Goal: Task Accomplishment & Management: Use online tool/utility

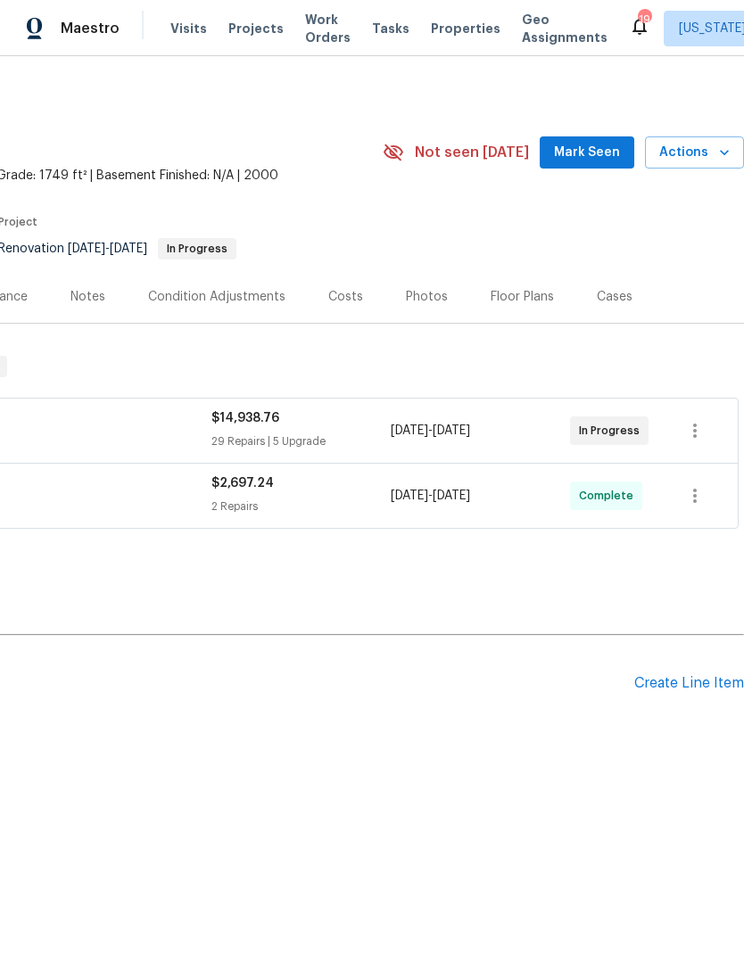
scroll to position [0, 264]
click at [698, 675] on div "Create Line Item" at bounding box center [689, 683] width 110 height 17
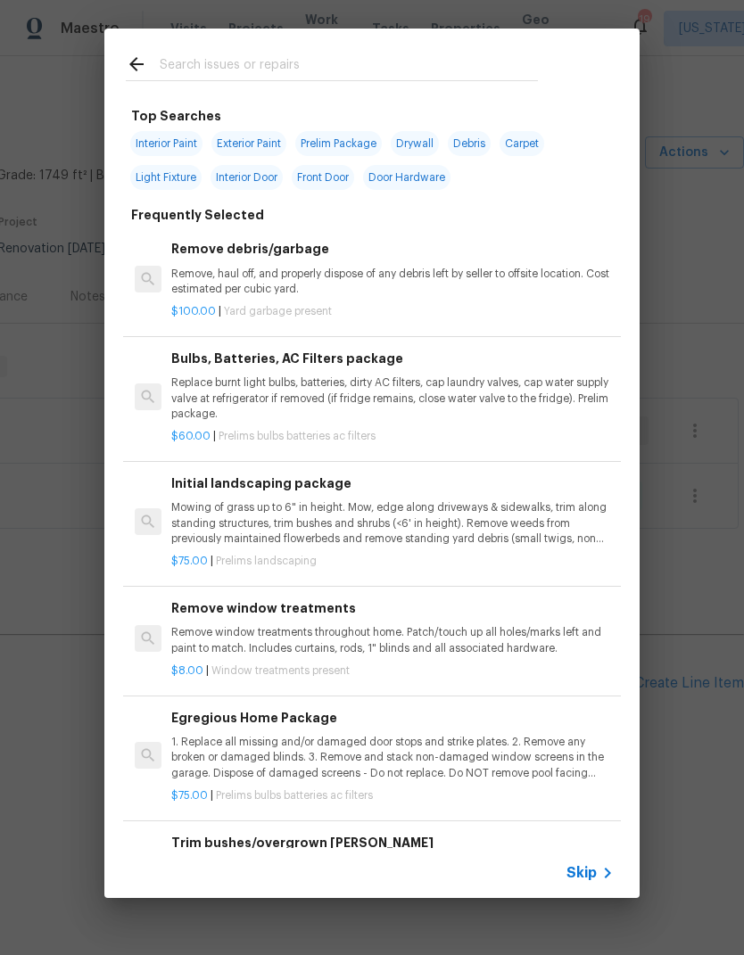
click at [243, 61] on input "text" at bounding box center [349, 67] width 378 height 27
type input "Lvp"
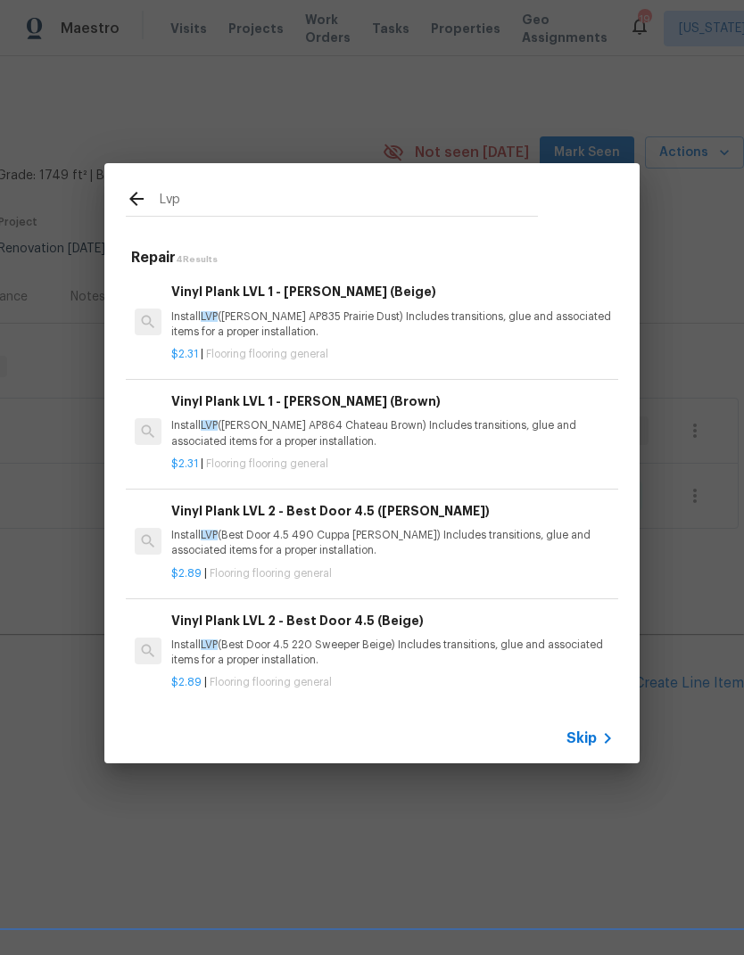
click at [352, 435] on p "Install LVP (Knighton AP864 Chateau Brown) Includes transitions, glue and assoc…" at bounding box center [392, 433] width 442 height 30
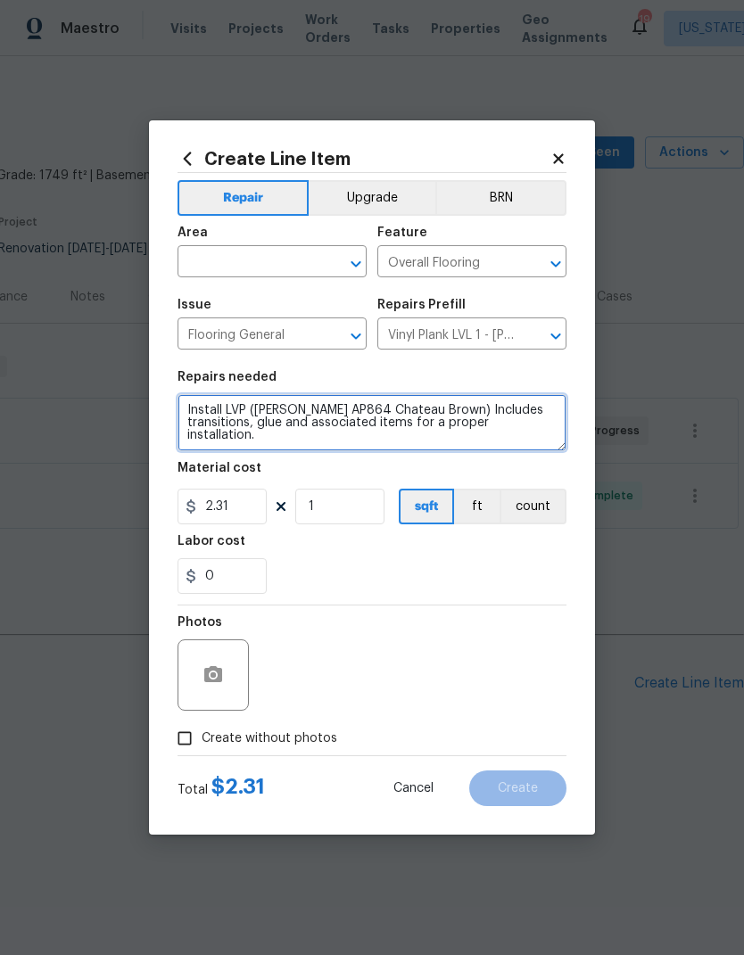
click at [327, 419] on textarea "Install LVP (Knighton AP864 Chateau Brown) Includes transitions, glue and assoc…" at bounding box center [371, 422] width 389 height 57
click at [347, 421] on textarea "Install LVP (Knighton AP864 Chateau Brown) Includes transitions, glue and assoc…" at bounding box center [371, 422] width 389 height 57
click at [511, 413] on textarea "Install LVP (Knighton AP864 Chateau Brown) Includes transitions, glue and assoc…" at bounding box center [371, 422] width 389 height 57
click at [189, 410] on textarea "Install LVP (Knighton AP864 Chateau Brown) Includes transitions, glue and assoc…" at bounding box center [371, 422] width 389 height 57
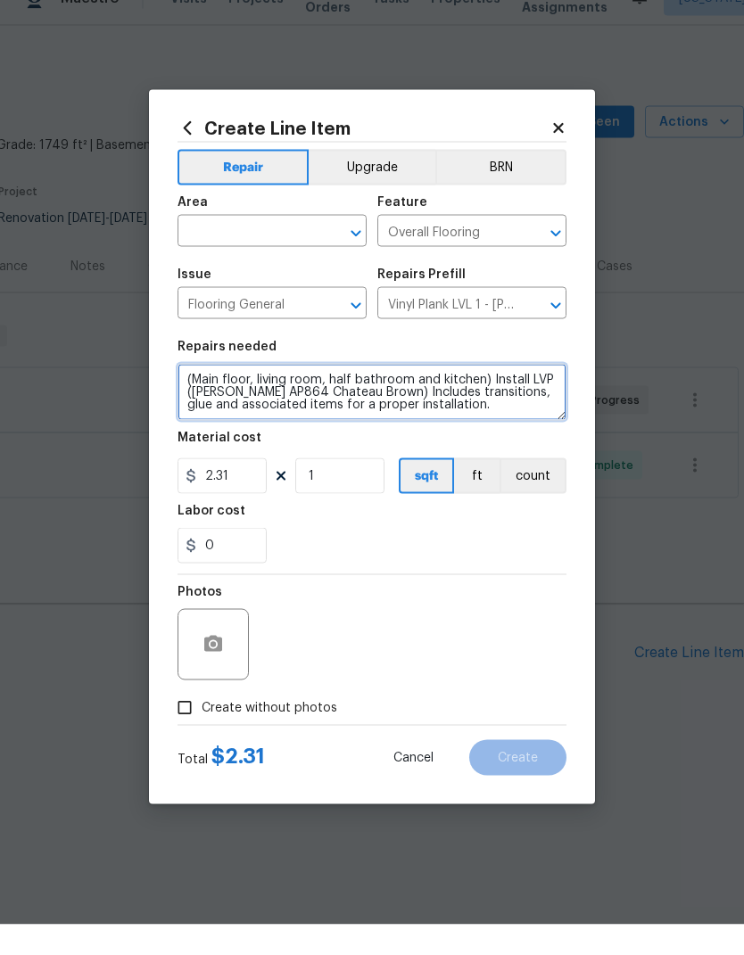
click at [490, 401] on textarea "(Main floor, living room, half bathroom and kitchen) Install LVP (Knighton AP86…" at bounding box center [371, 422] width 389 height 57
type textarea "(Main floor, living room, half bathroom and kitchen) Install LVP (Knighton AP86…"
click at [434, 558] on div "0" at bounding box center [371, 576] width 389 height 36
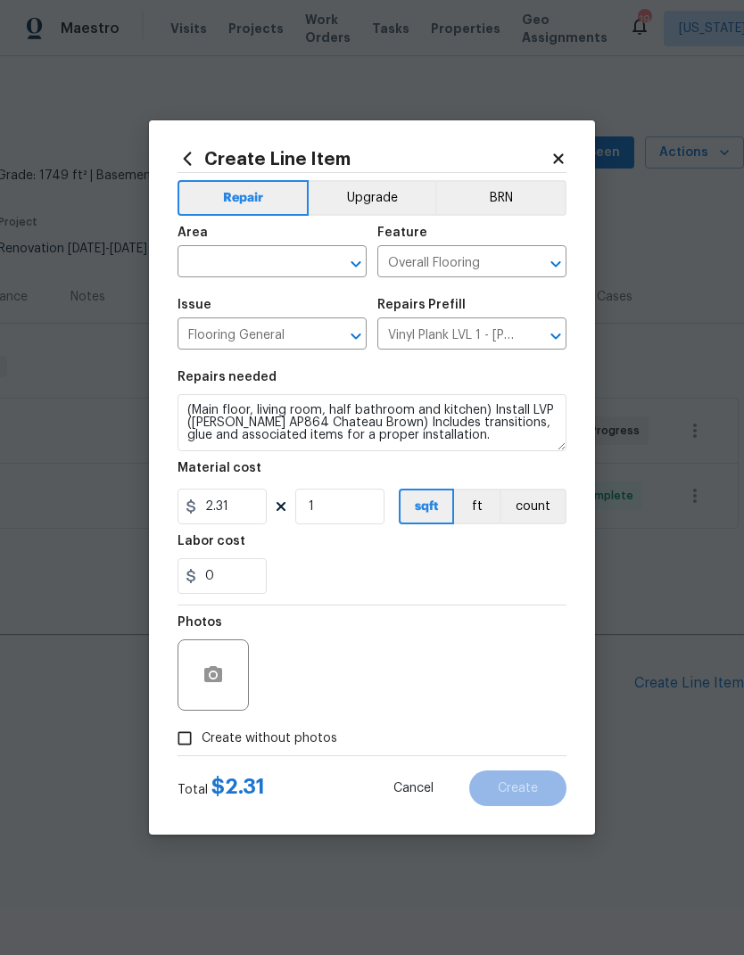
click at [255, 255] on input "text" at bounding box center [246, 264] width 139 height 28
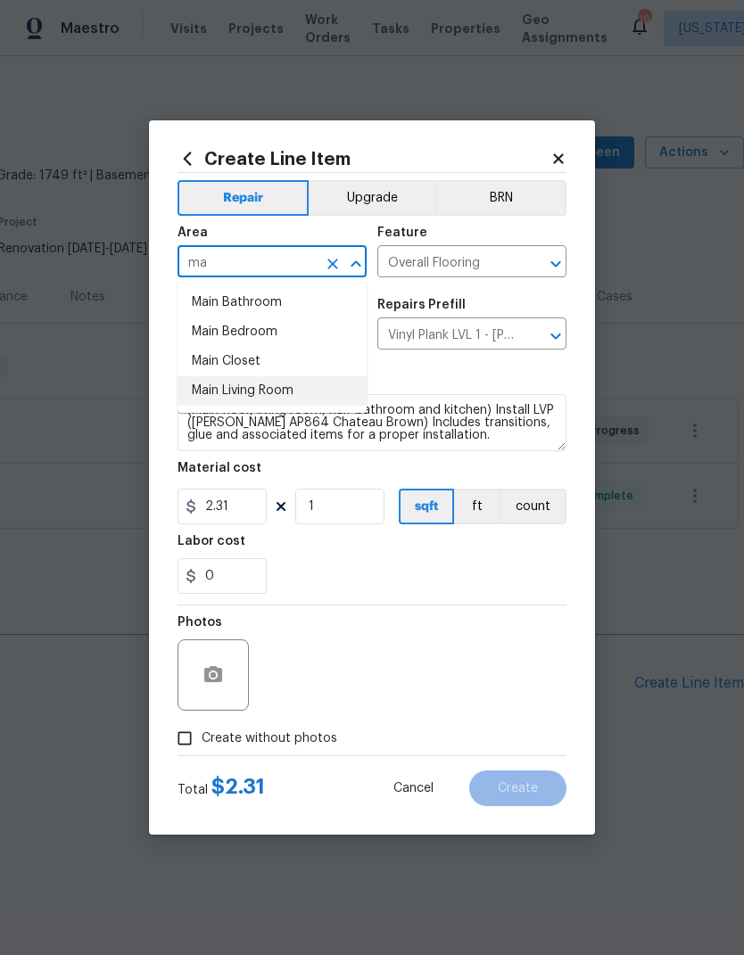
click at [283, 392] on li "Main Living Room" at bounding box center [271, 390] width 189 height 29
type input "Main Living Room"
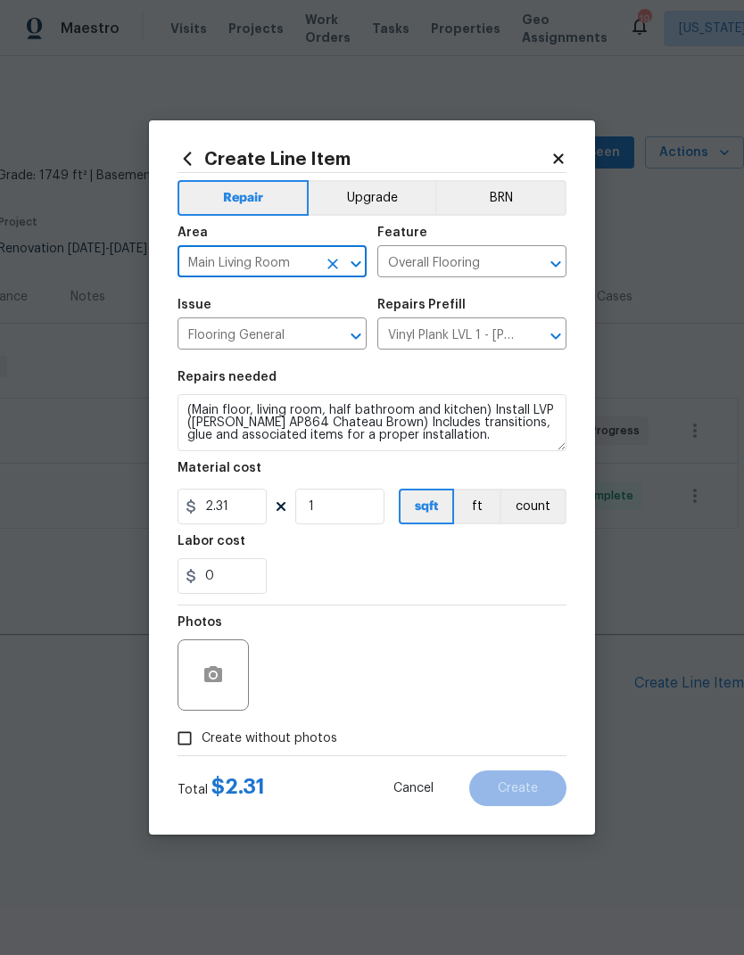
click at [448, 574] on div "0" at bounding box center [371, 576] width 389 height 36
click at [198, 741] on input "Create without photos" at bounding box center [185, 739] width 34 height 34
checkbox input "true"
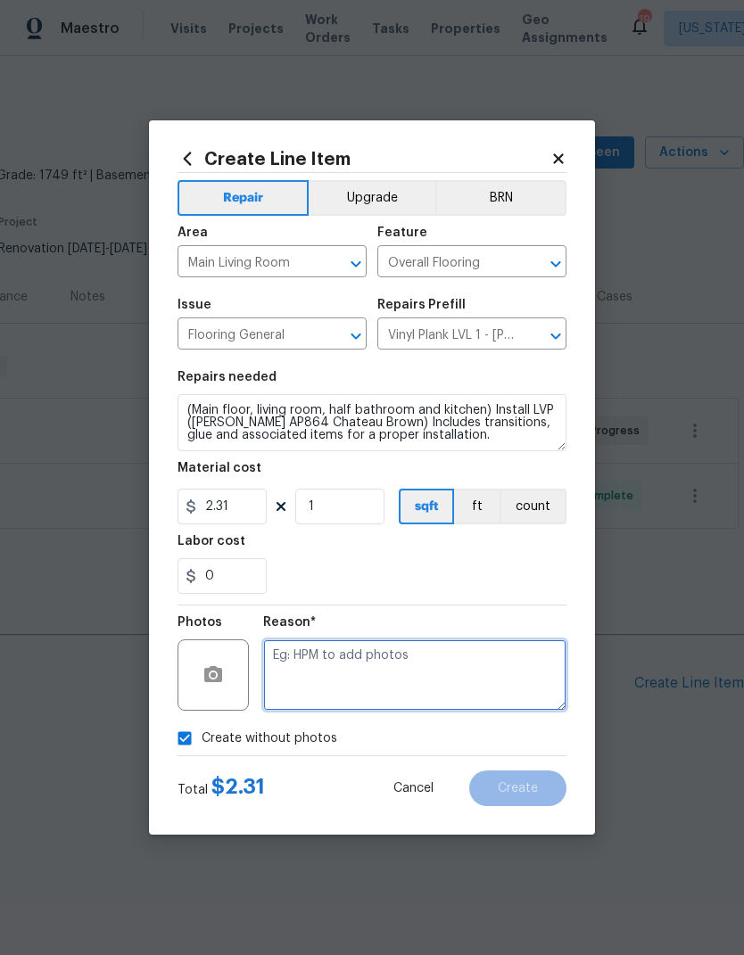
click at [446, 678] on textarea at bounding box center [414, 675] width 303 height 71
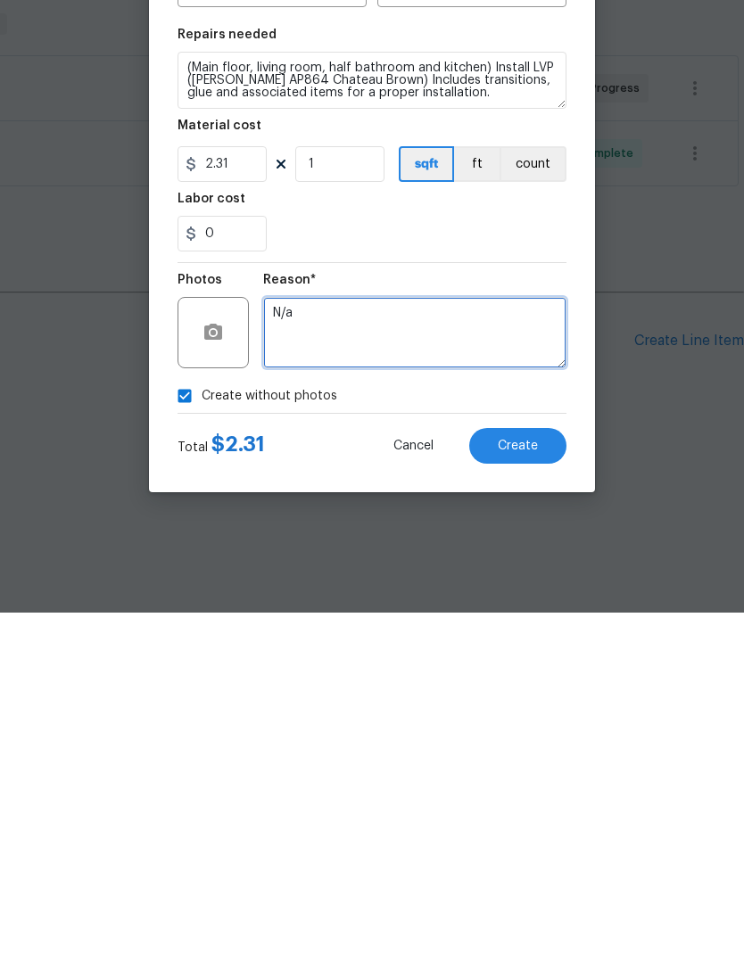
type textarea "N/a"
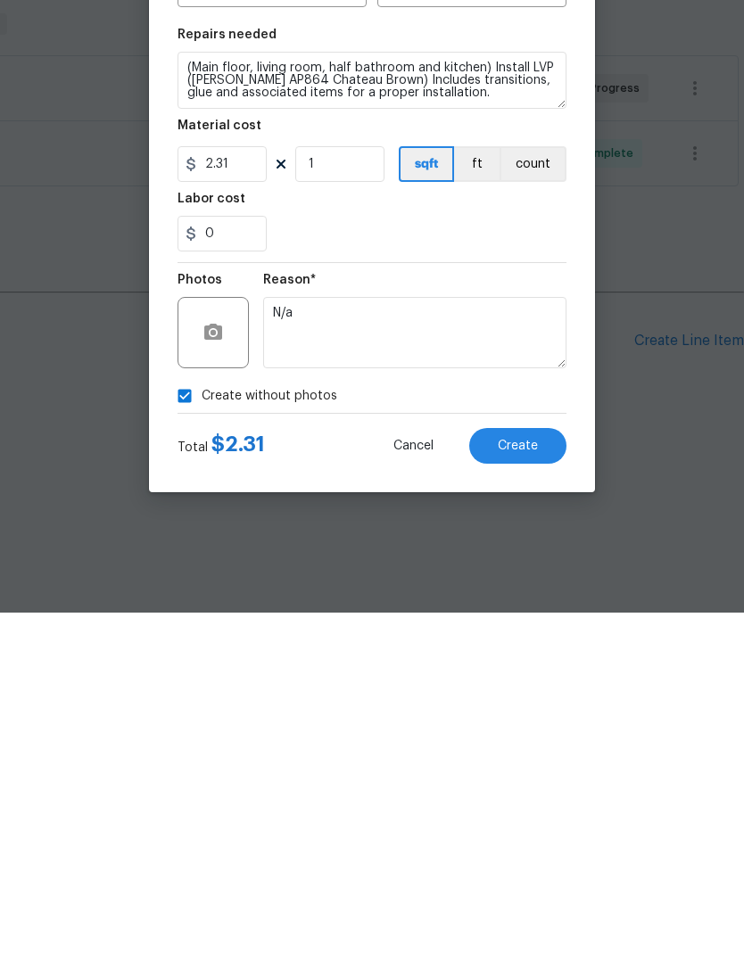
click at [532, 771] on button "Create" at bounding box center [517, 789] width 97 height 36
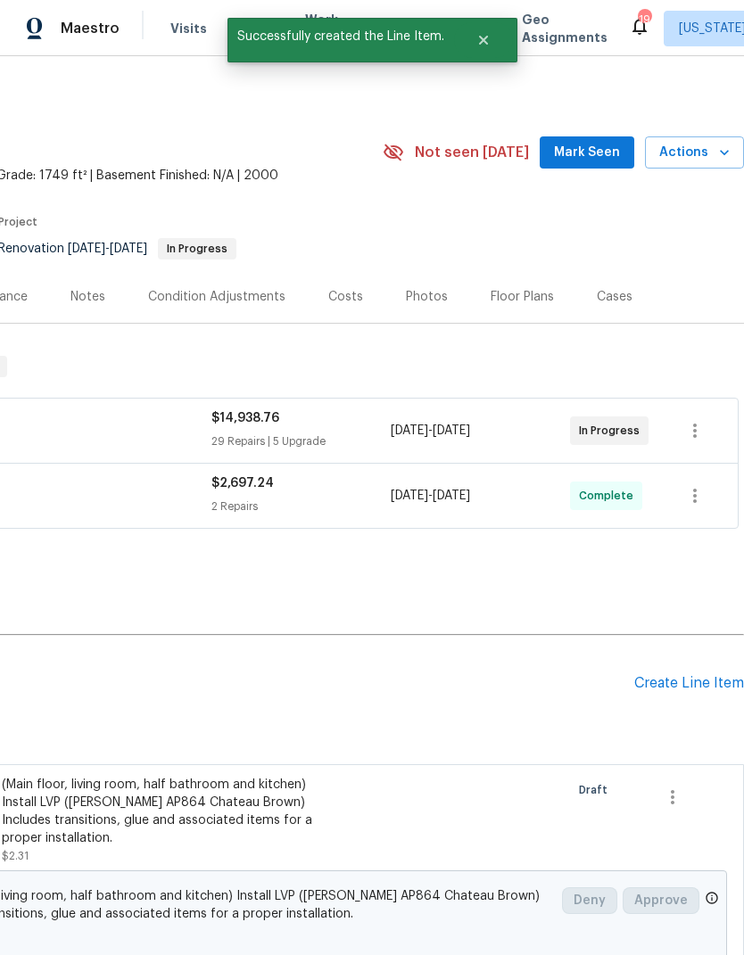
click at [683, 681] on div "Create Line Item" at bounding box center [689, 683] width 110 height 17
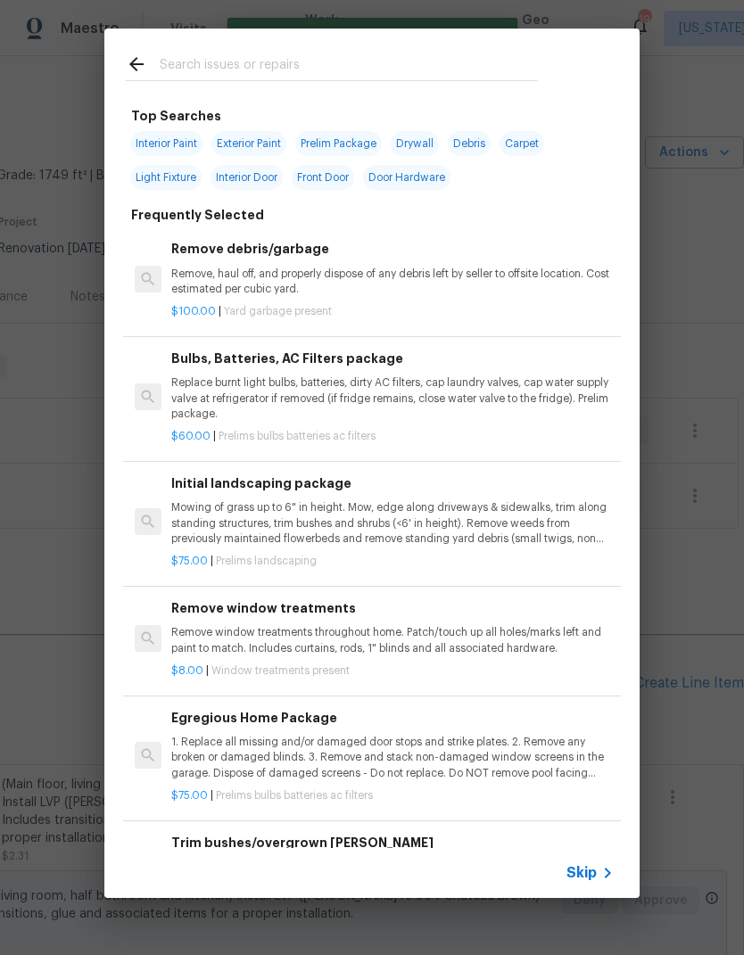
click at [258, 54] on input "text" at bounding box center [349, 67] width 378 height 27
type input "Carpet"
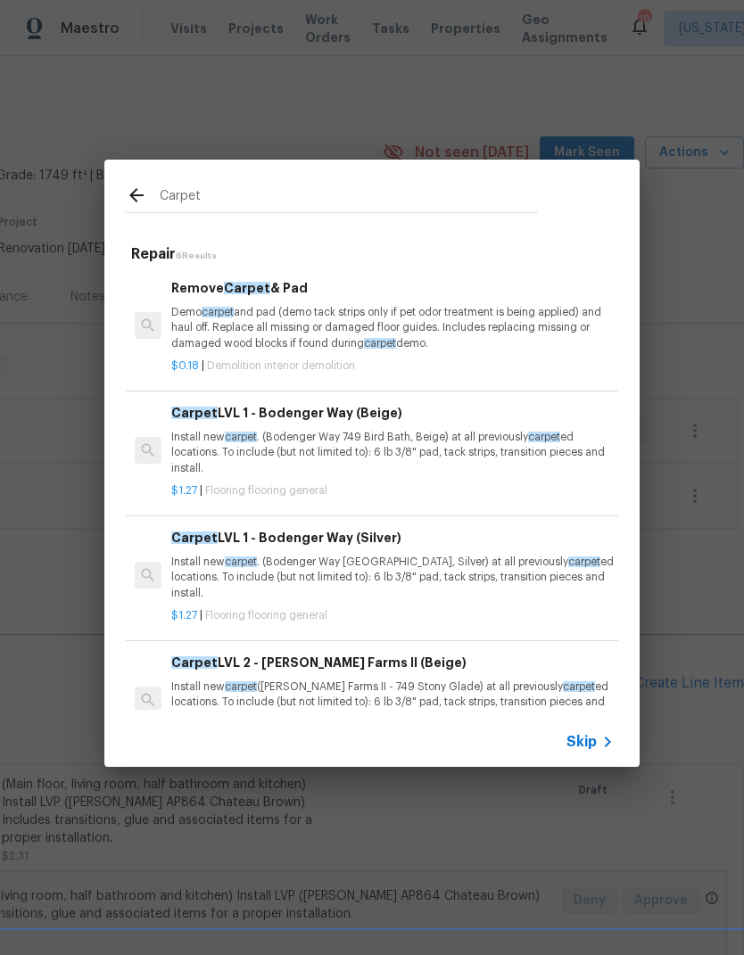
click at [384, 545] on h6 "Carpet LVL 1 - Bodenger Way (Silver)" at bounding box center [392, 538] width 442 height 20
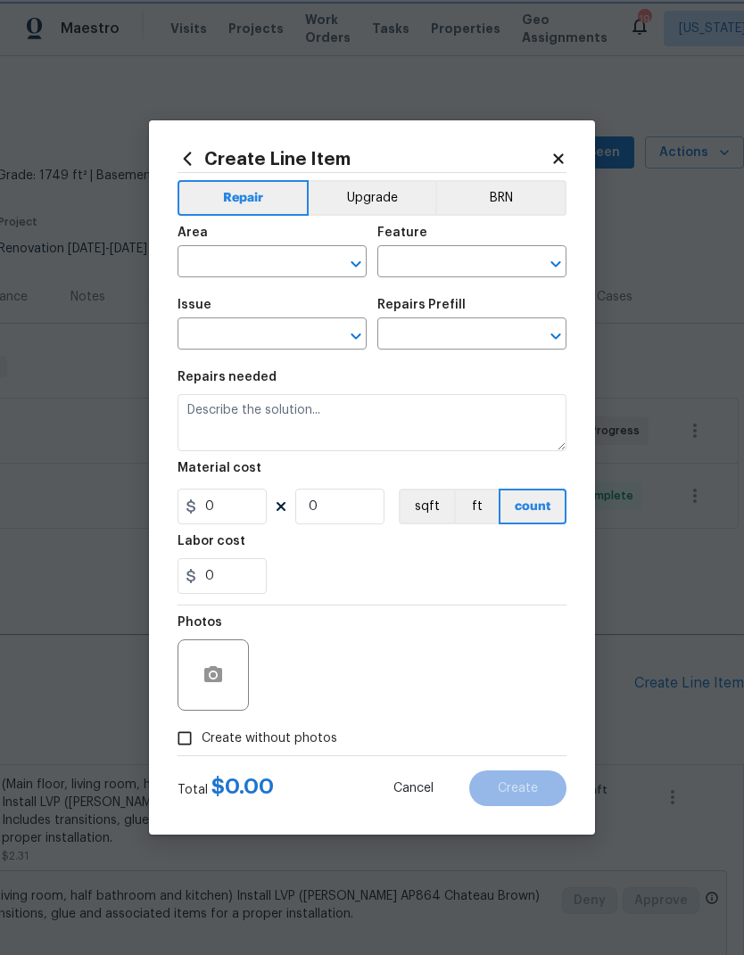
type input "Overall Flooring"
type input "Flooring General"
type input "Carpet LVL 1 - Bodenger Way (Silver) $1.27"
type textarea "Install new carpet. (Bodenger Way 945 Winter Ash, Silver) at all previously car…"
type input "1.27"
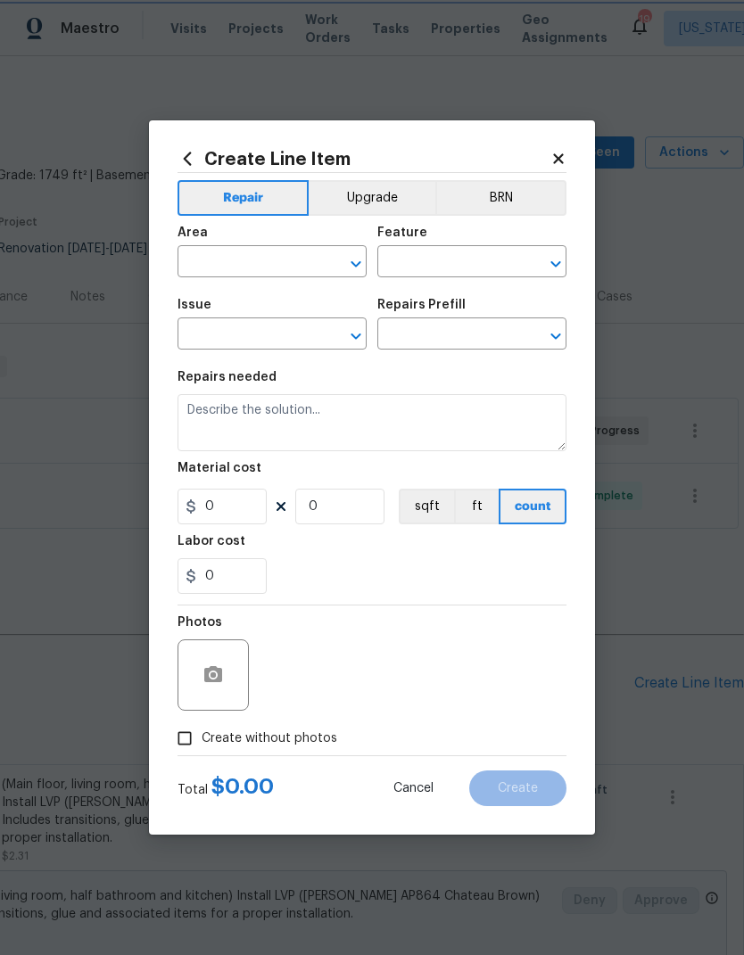
type input "1"
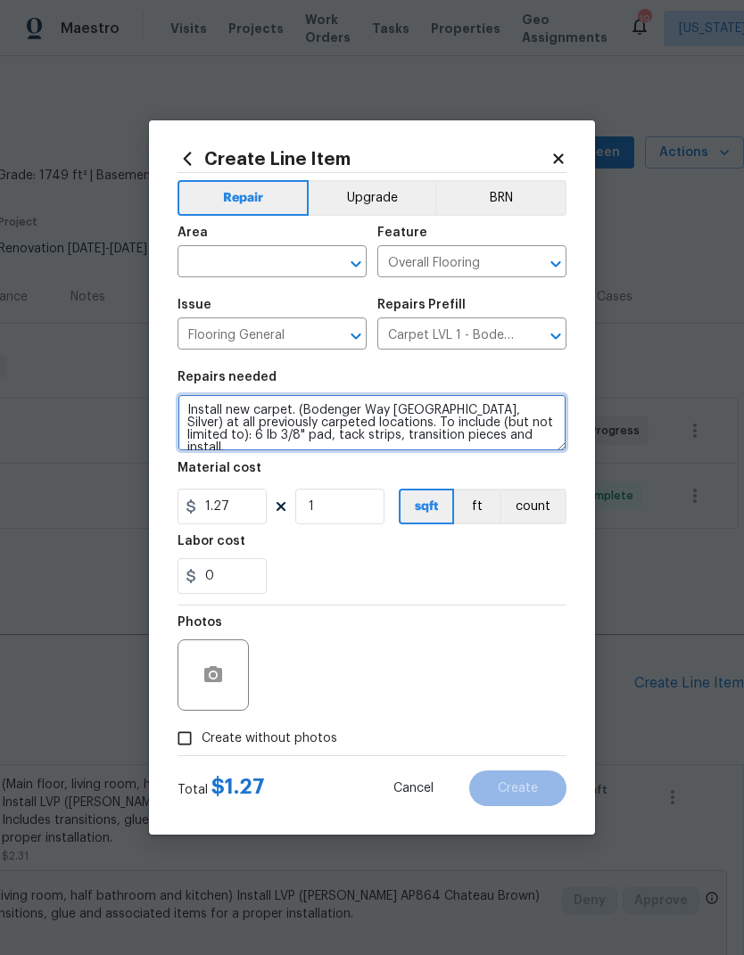
click at [505, 446] on textarea "Install new carpet. (Bodenger Way 945 Winter Ash, Silver) at all previously car…" at bounding box center [371, 422] width 389 height 57
type textarea "Install new carpet. (Bodenger Way 945 Winter Ash, Silver) at (upstairs hallways…"
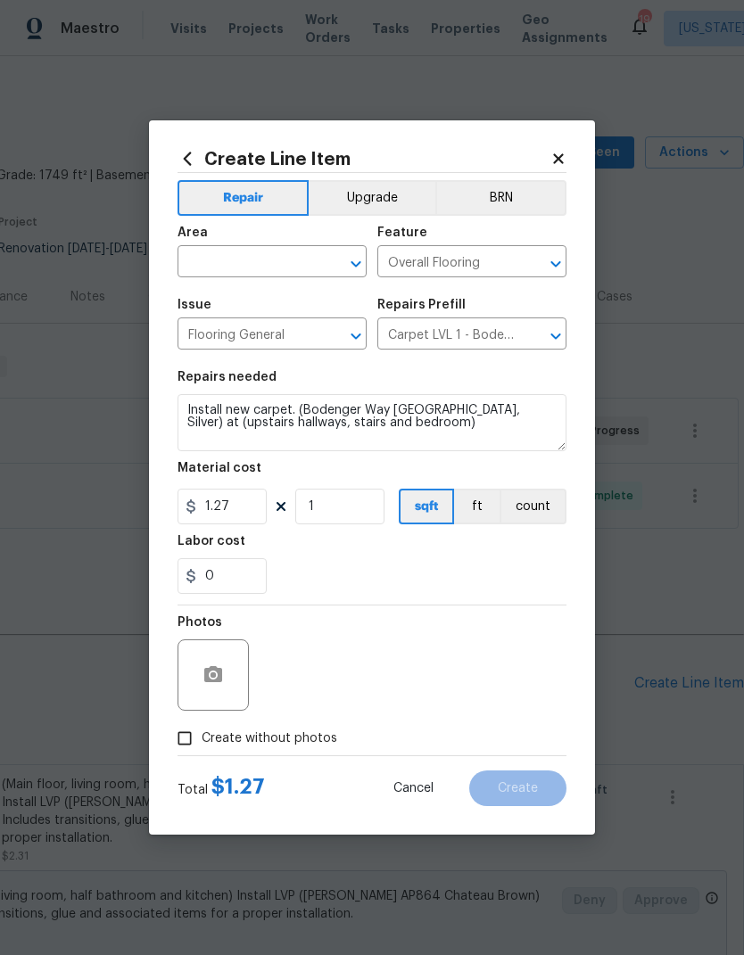
click at [258, 264] on input "text" at bounding box center [246, 264] width 139 height 28
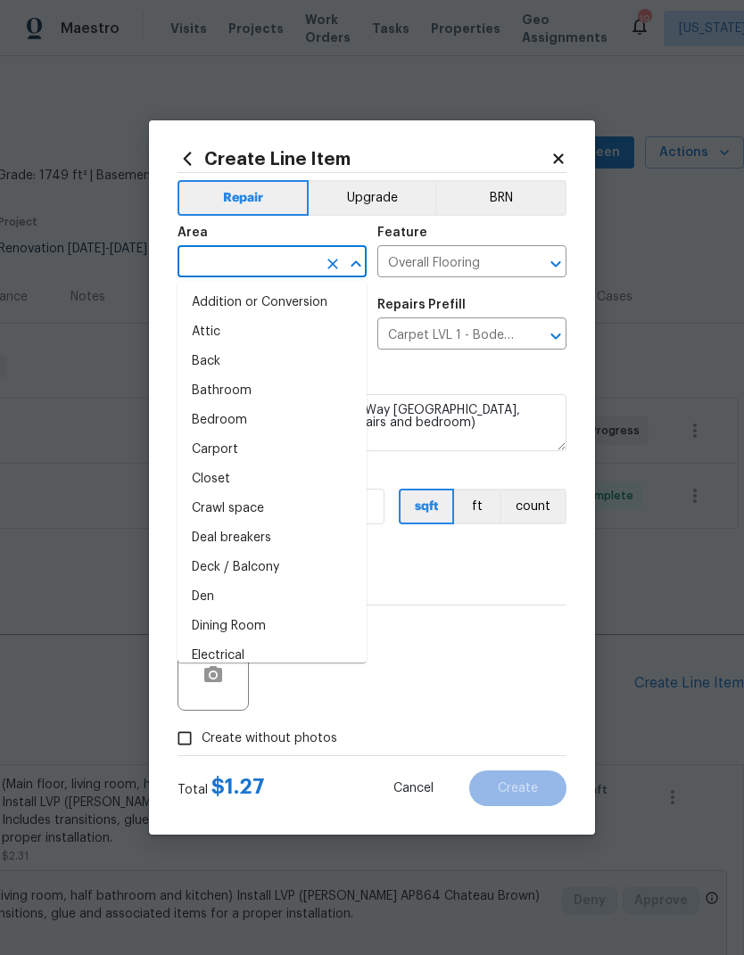
type input "u"
type input "t"
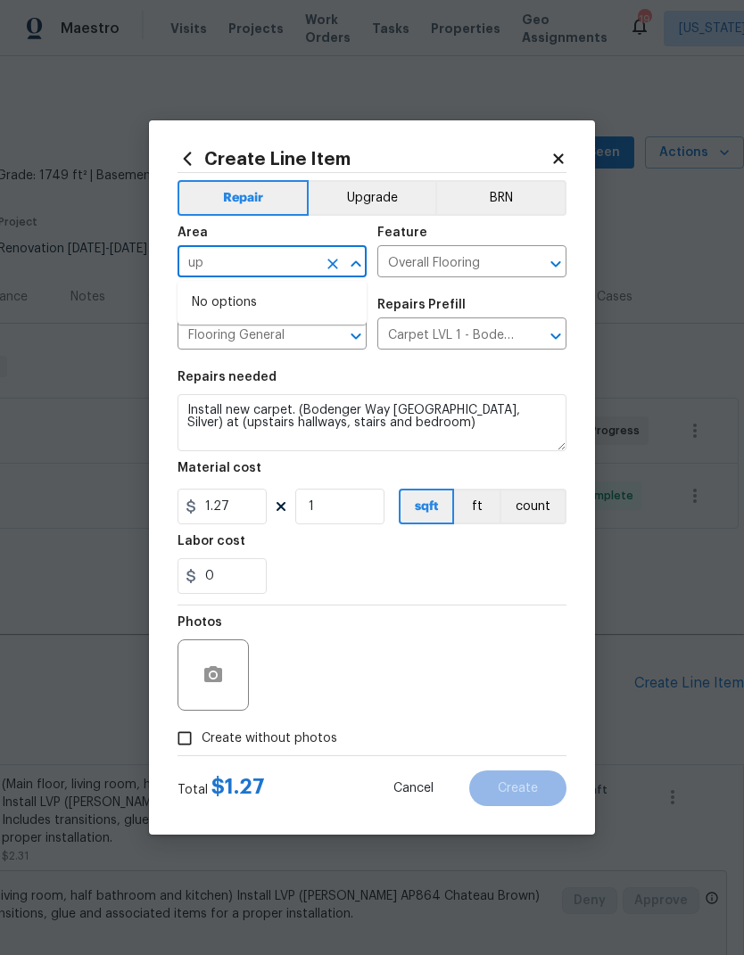
type input "u"
click at [250, 302] on li "Bedroom" at bounding box center [271, 302] width 189 height 29
type input "Bedroom"
click at [381, 570] on div "0" at bounding box center [371, 576] width 389 height 36
click at [194, 730] on input "Create without photos" at bounding box center [185, 739] width 34 height 34
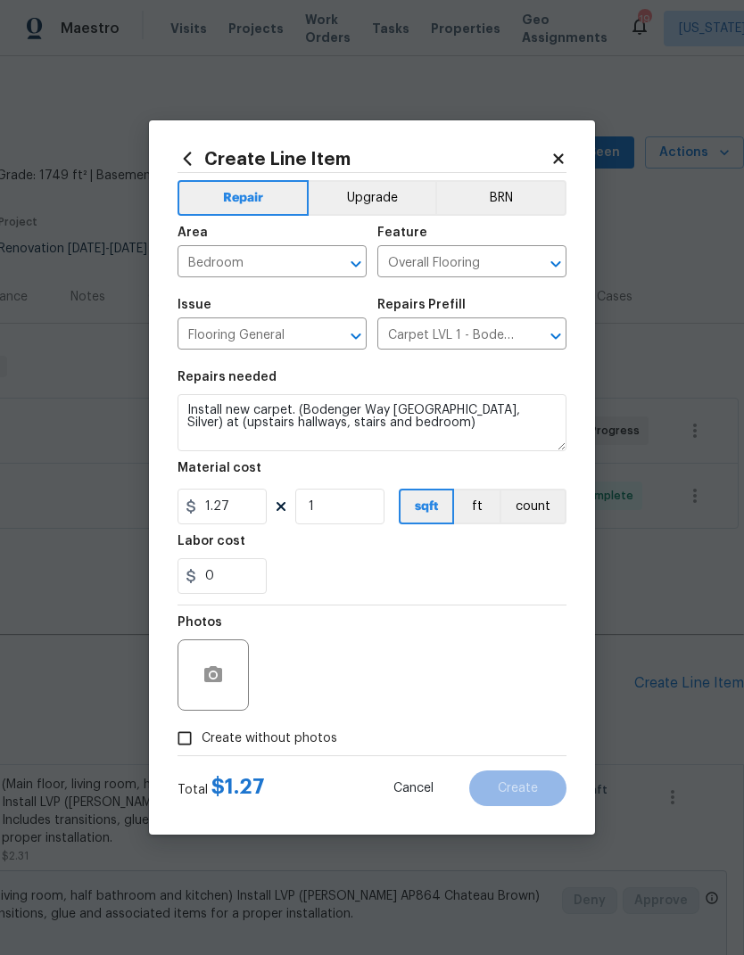
checkbox input "true"
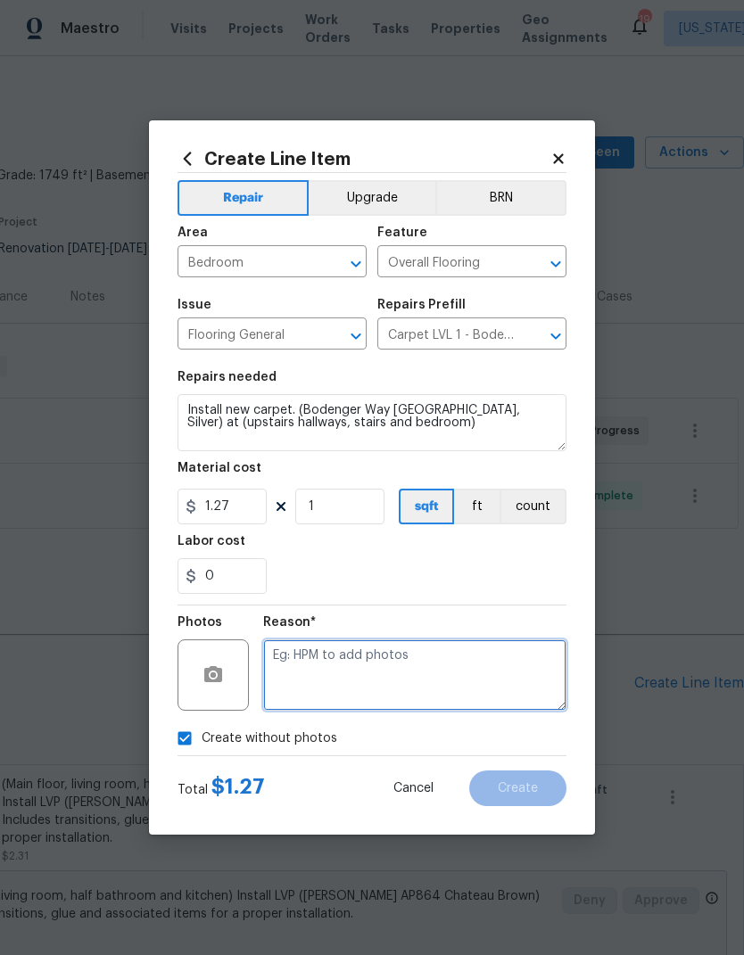
click at [418, 680] on textarea at bounding box center [414, 675] width 303 height 71
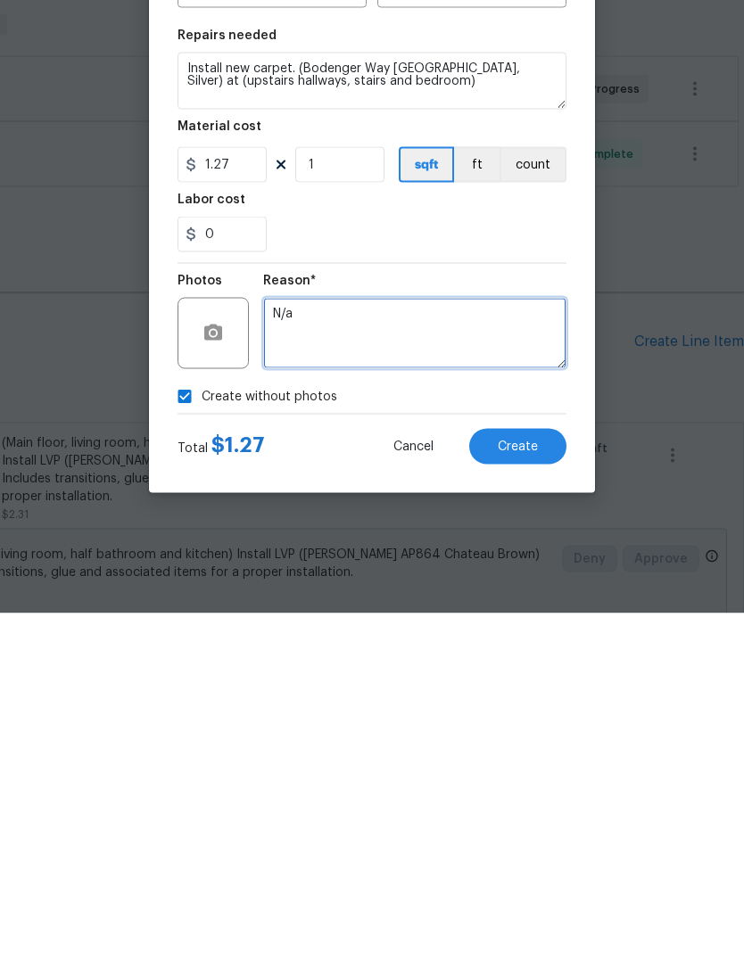
type textarea "N/a"
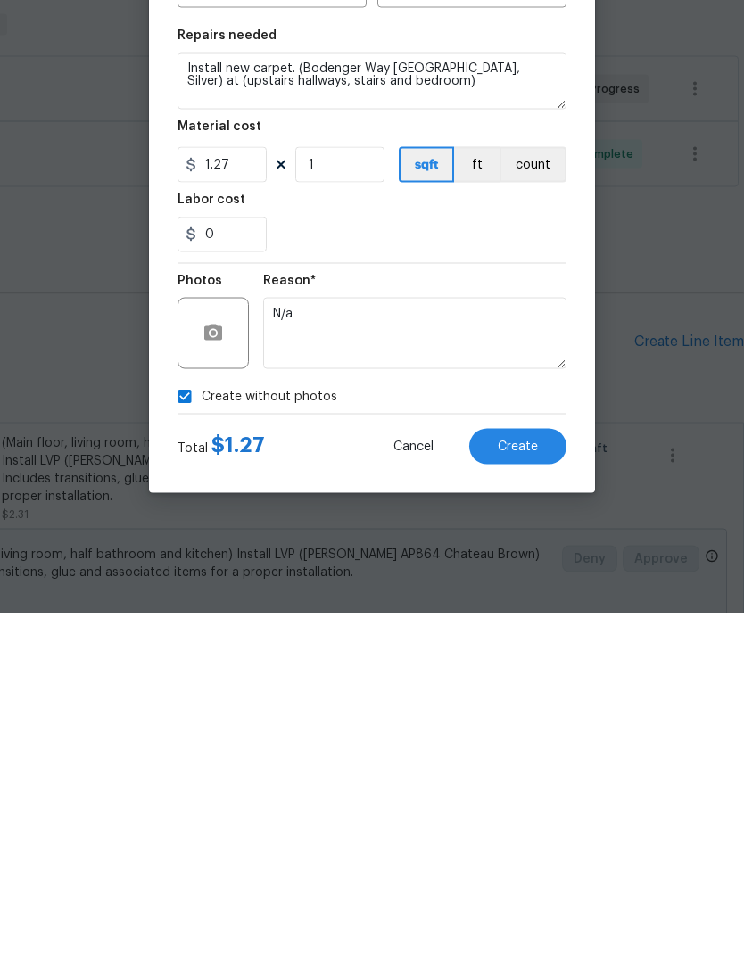
click at [527, 782] on span "Create" at bounding box center [518, 788] width 40 height 13
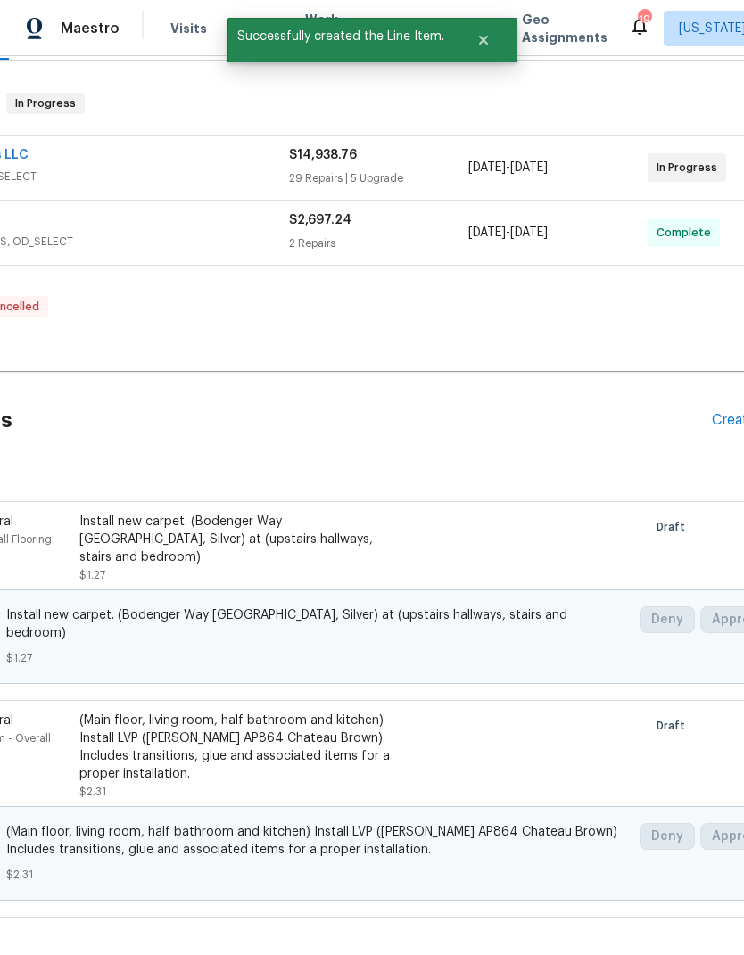
scroll to position [262, 186]
click at [246, 728] on div "(Main floor, living room, half bathroom and kitchen) Install LVP (Knighton AP86…" at bounding box center [236, 748] width 314 height 71
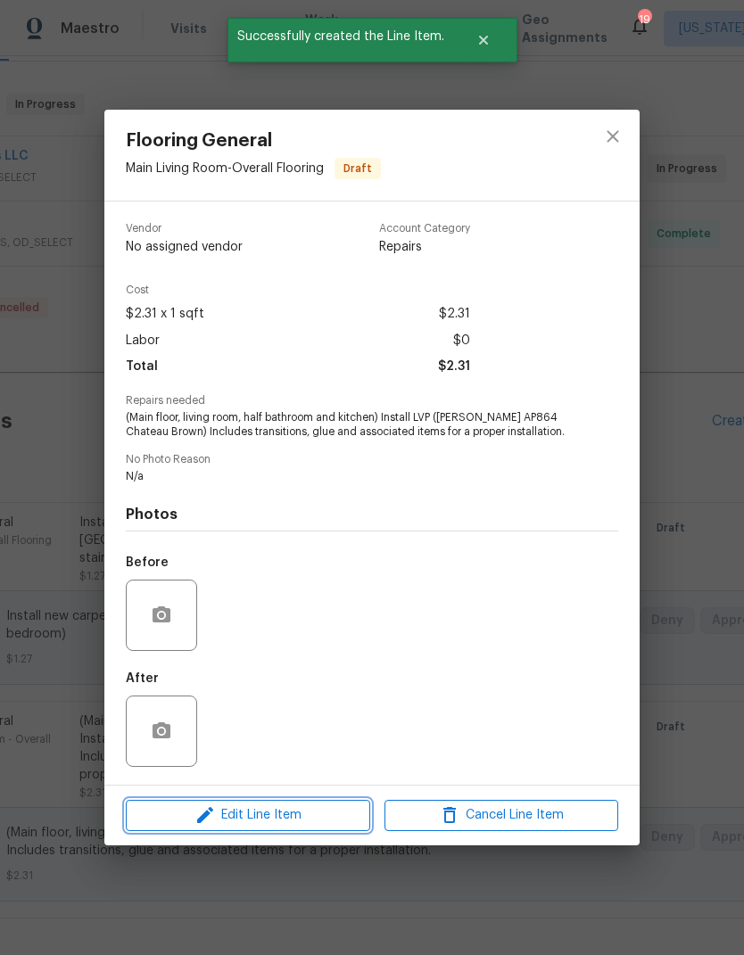
click at [295, 814] on span "Edit Line Item" at bounding box center [248, 816] width 234 height 22
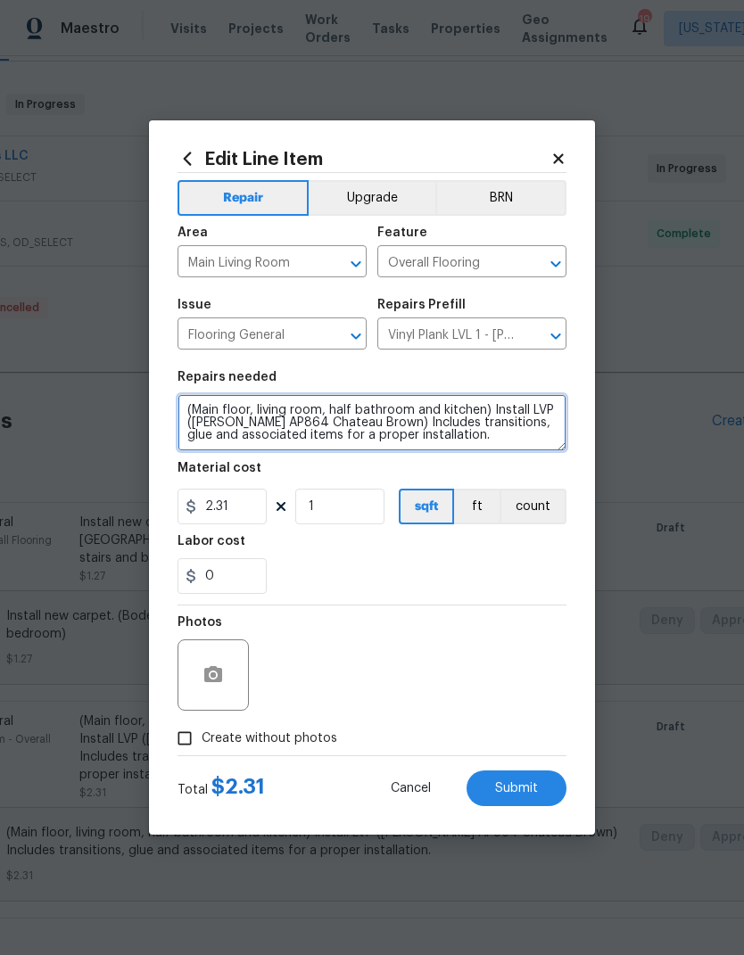
click at [453, 409] on textarea "(Main floor, living room, half bathroom and kitchen) Install LVP (Knighton AP86…" at bounding box center [371, 422] width 389 height 57
click at [400, 404] on textarea "(Main floor, living room, half bathroom and kitchen) Install LVP (Knighton AP86…" at bounding box center [371, 422] width 389 height 57
click at [417, 408] on textarea "(Main floor, living room, half bathroom and kitchen) Install LVP (Knighton AP86…" at bounding box center [371, 422] width 389 height 57
type textarea "(Main floor, living room, half bathroom, two top level bathrooms and kitchen) I…"
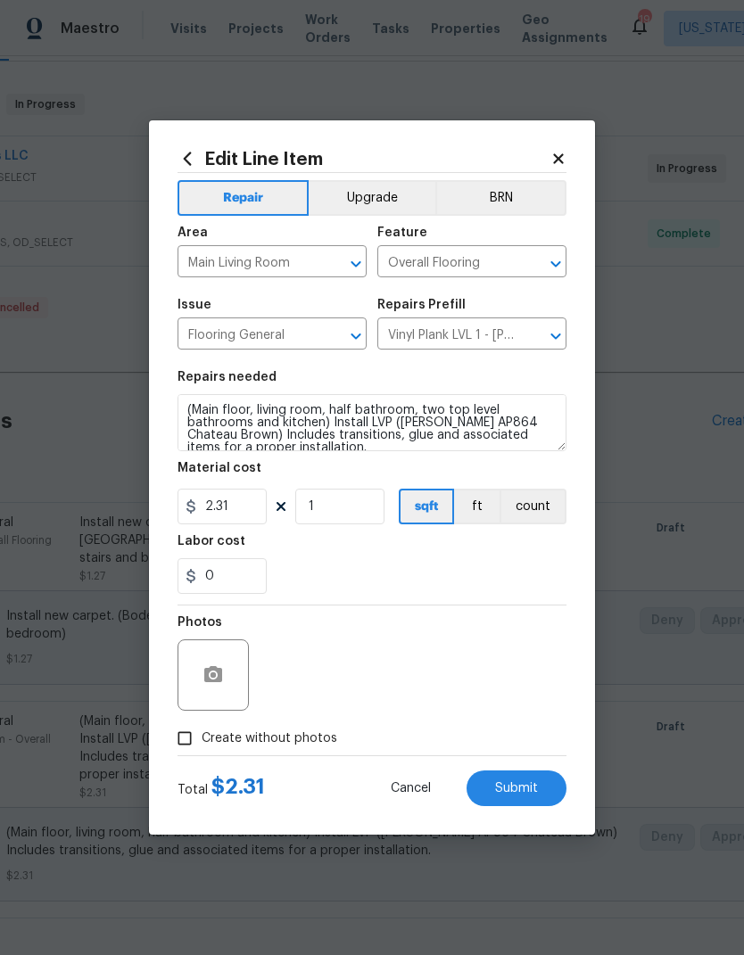
click at [449, 573] on div "0" at bounding box center [371, 576] width 389 height 36
click at [532, 784] on span "Submit" at bounding box center [516, 788] width 43 height 13
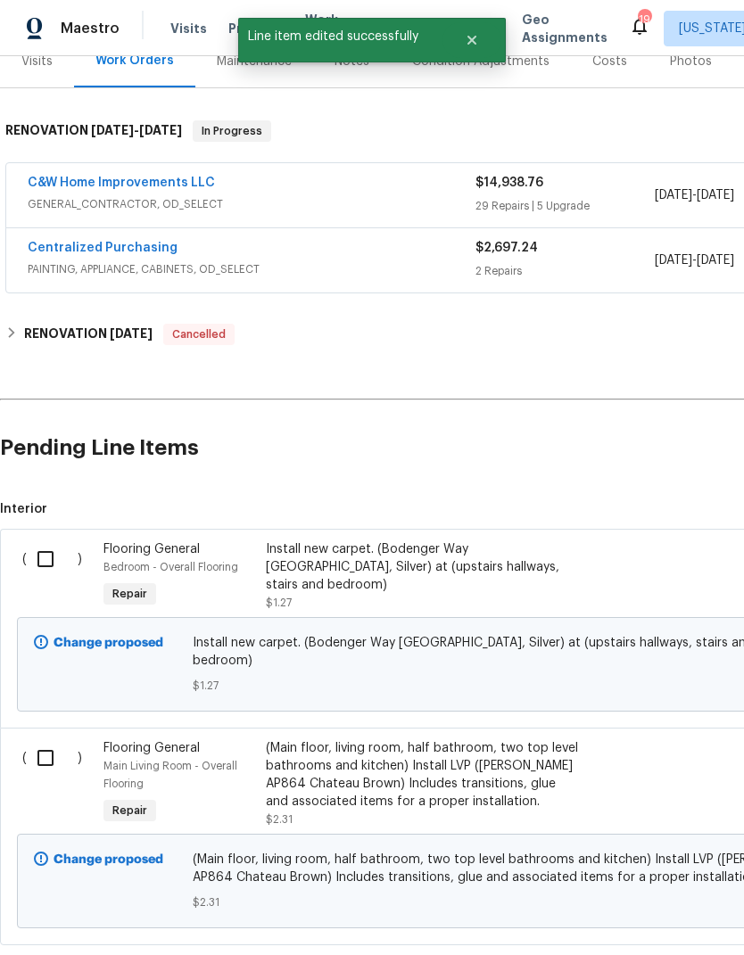
scroll to position [235, 0]
click at [59, 565] on input "checkbox" at bounding box center [52, 559] width 51 height 37
checkbox input "true"
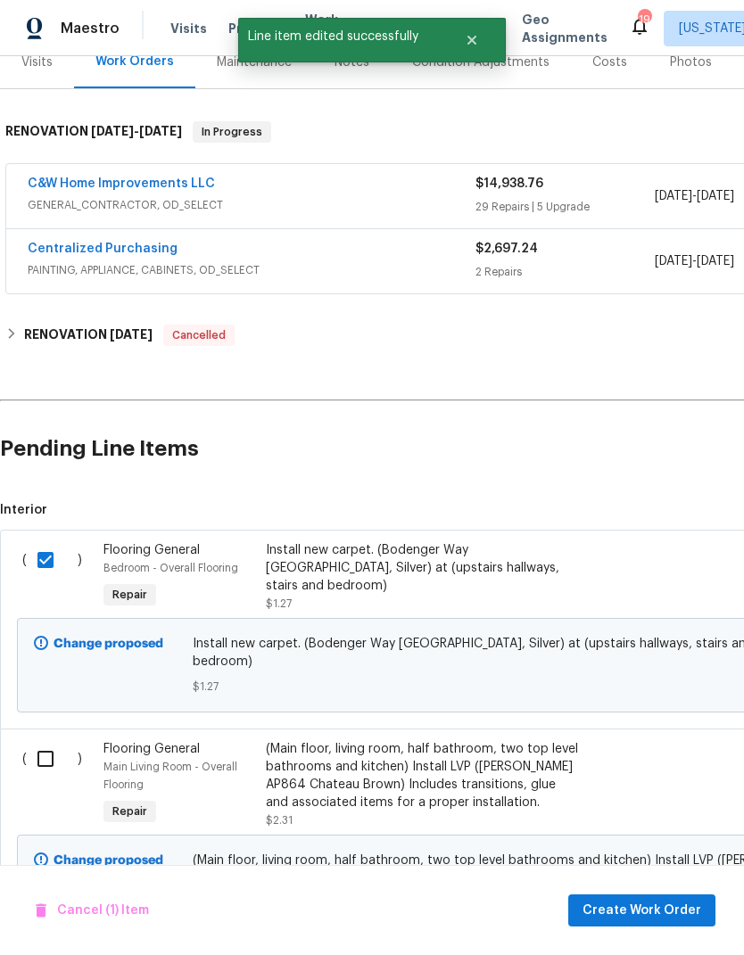
click at [53, 747] on input "checkbox" at bounding box center [52, 758] width 51 height 37
checkbox input "true"
click at [675, 899] on button "Create Work Order" at bounding box center [641, 911] width 147 height 33
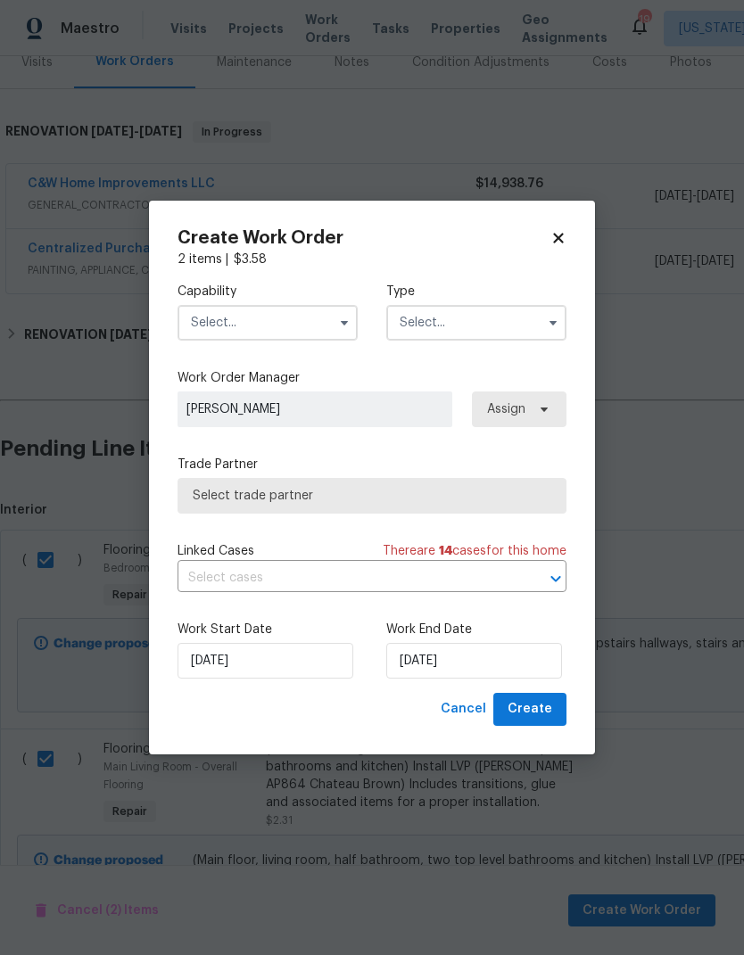
click at [318, 326] on input "text" at bounding box center [267, 323] width 180 height 36
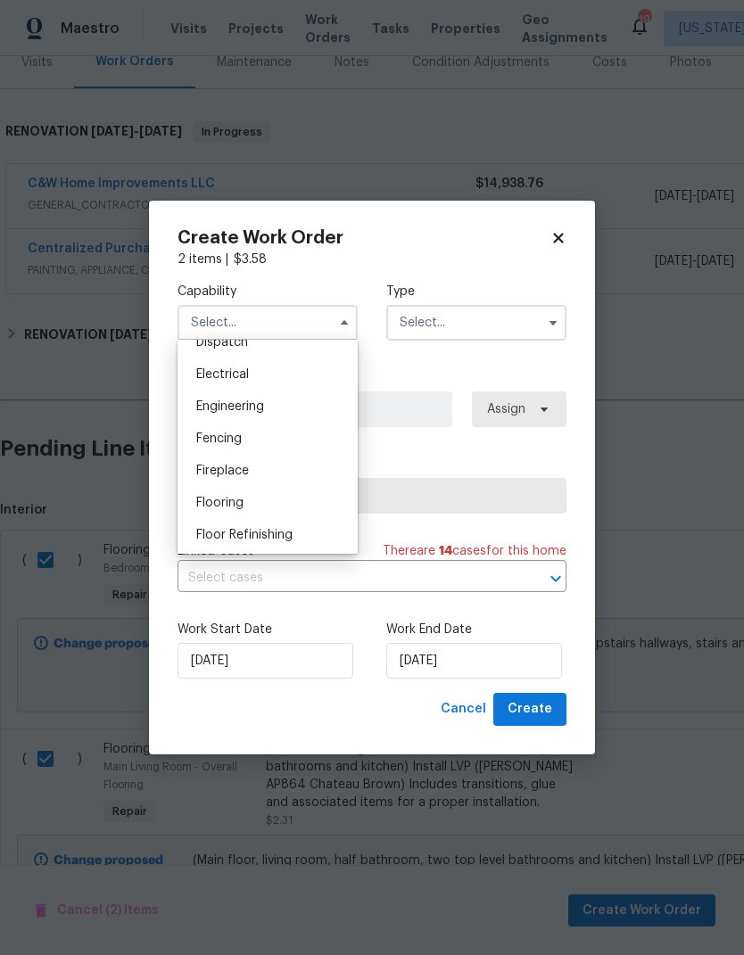
scroll to position [553, 0]
click at [262, 494] on div "Flooring" at bounding box center [267, 499] width 171 height 32
type input "Flooring"
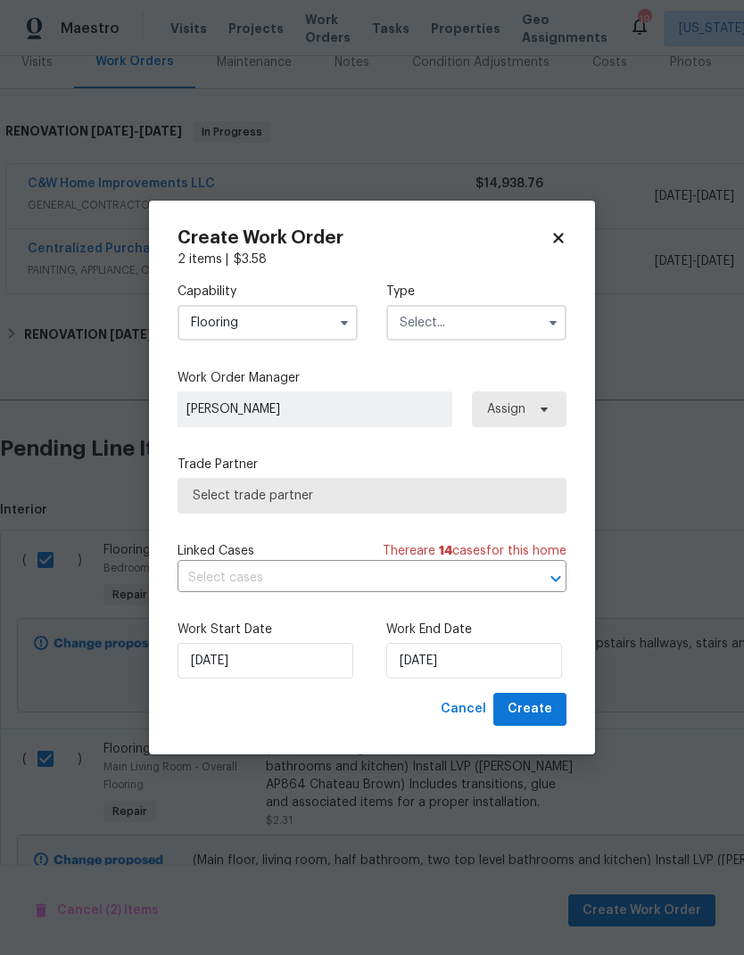
click at [510, 331] on input "text" at bounding box center [476, 323] width 180 height 36
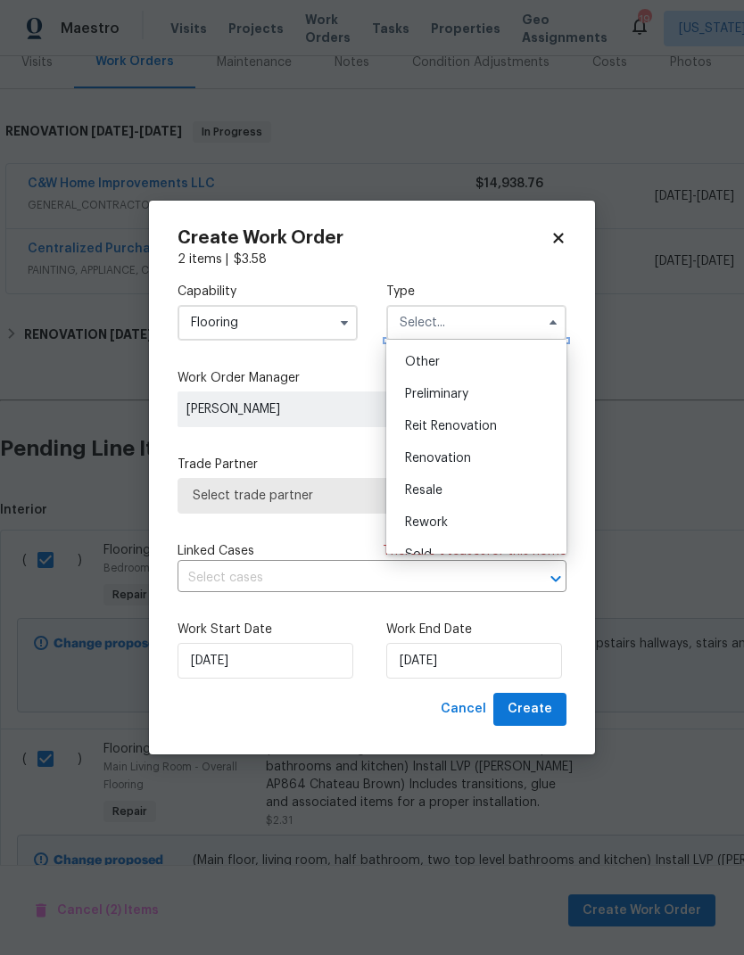
scroll to position [351, 0]
click at [467, 457] on span "Renovation" at bounding box center [438, 459] width 66 height 12
type input "Renovation"
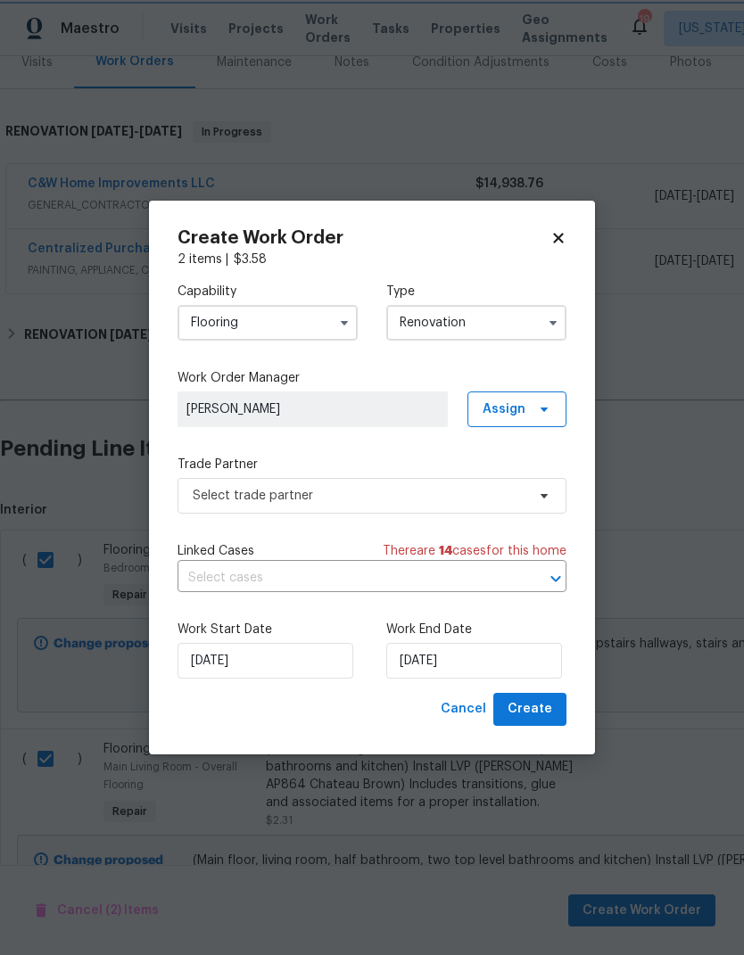
scroll to position [0, 0]
click at [554, 407] on span "Assign" at bounding box center [516, 410] width 99 height 36
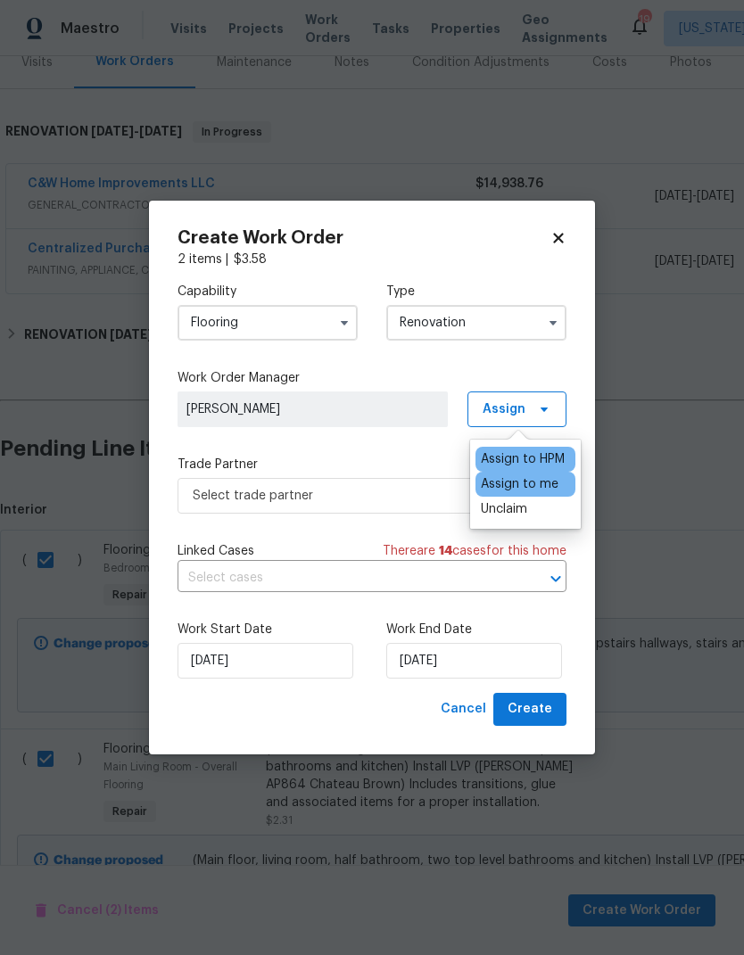
click at [541, 482] on div "Assign to me" at bounding box center [520, 484] width 78 height 18
click at [346, 505] on span "Select trade partner" at bounding box center [371, 496] width 389 height 36
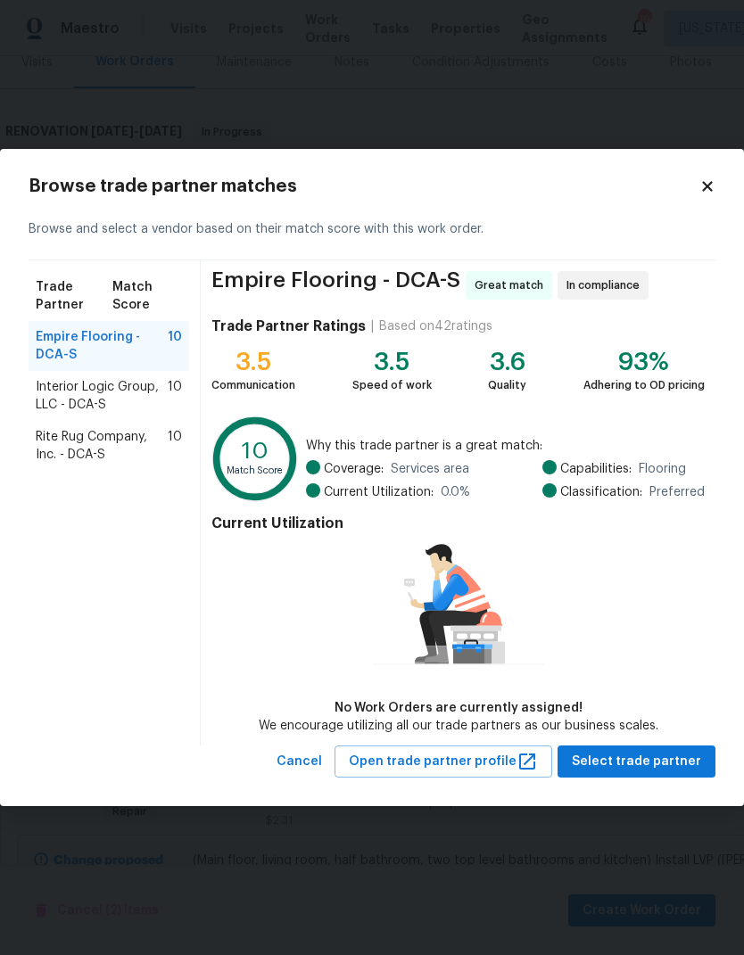
click at [77, 400] on span "Interior Logic Group, LLC - DCA-S" at bounding box center [102, 396] width 132 height 36
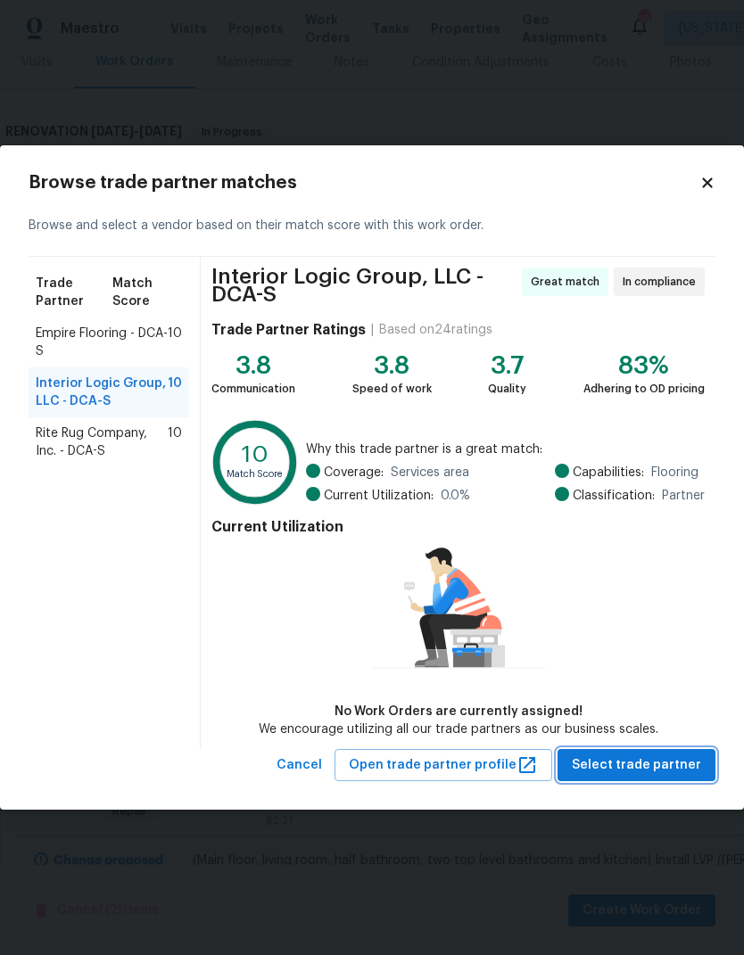
click at [670, 769] on span "Select trade partner" at bounding box center [636, 766] width 129 height 22
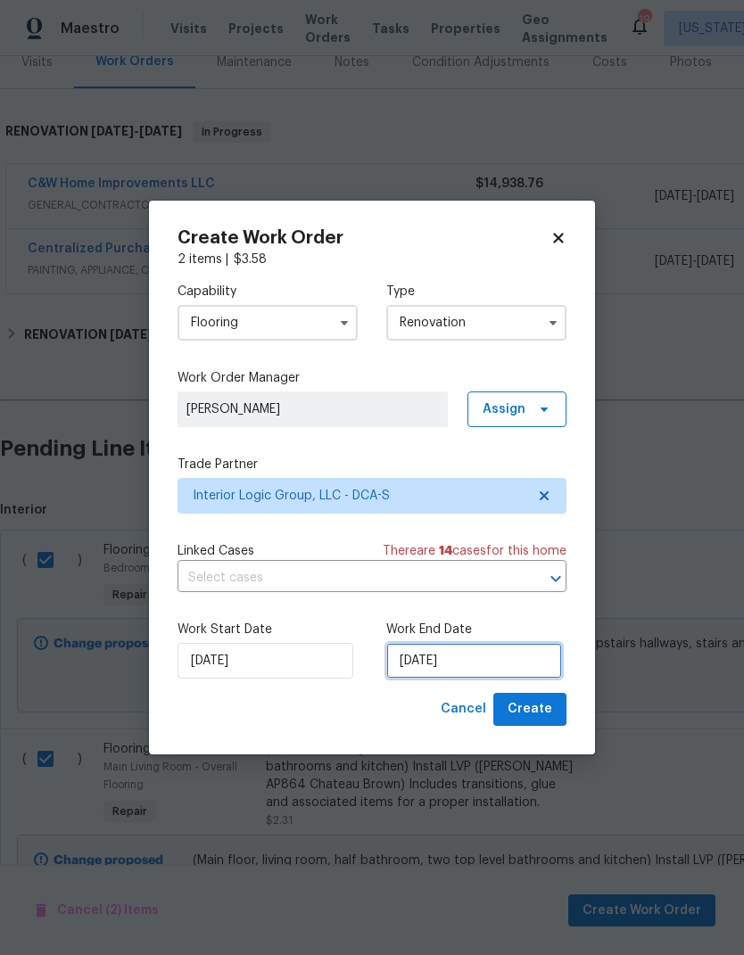
click at [467, 657] on input "9/5/2025" at bounding box center [474, 661] width 176 height 36
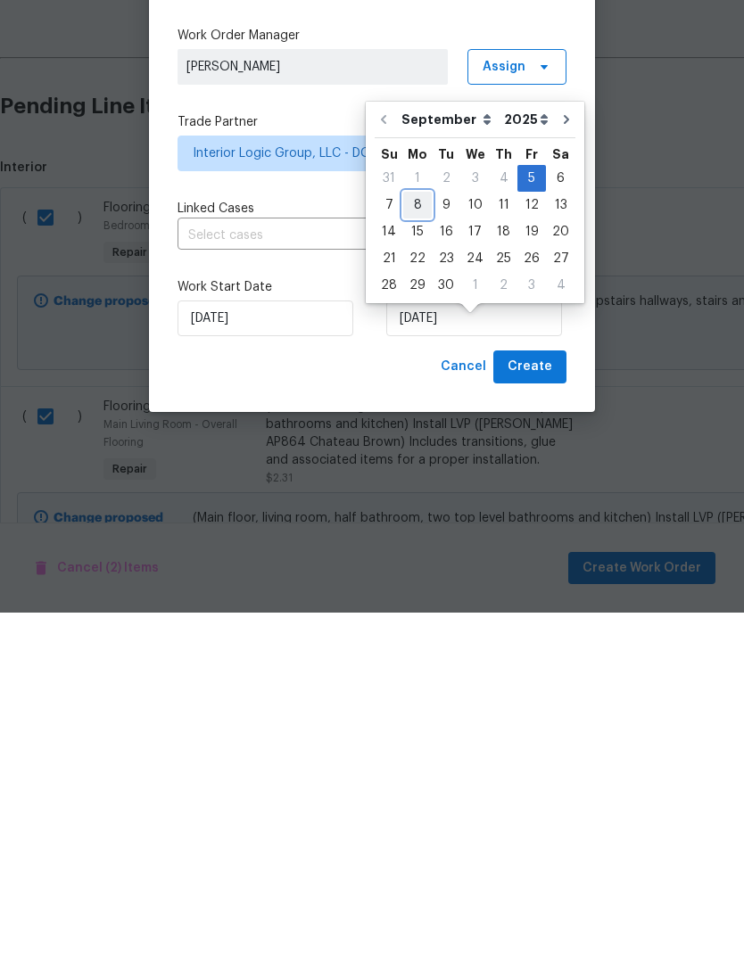
click at [425, 535] on div "8" at bounding box center [417, 547] width 29 height 25
type input "[DATE]"
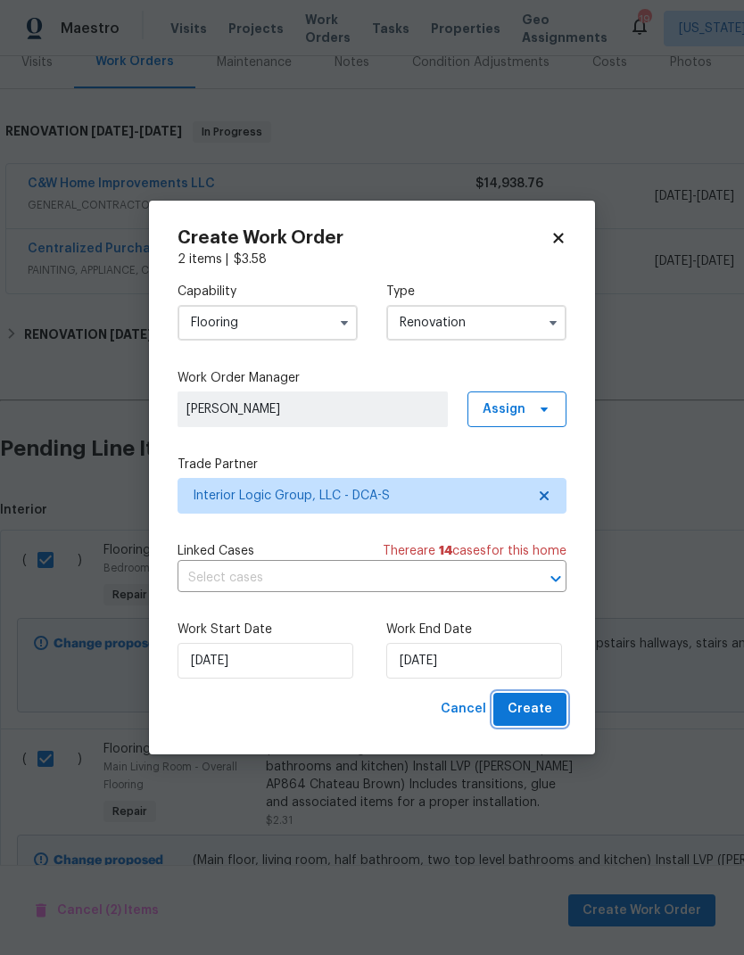
click at [549, 700] on span "Create" at bounding box center [530, 709] width 45 height 22
checkbox input "false"
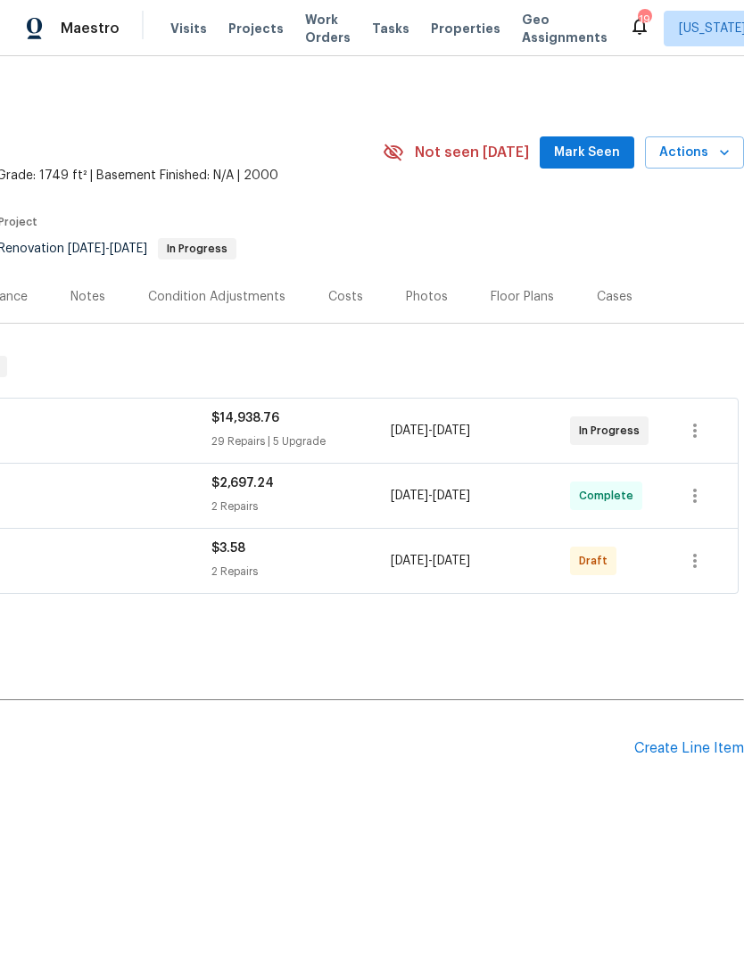
scroll to position [0, 264]
click at [699, 552] on icon "button" at bounding box center [694, 560] width 21 height 21
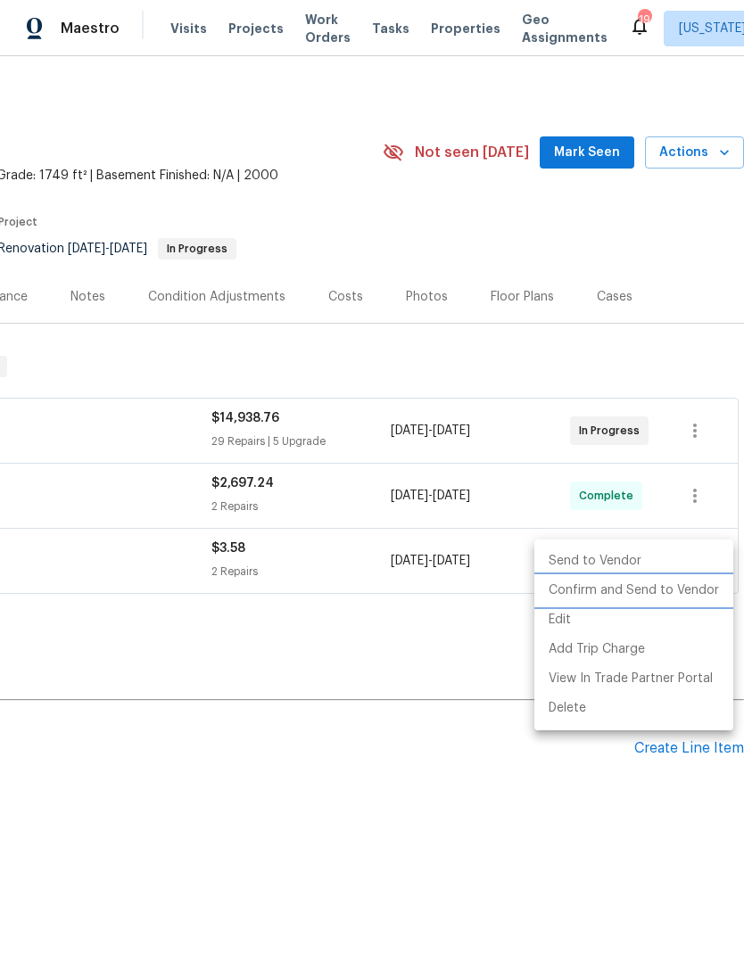
click at [641, 588] on li "Confirm and Send to Vendor" at bounding box center [633, 590] width 199 height 29
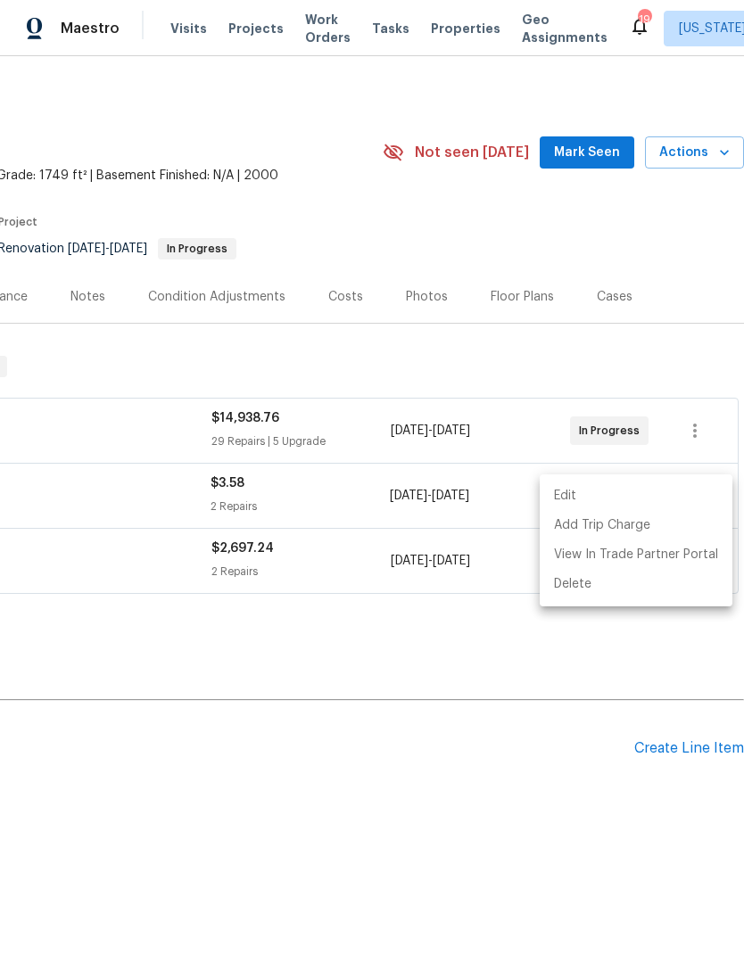
click at [462, 828] on div at bounding box center [372, 477] width 744 height 955
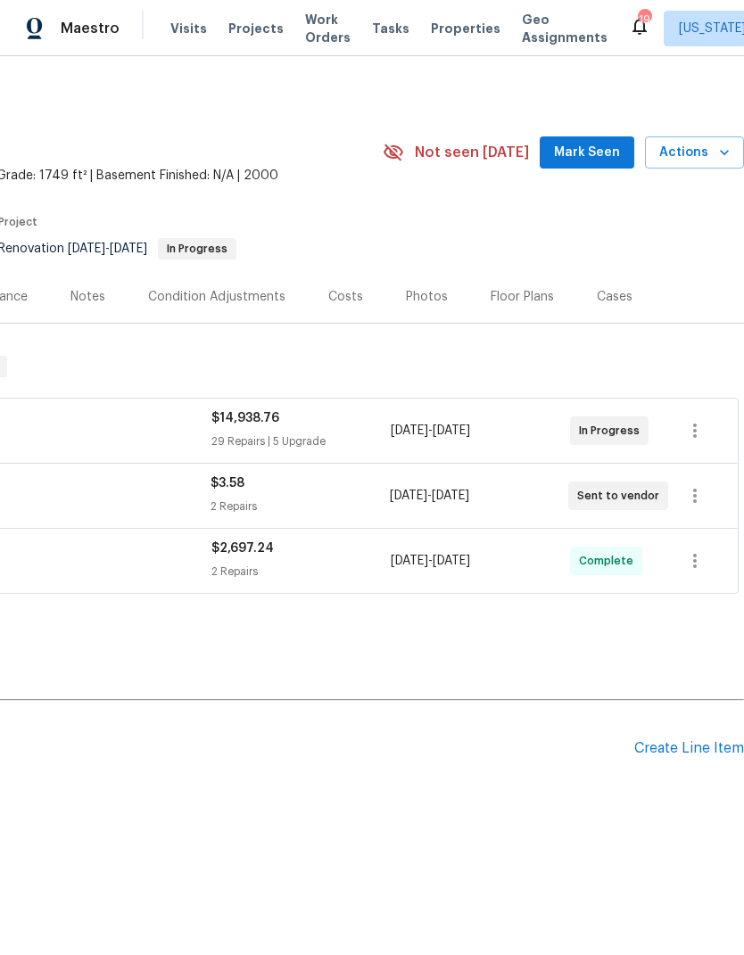
click at [694, 740] on div "Create Line Item" at bounding box center [689, 748] width 110 height 17
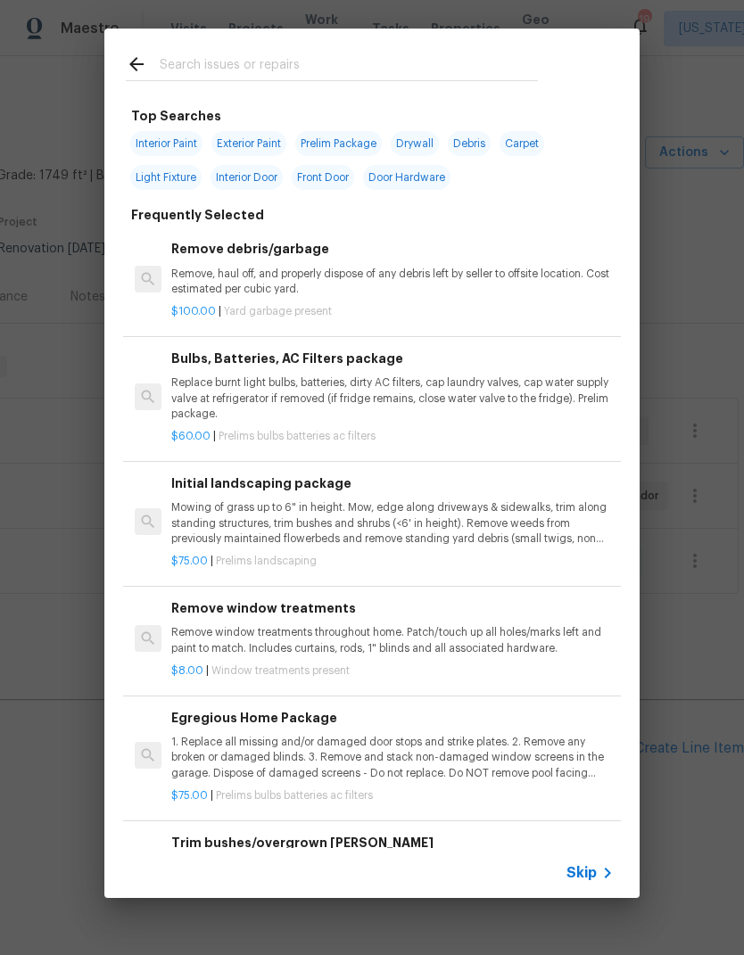
click at [263, 75] on input "text" at bounding box center [349, 67] width 378 height 27
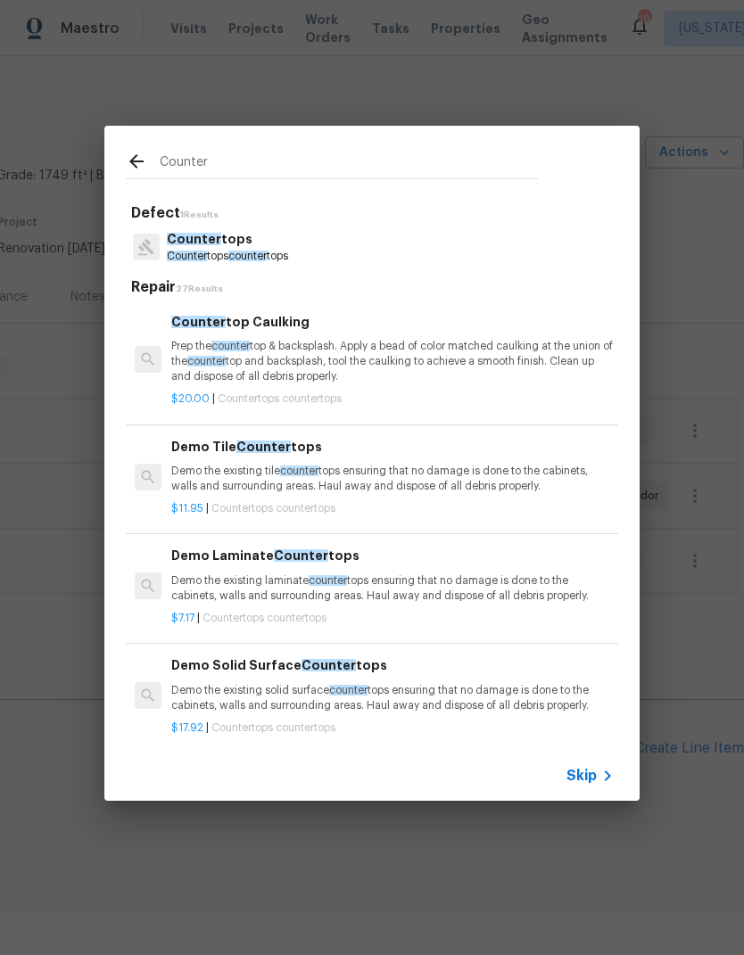
scroll to position [0, 0]
type input "Countertop"
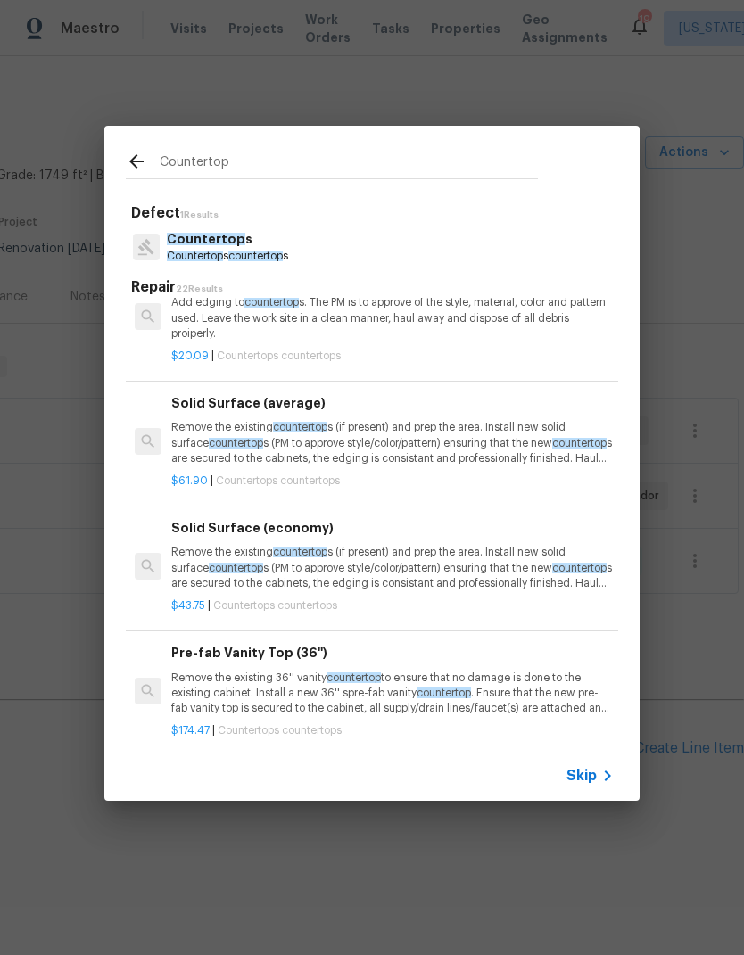
scroll to position [607, 0]
click at [287, 445] on p "Remove the existing countertop s (if present) and prep the area. Install new so…" at bounding box center [392, 442] width 442 height 45
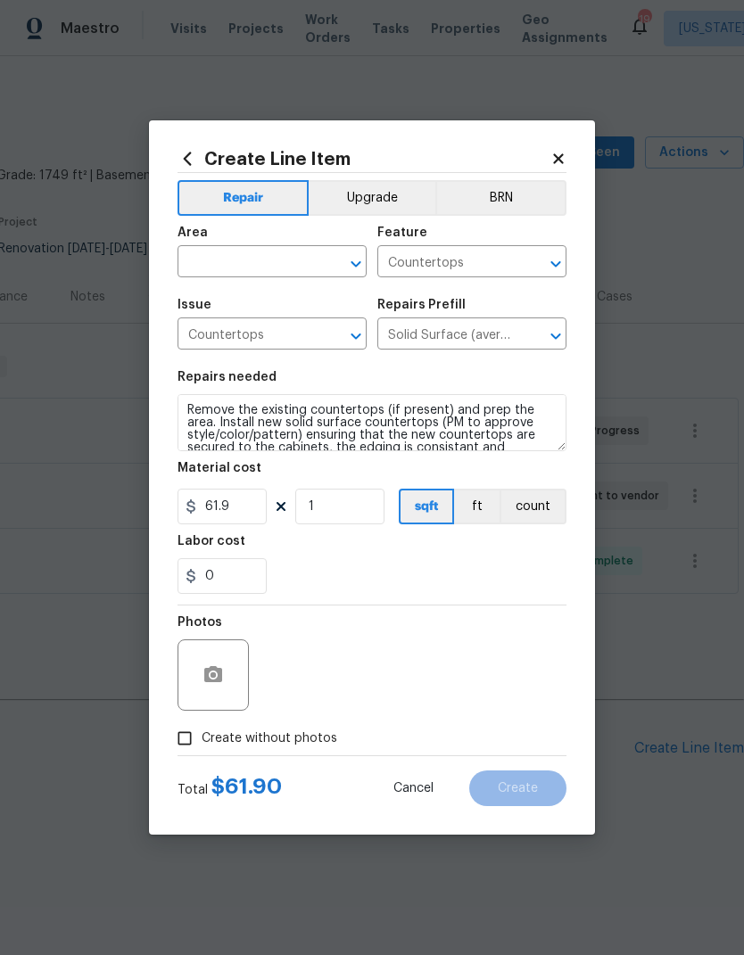
click at [238, 252] on input "text" at bounding box center [246, 264] width 139 height 28
click at [273, 307] on li "Kitchen" at bounding box center [271, 302] width 189 height 29
type input "Kitchen"
click at [445, 550] on div "Labor cost" at bounding box center [371, 546] width 389 height 23
click at [186, 730] on input "Create without photos" at bounding box center [185, 739] width 34 height 34
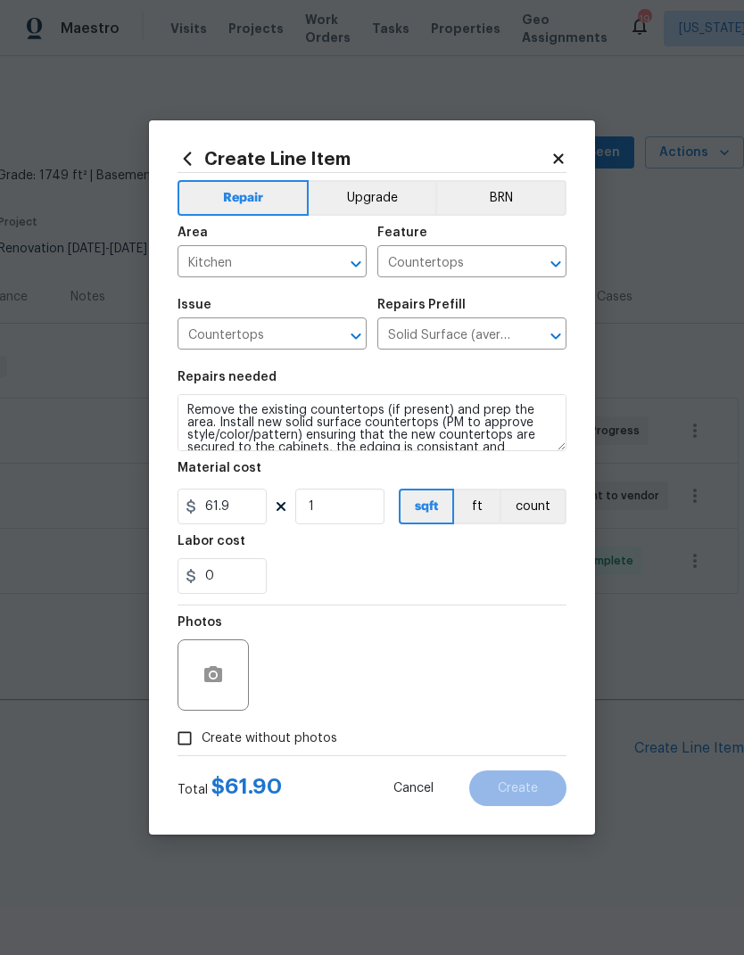
checkbox input "true"
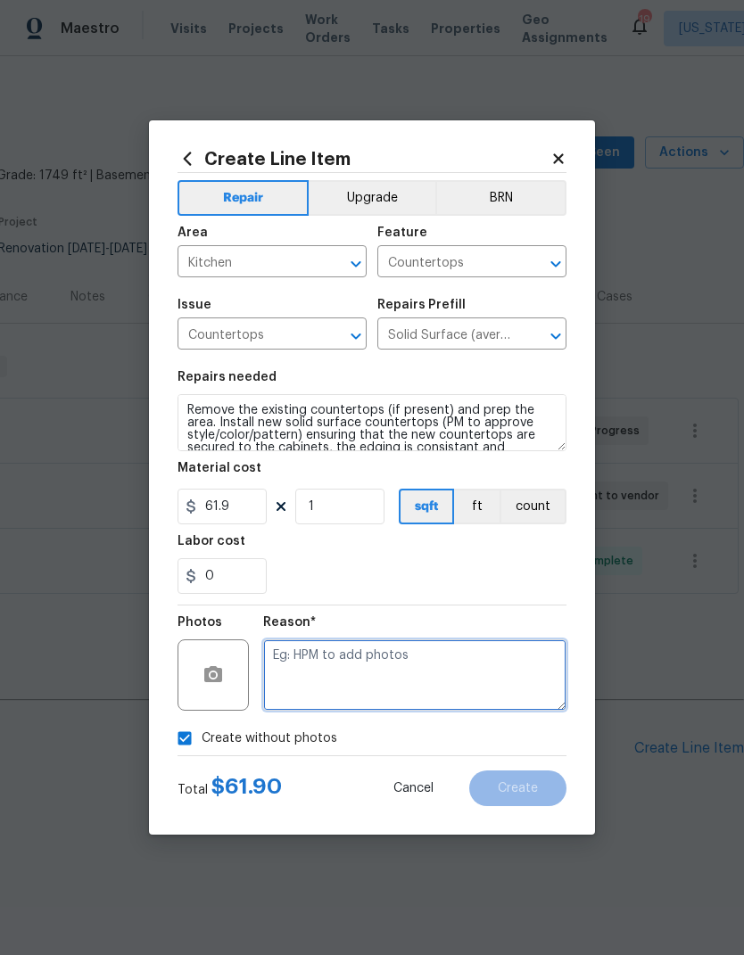
click at [423, 660] on textarea at bounding box center [414, 675] width 303 height 71
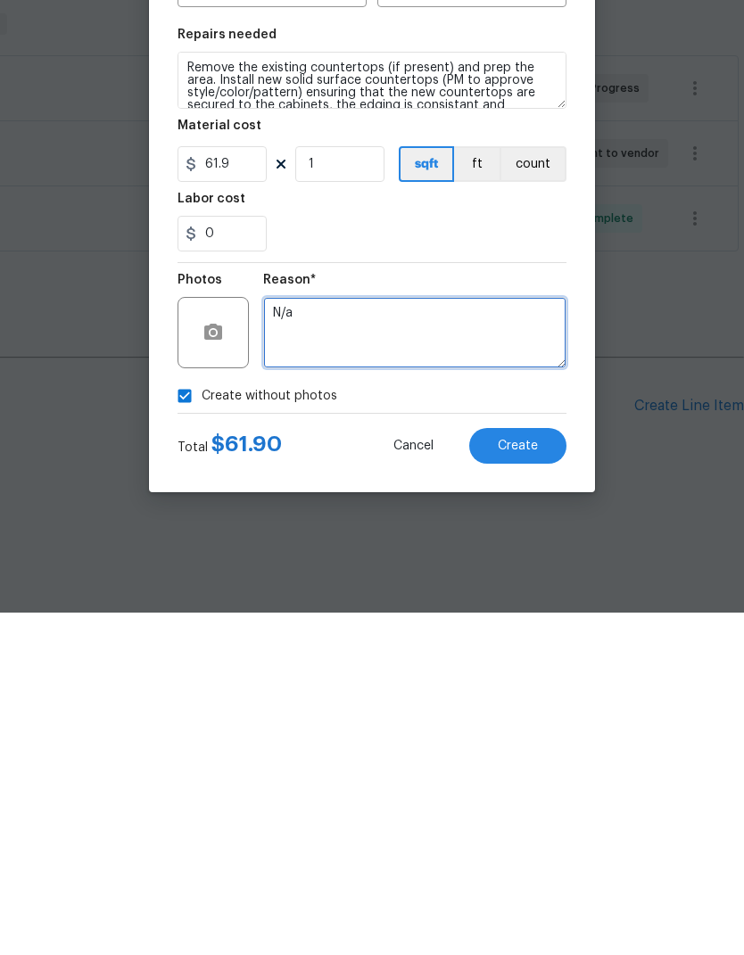
type textarea "N/a"
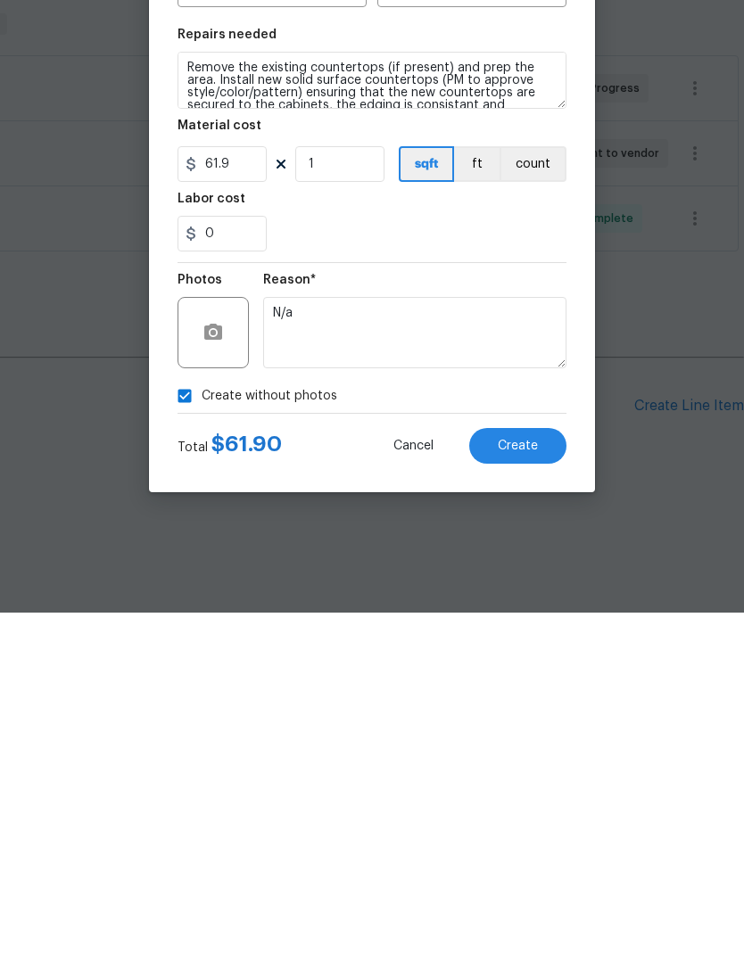
click at [549, 771] on button "Create" at bounding box center [517, 789] width 97 height 36
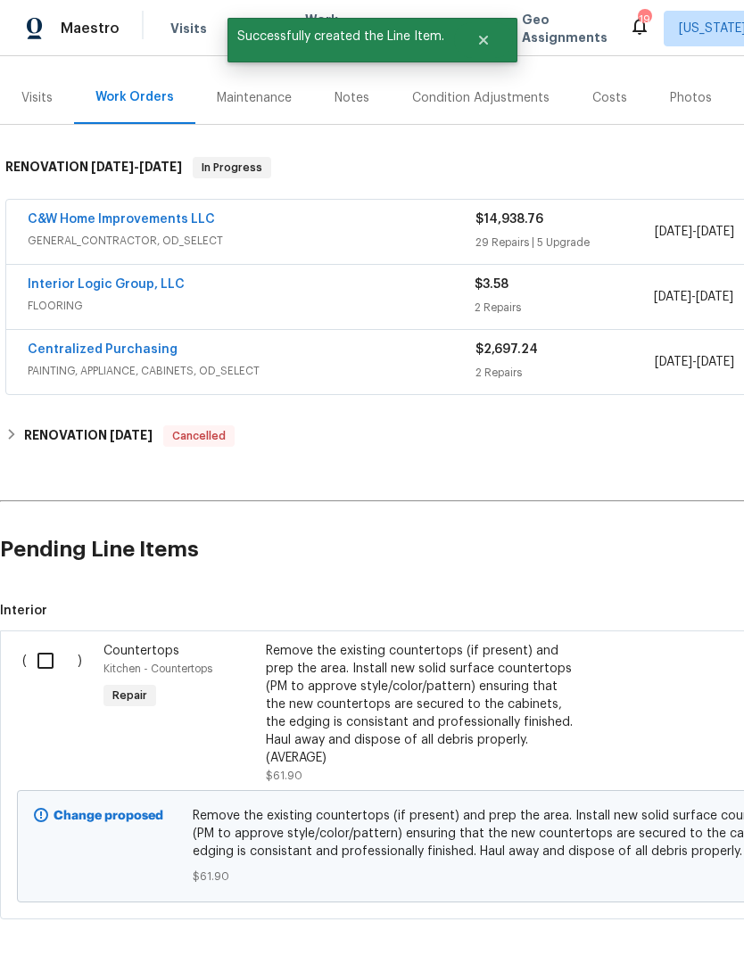
scroll to position [198, 0]
click at [49, 660] on input "checkbox" at bounding box center [52, 661] width 51 height 37
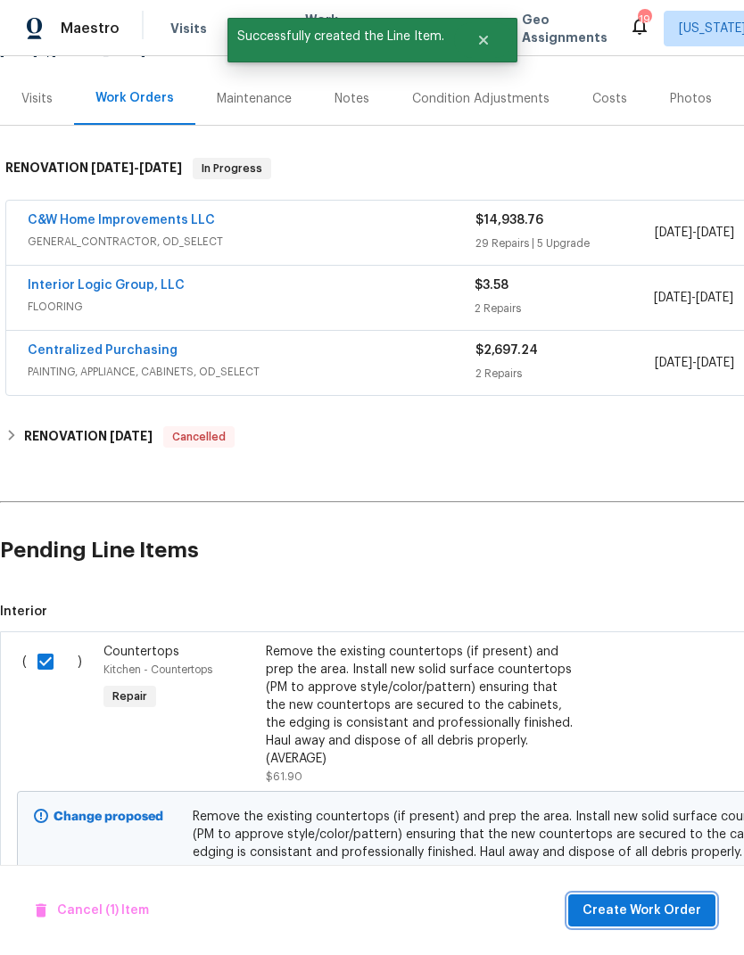
click at [642, 911] on span "Create Work Order" at bounding box center [641, 911] width 119 height 22
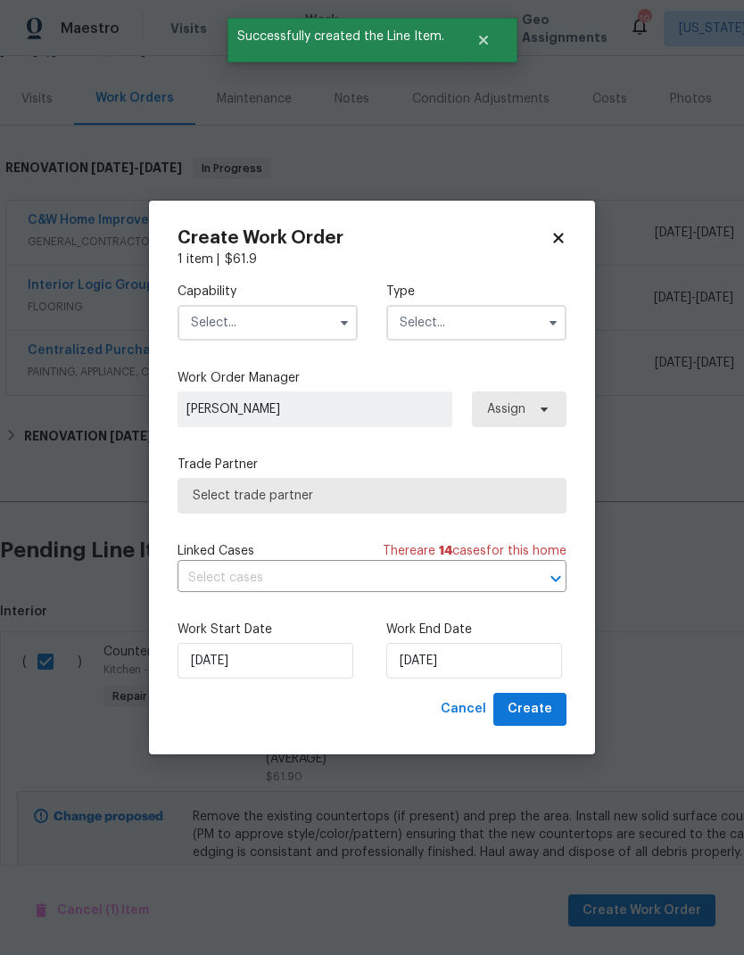
checkbox input "false"
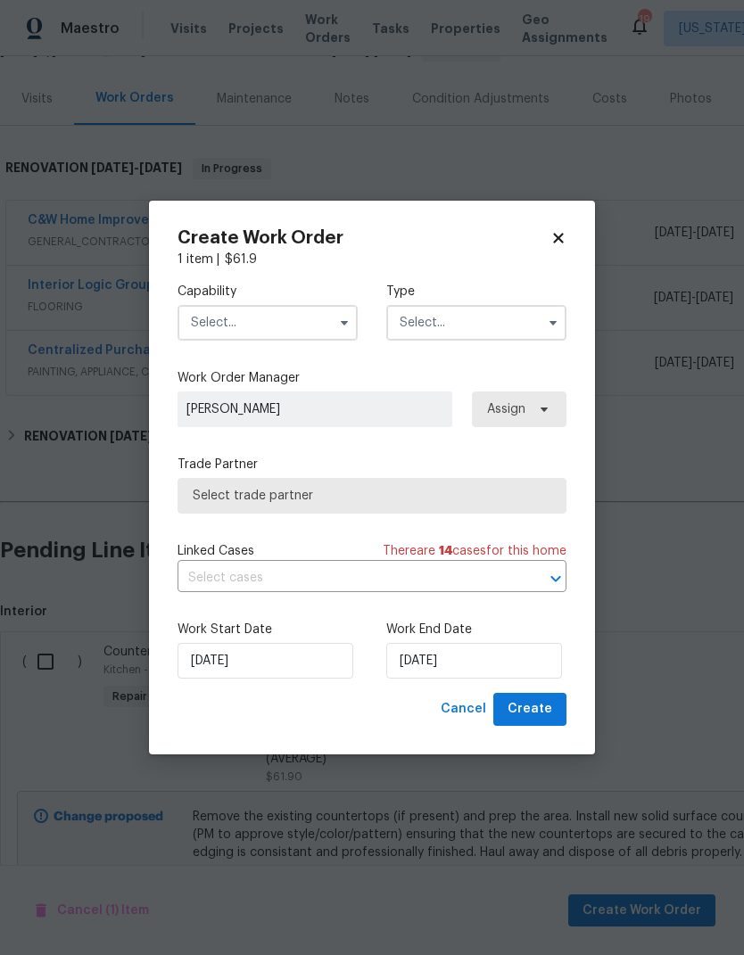
click at [300, 318] on input "text" at bounding box center [267, 323] width 180 height 36
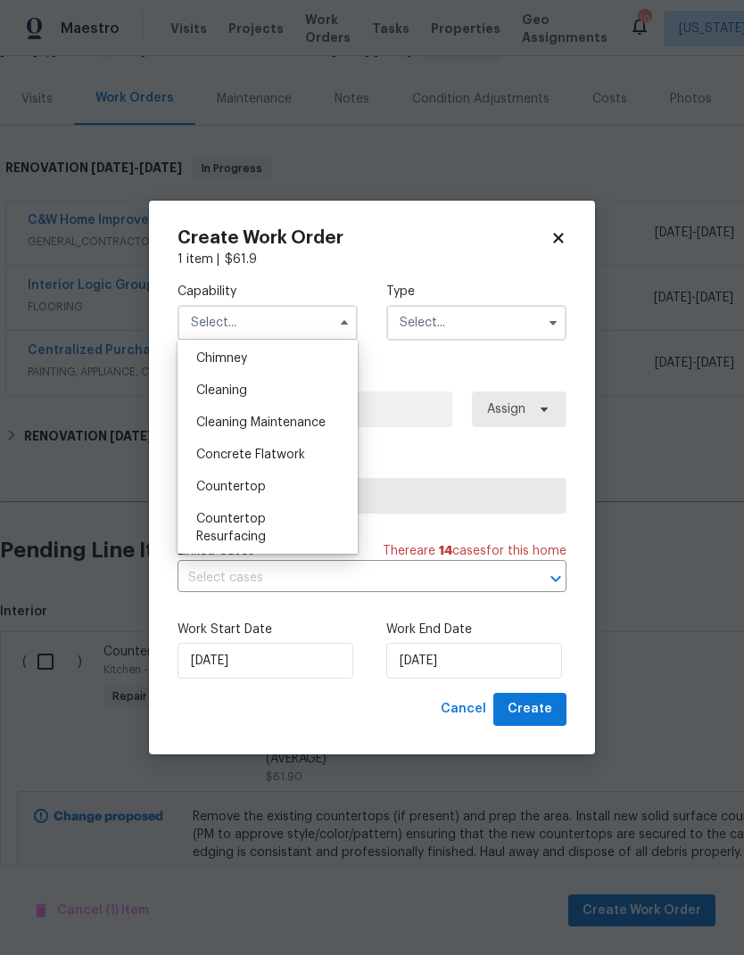
scroll to position [227, 0]
click at [273, 488] on div "Countertop" at bounding box center [267, 486] width 171 height 32
type input "Countertop"
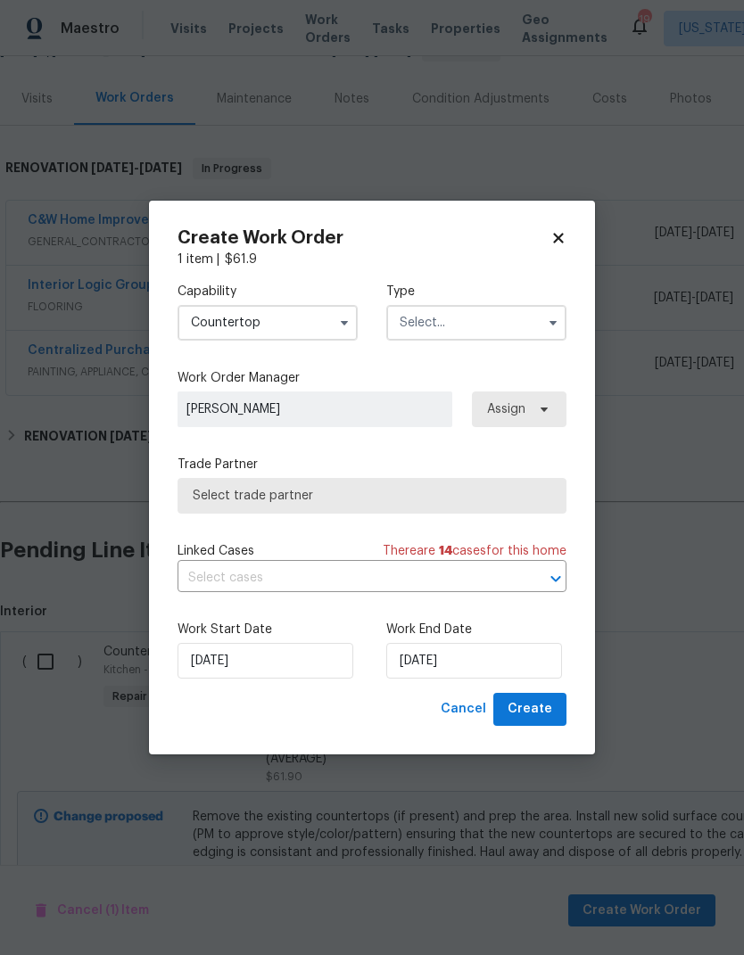
click at [483, 327] on input "text" at bounding box center [476, 323] width 180 height 36
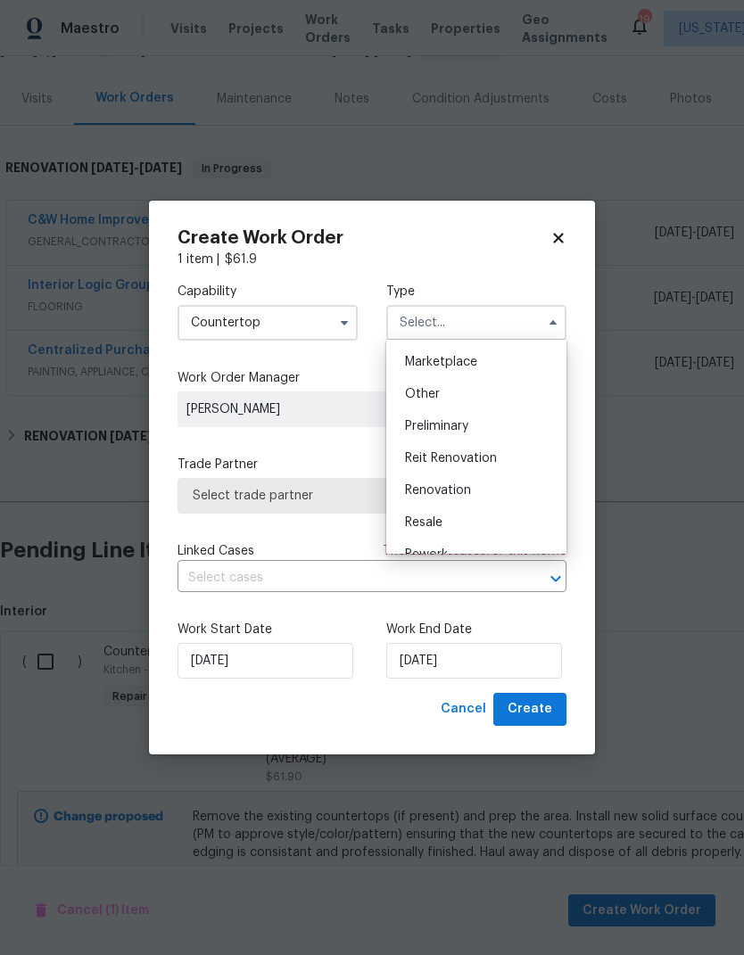
scroll to position [321, 0]
click at [483, 491] on div "Renovation" at bounding box center [476, 489] width 171 height 32
type input "Renovation"
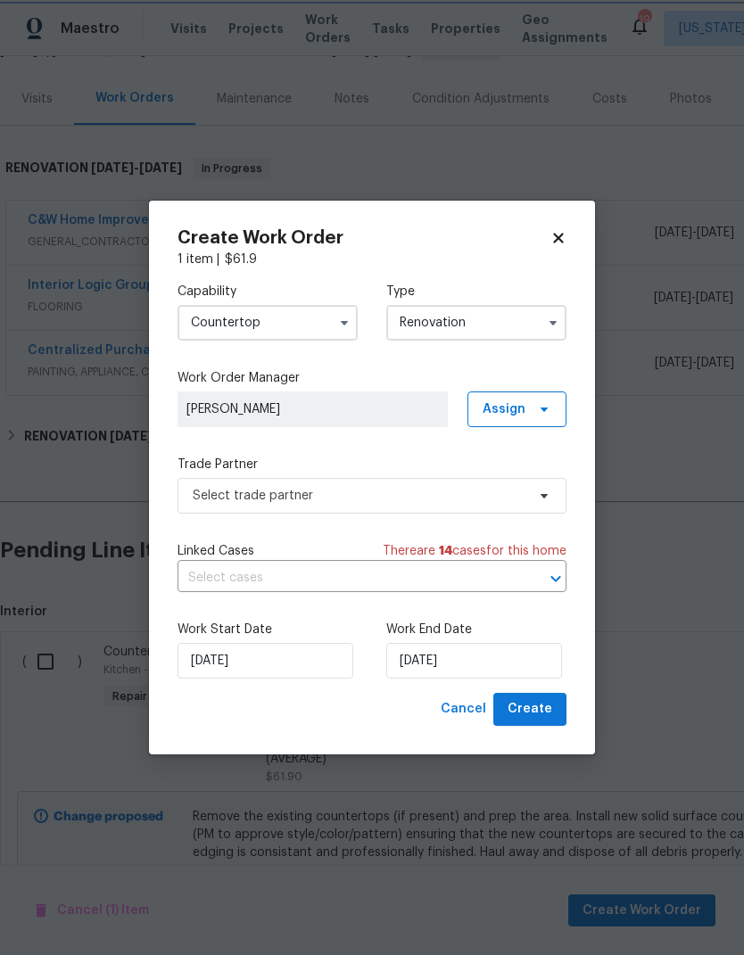
scroll to position [0, 0]
click at [515, 400] on span "Assign" at bounding box center [504, 409] width 43 height 18
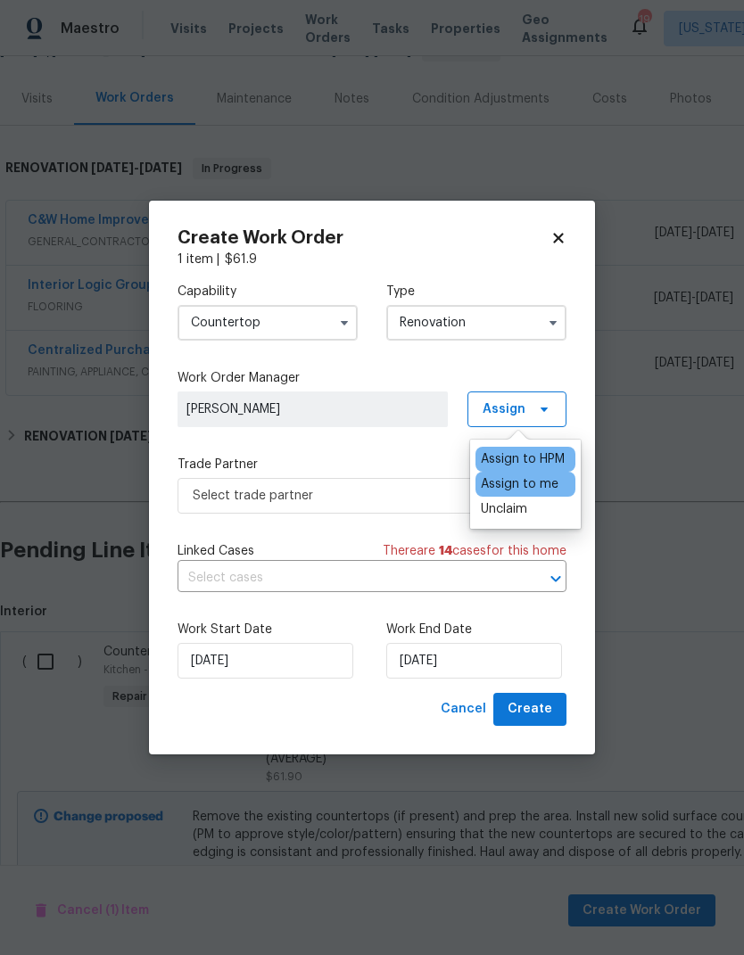
click at [406, 456] on label "Trade Partner" at bounding box center [371, 465] width 389 height 18
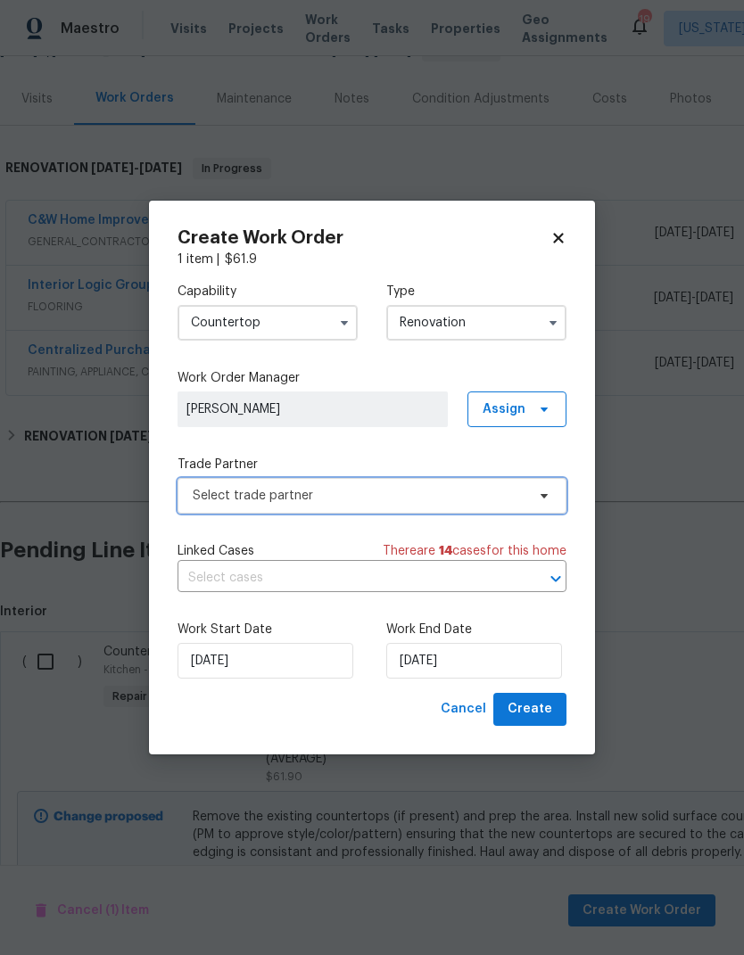
click at [498, 487] on span "Select trade partner" at bounding box center [359, 496] width 333 height 18
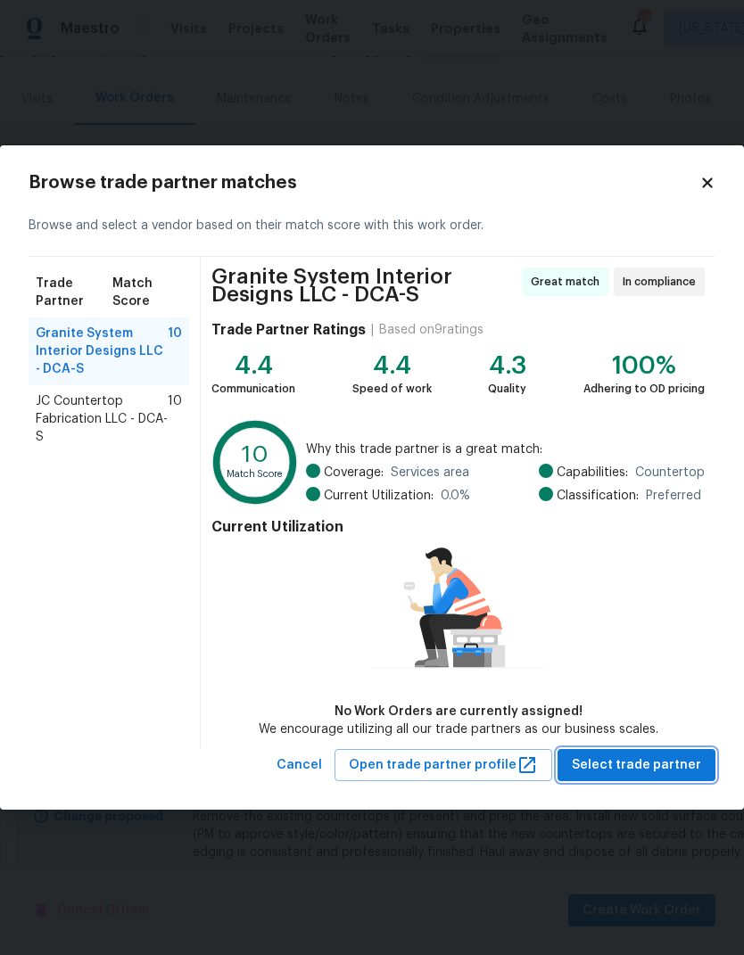
click at [661, 772] on span "Select trade partner" at bounding box center [636, 766] width 129 height 22
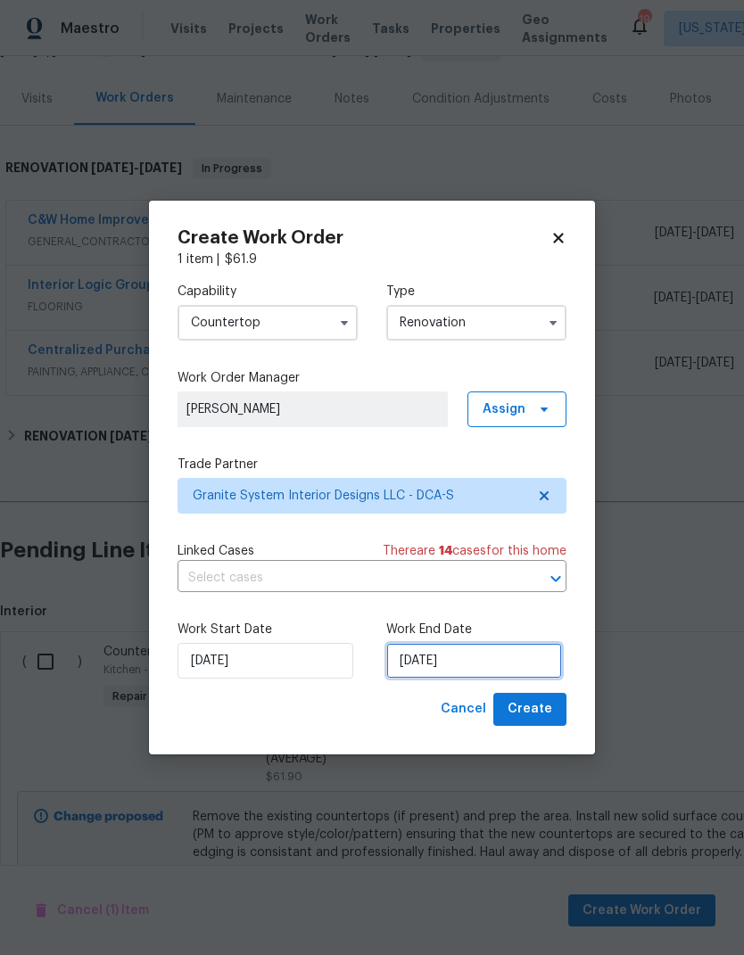
click at [458, 651] on input "9/5/2025" at bounding box center [474, 661] width 176 height 36
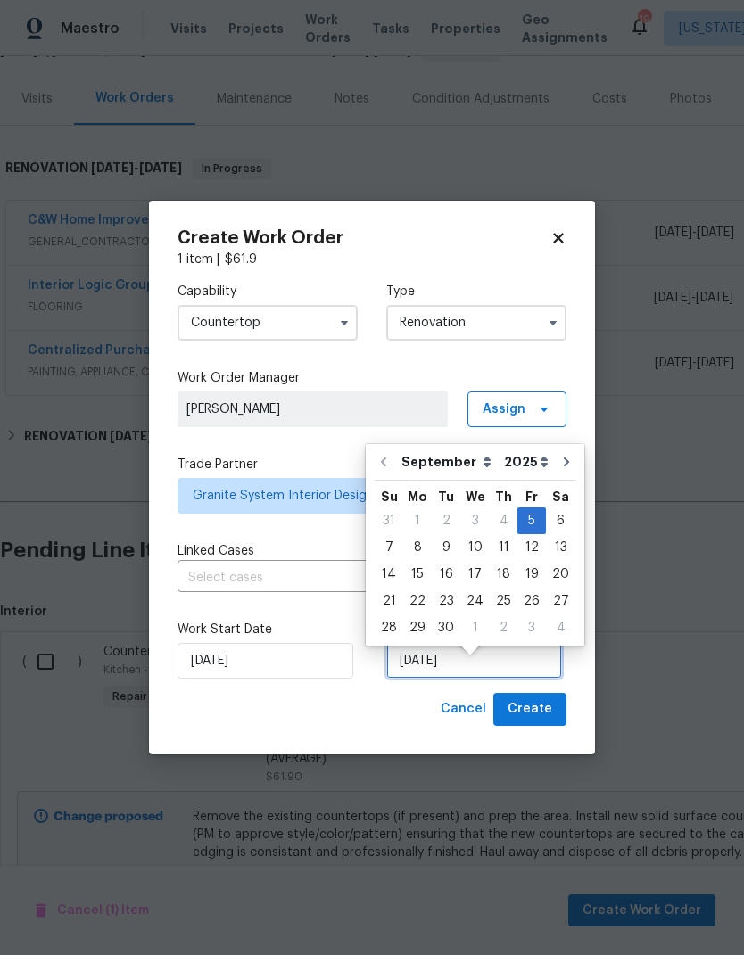
scroll to position [13, 0]
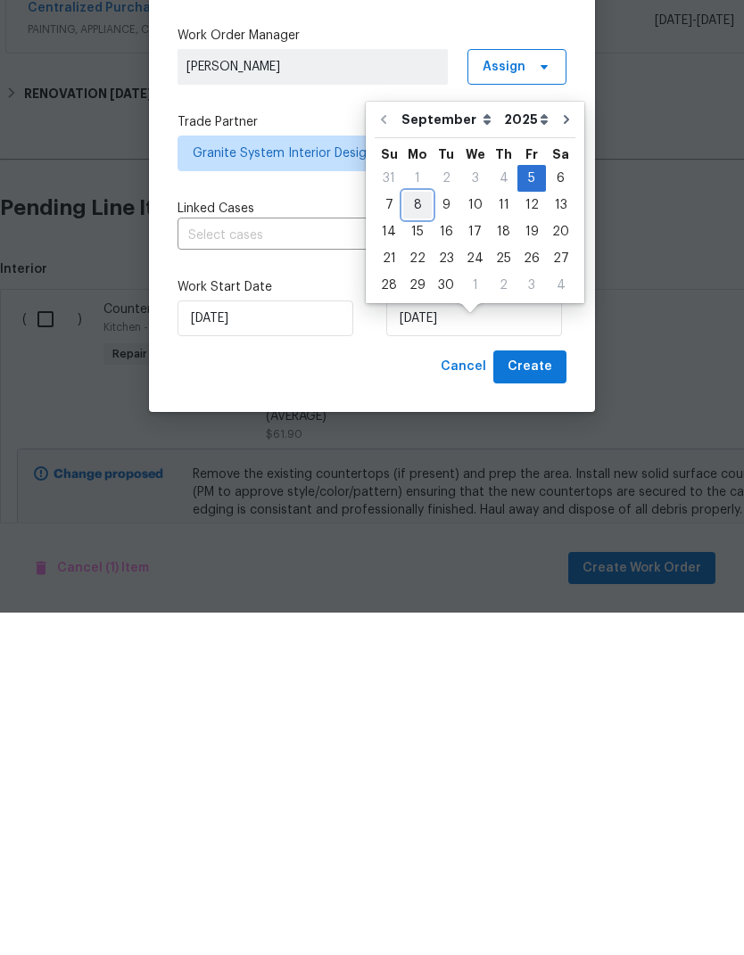
click at [408, 535] on div "8" at bounding box center [417, 547] width 29 height 25
type input "[DATE]"
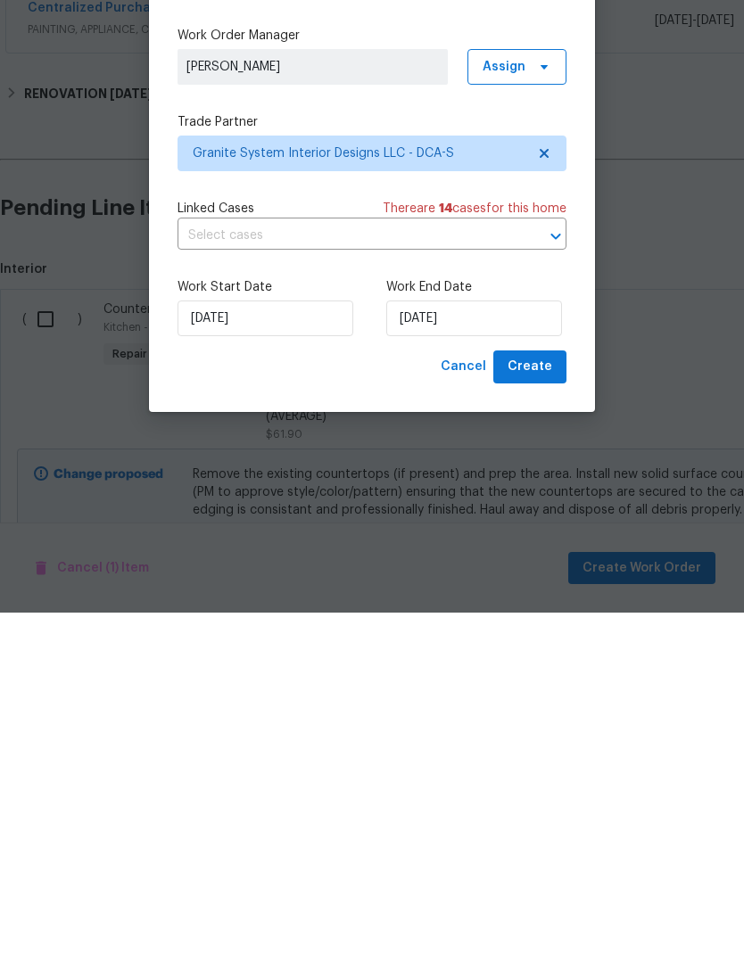
scroll to position [69, 0]
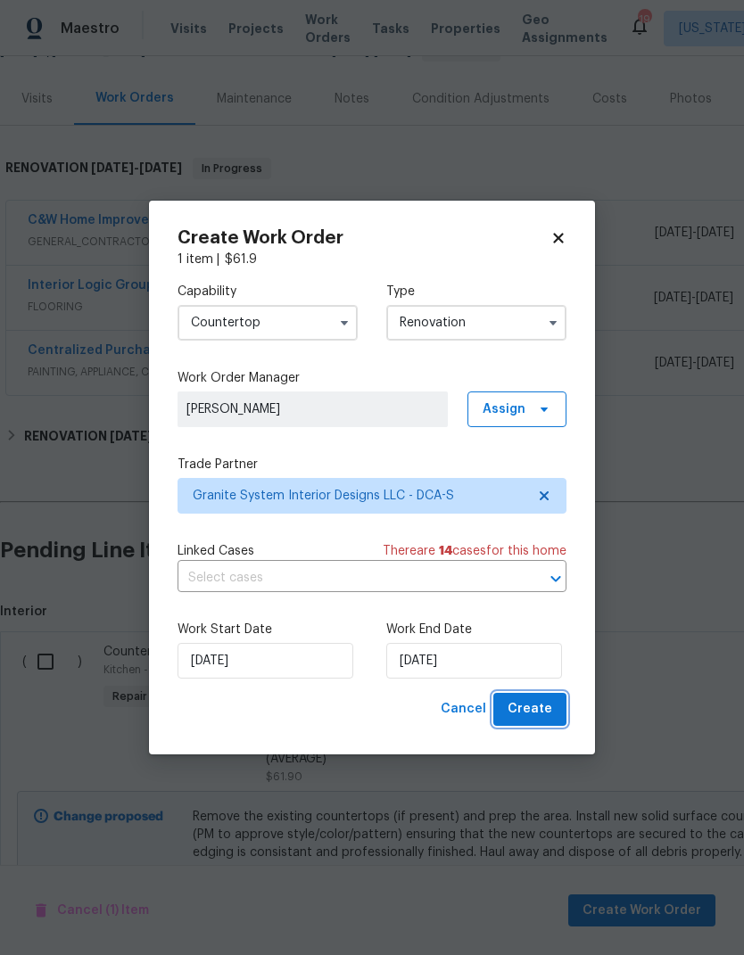
click at [532, 709] on span "Create" at bounding box center [530, 709] width 45 height 22
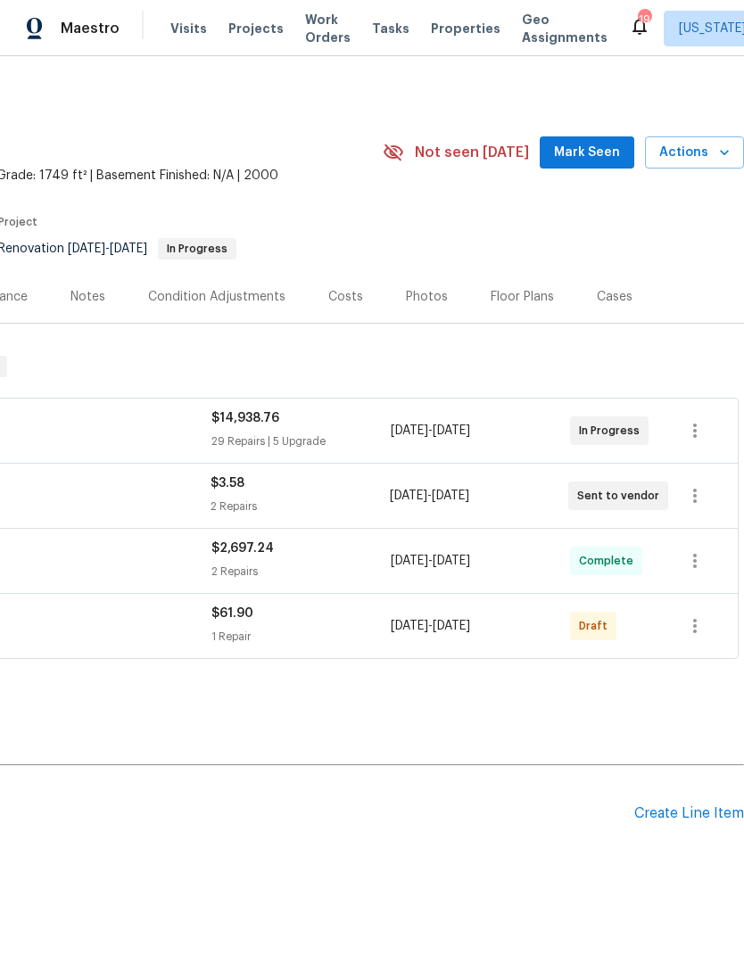
scroll to position [0, 264]
click at [701, 615] on icon "button" at bounding box center [694, 625] width 21 height 21
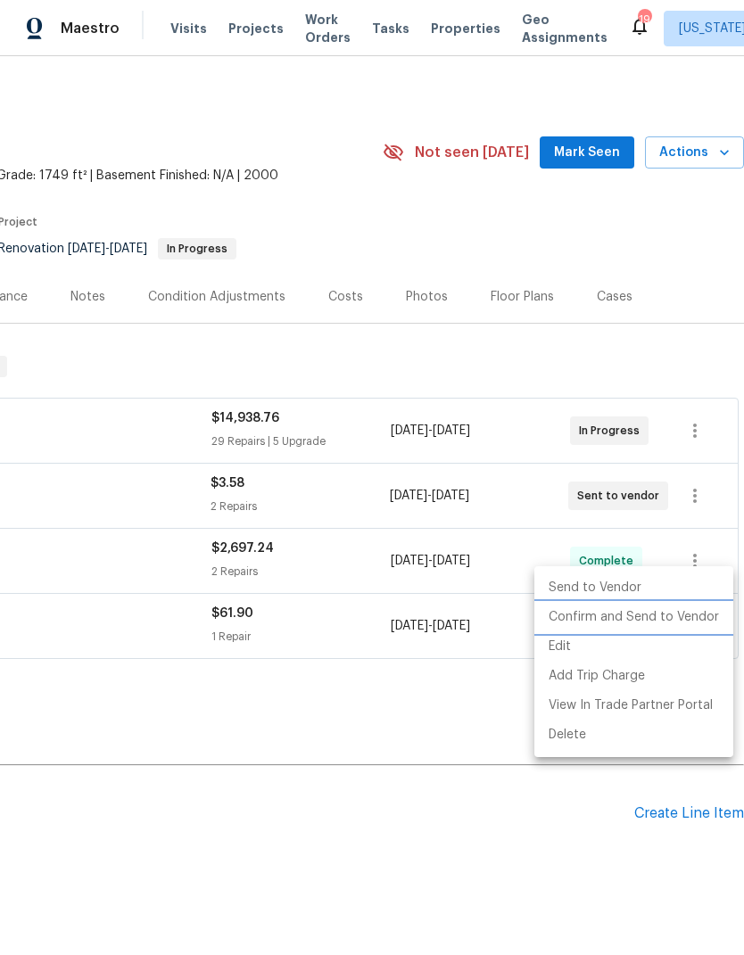
click at [650, 615] on li "Confirm and Send to Vendor" at bounding box center [633, 617] width 199 height 29
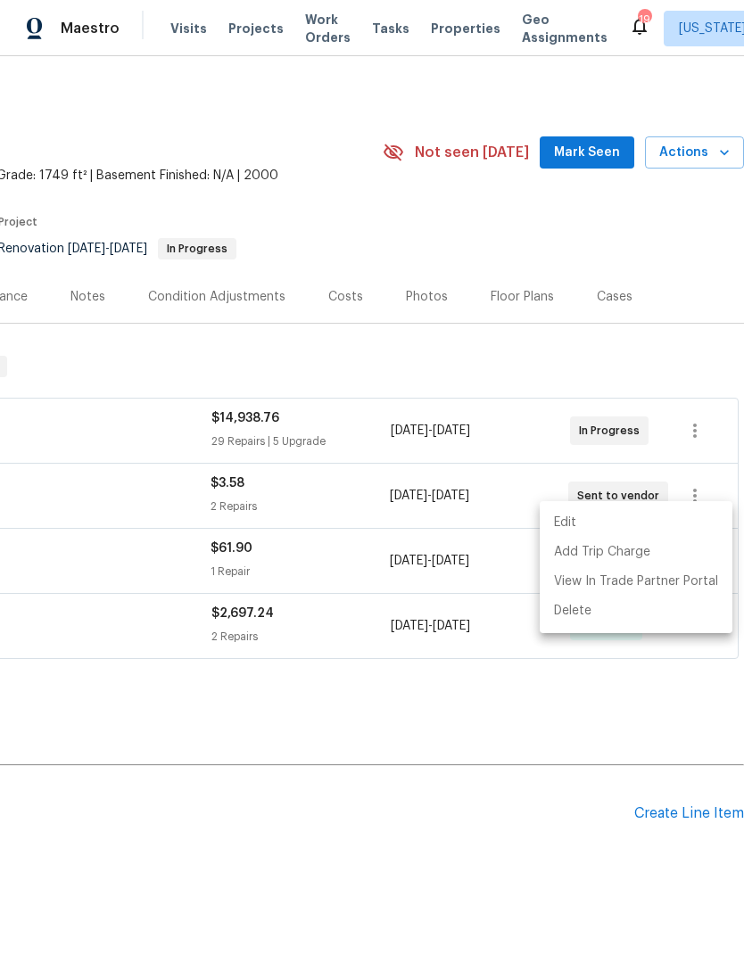
click at [547, 869] on div at bounding box center [372, 477] width 744 height 955
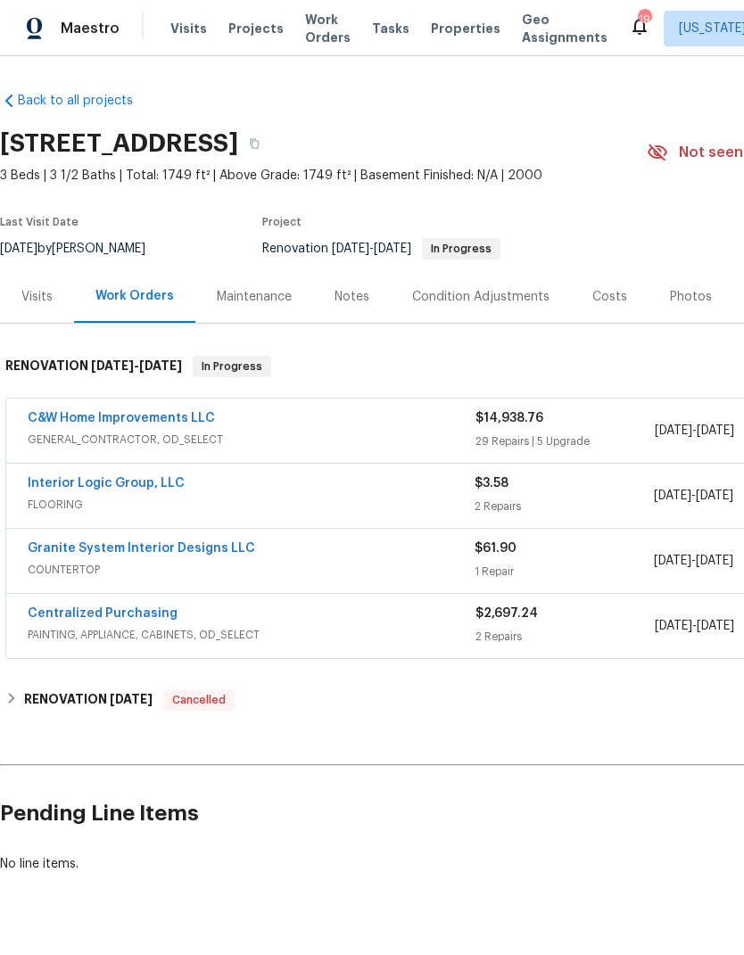
scroll to position [0, 0]
click at [177, 418] on link "C&W Home Improvements LLC" at bounding box center [121, 418] width 187 height 12
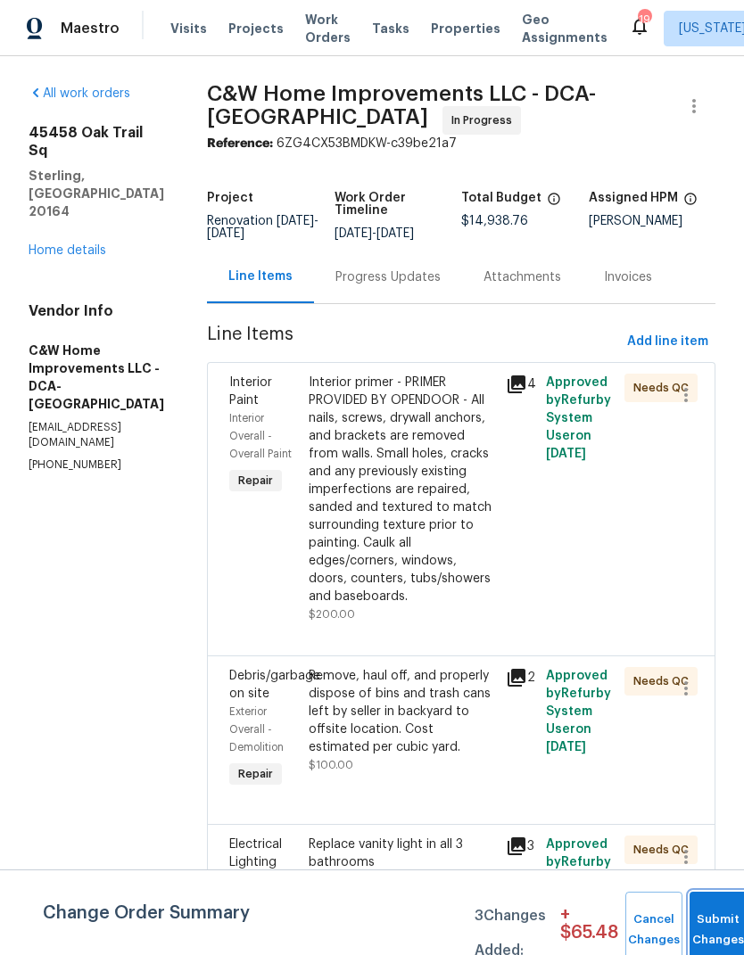
click at [712, 929] on span "Submit Changes" at bounding box center [717, 930] width 39 height 41
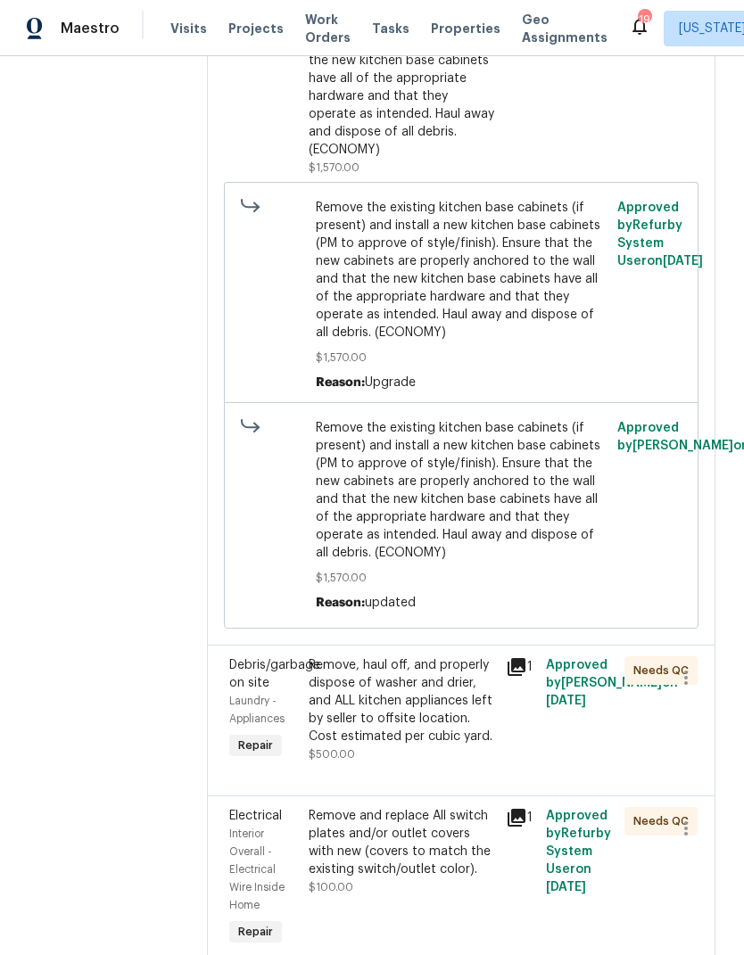
scroll to position [2699, 0]
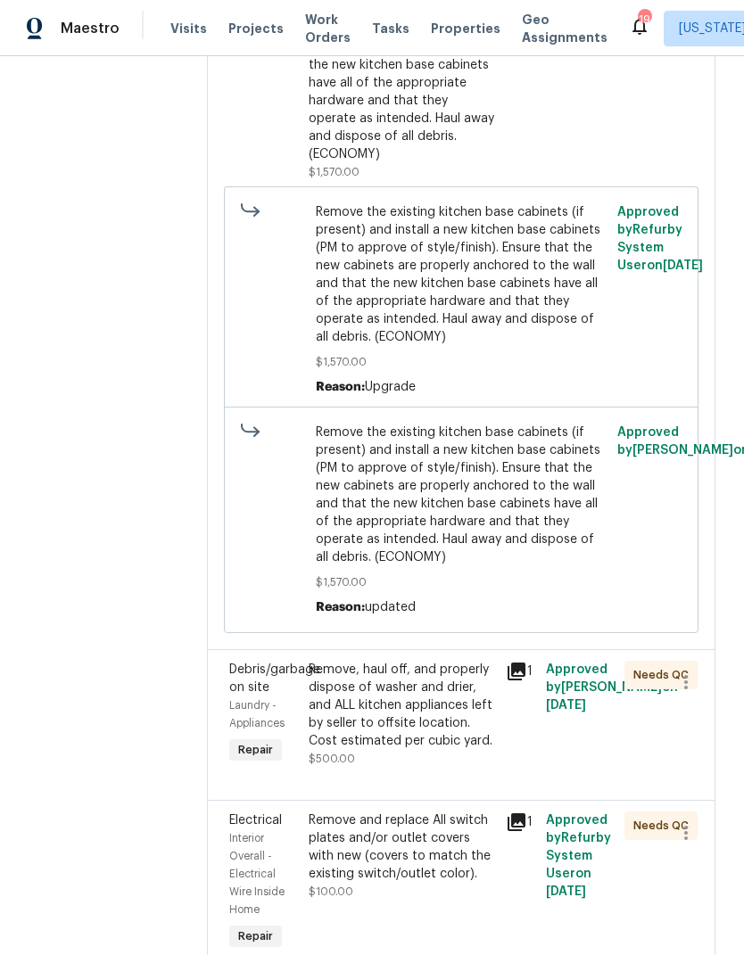
click at [414, 730] on div "Remove, haul off, and properly dispose of washer and drier, and ALL kitchen app…" at bounding box center [402, 705] width 187 height 89
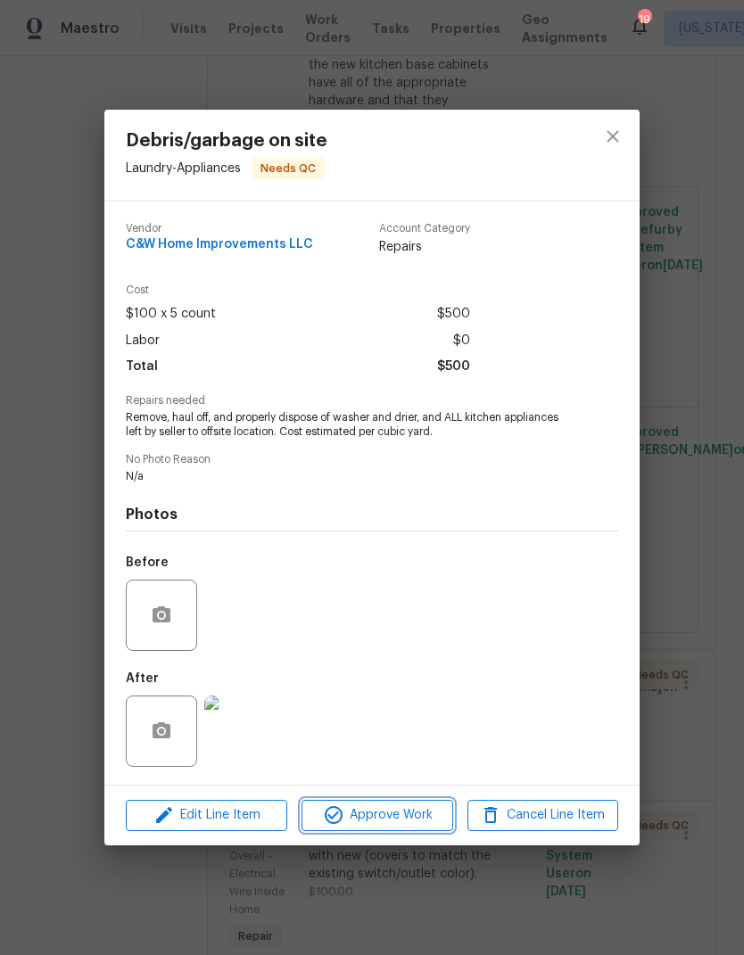
click at [398, 815] on span "Approve Work" at bounding box center [377, 816] width 140 height 22
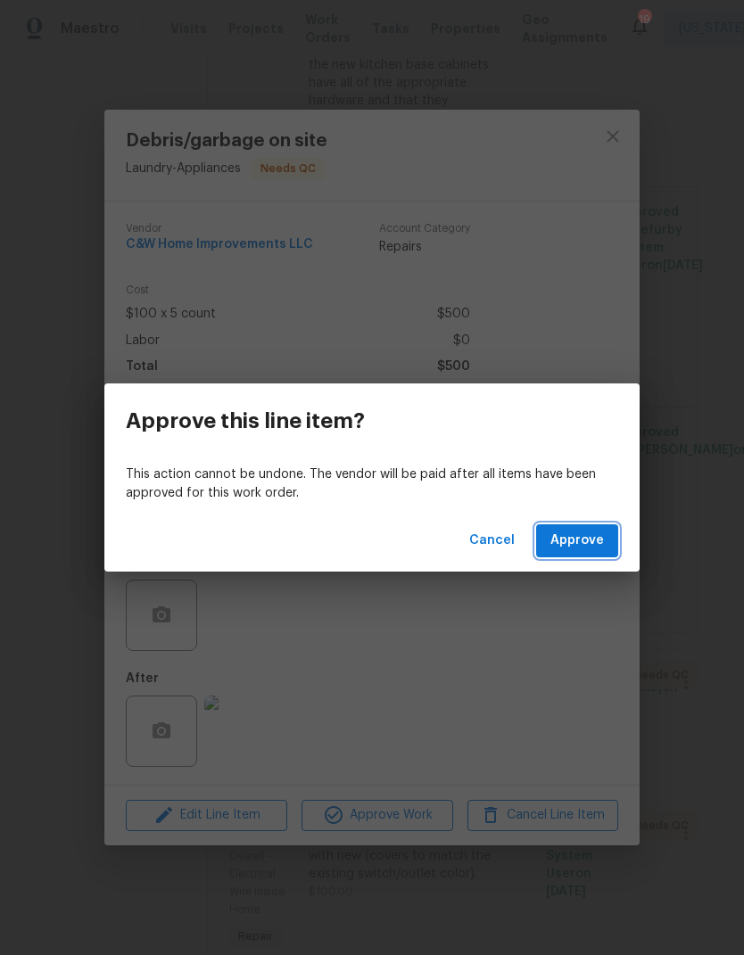
click at [581, 538] on span "Approve" at bounding box center [577, 541] width 54 height 22
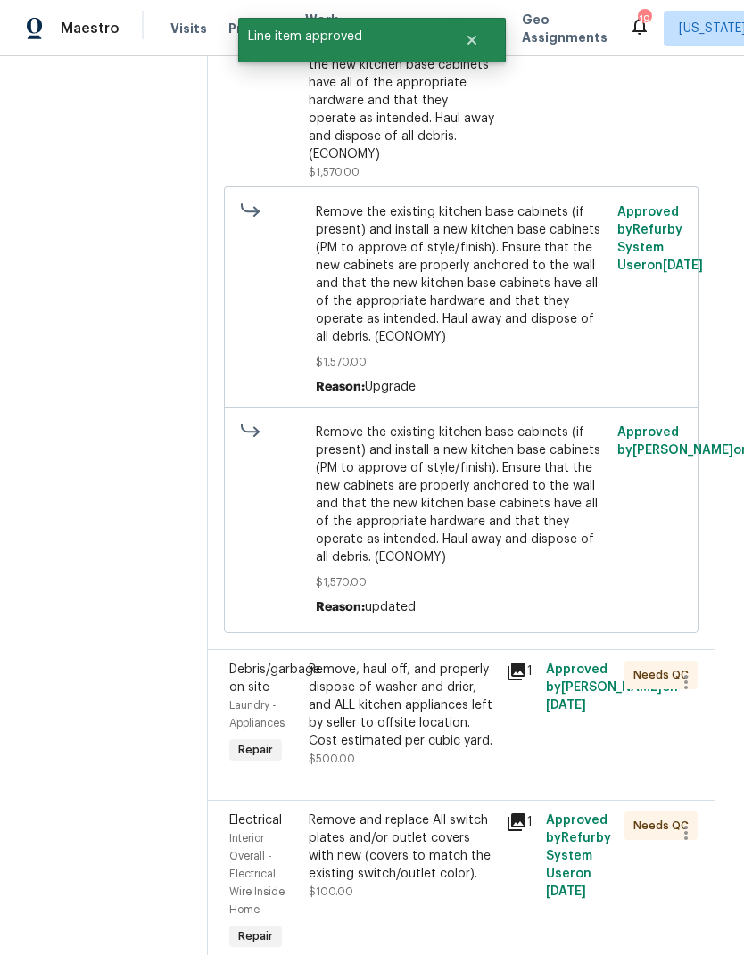
scroll to position [0, 0]
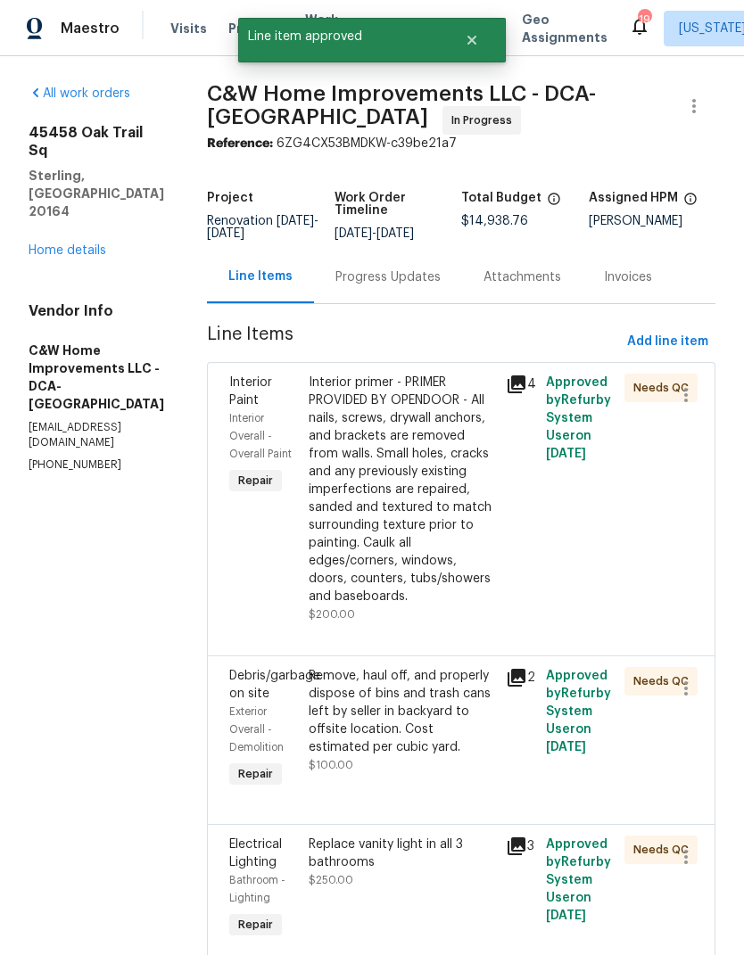
click at [525, 385] on icon at bounding box center [517, 385] width 18 height 18
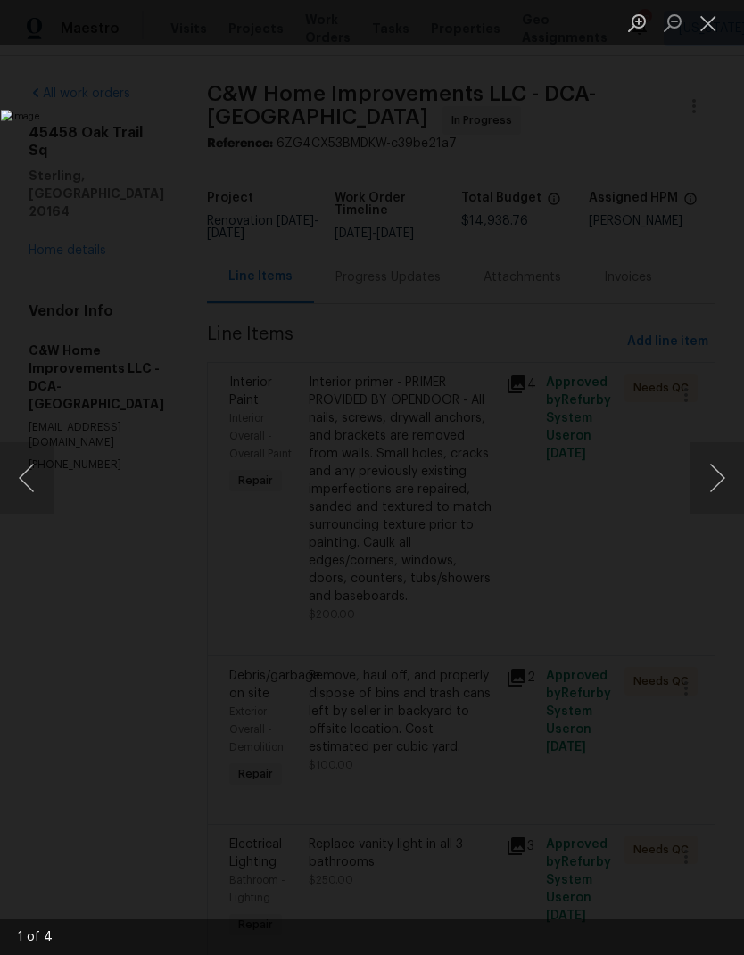
click at [706, 479] on button "Next image" at bounding box center [717, 477] width 54 height 71
click at [706, 487] on button "Next image" at bounding box center [717, 477] width 54 height 71
click at [720, 483] on button "Next image" at bounding box center [717, 477] width 54 height 71
click at [720, 488] on button "Next image" at bounding box center [717, 477] width 54 height 71
click at [707, 36] on button "Close lightbox" at bounding box center [708, 22] width 36 height 31
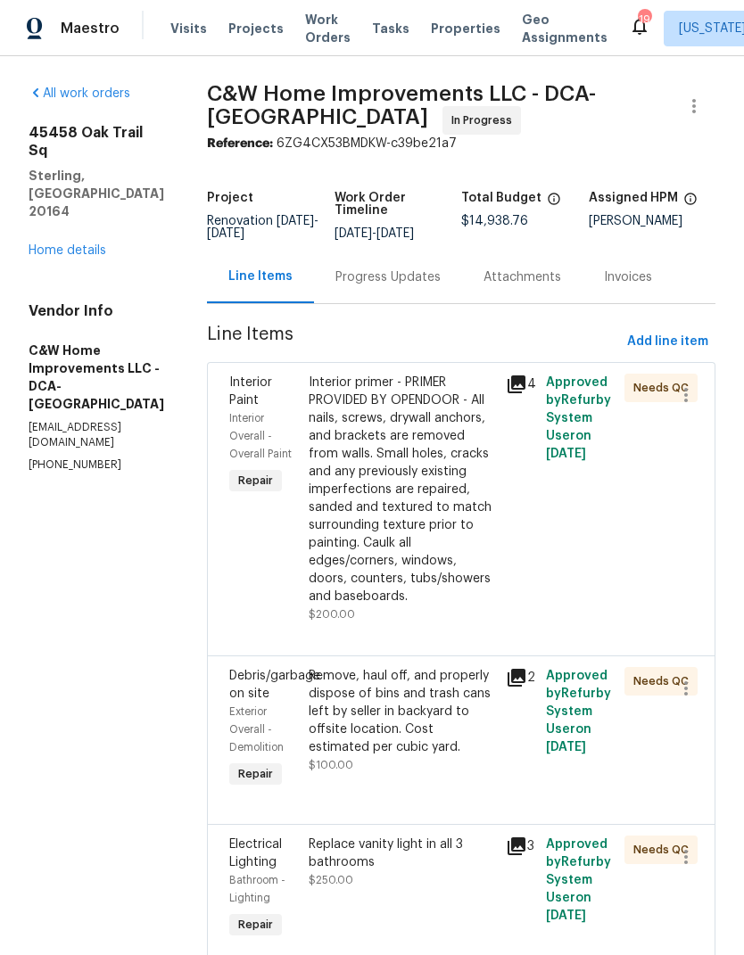
click at [405, 512] on div "Interior primer - PRIMER PROVIDED BY OPENDOOR - All nails, screws, drywall anch…" at bounding box center [402, 490] width 187 height 232
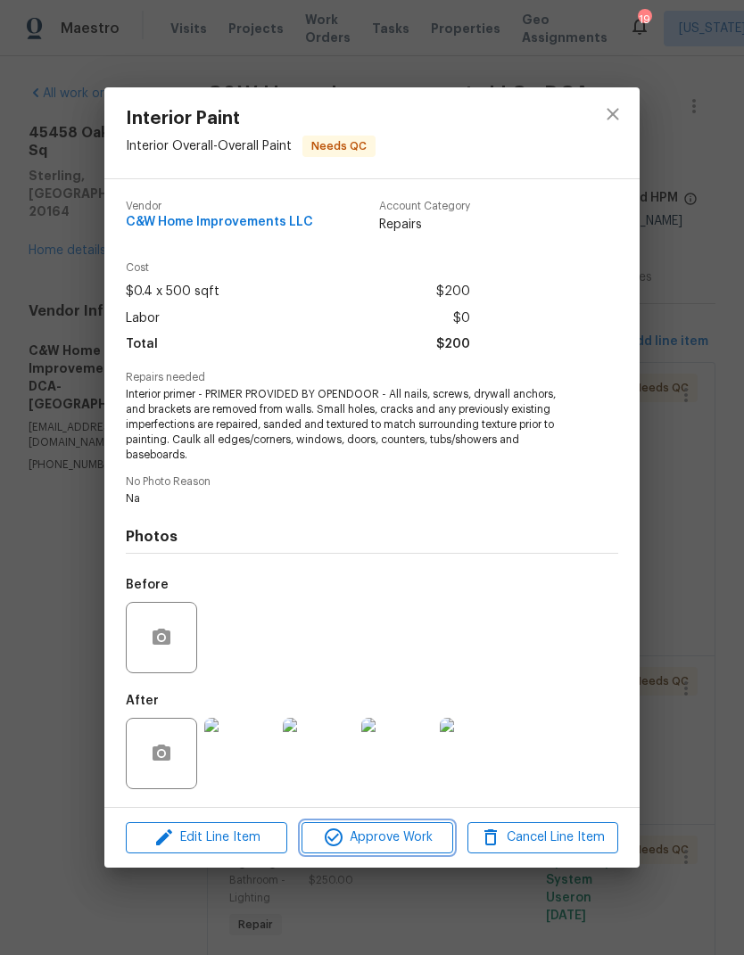
click at [384, 838] on span "Approve Work" at bounding box center [377, 838] width 140 height 22
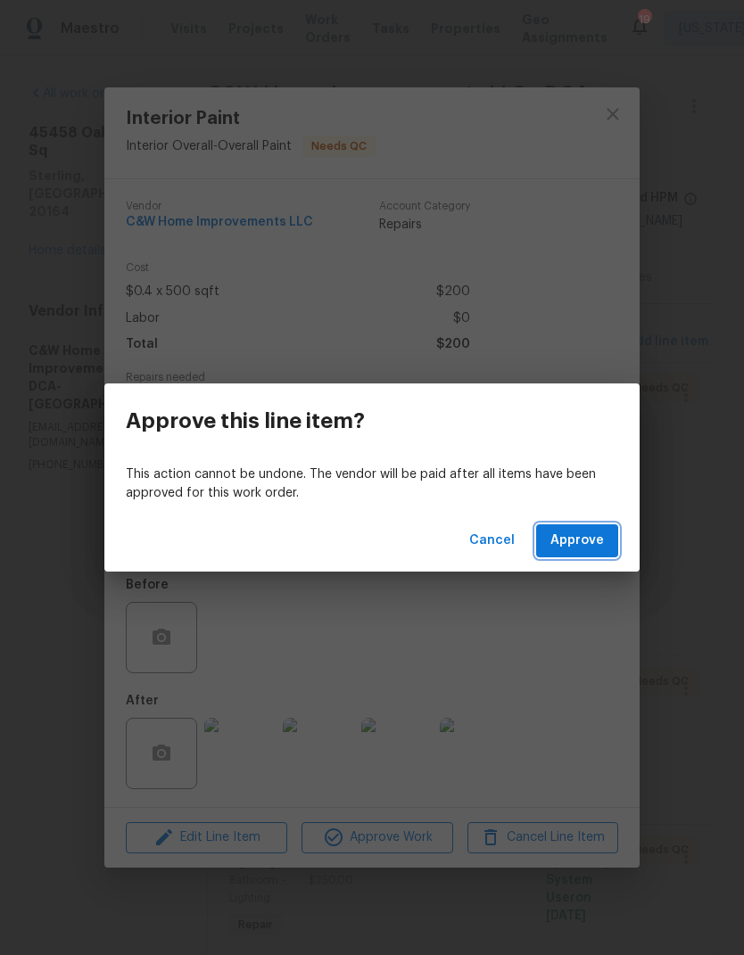
click at [583, 542] on span "Approve" at bounding box center [577, 541] width 54 height 22
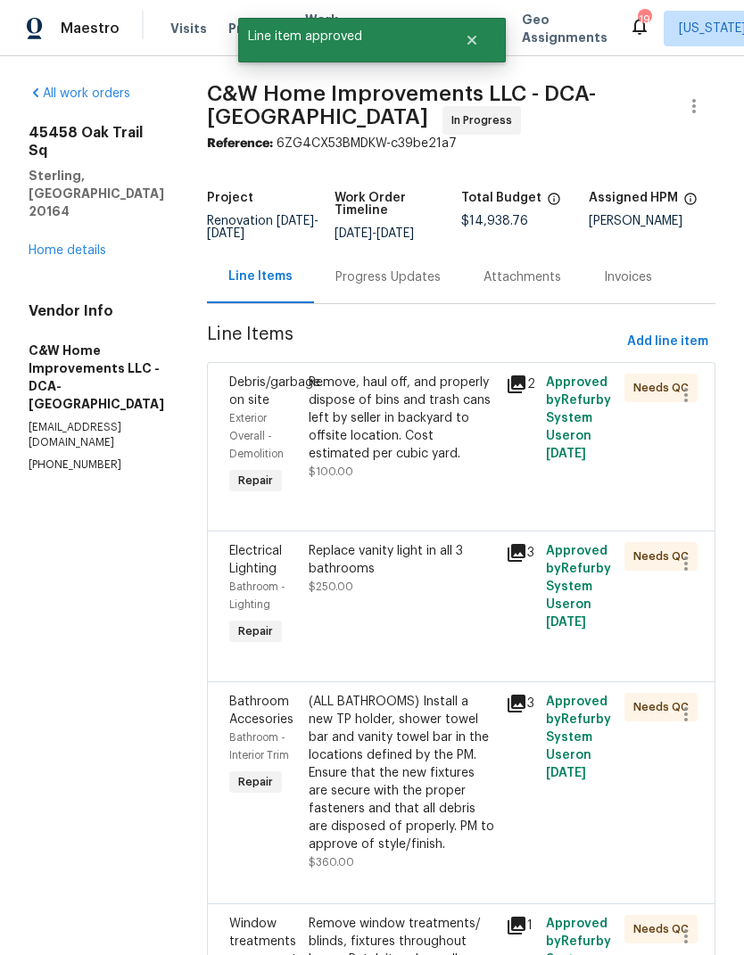
click at [393, 419] on div "Remove, haul off, and properly dispose of bins and trash cans left by seller in…" at bounding box center [402, 418] width 187 height 89
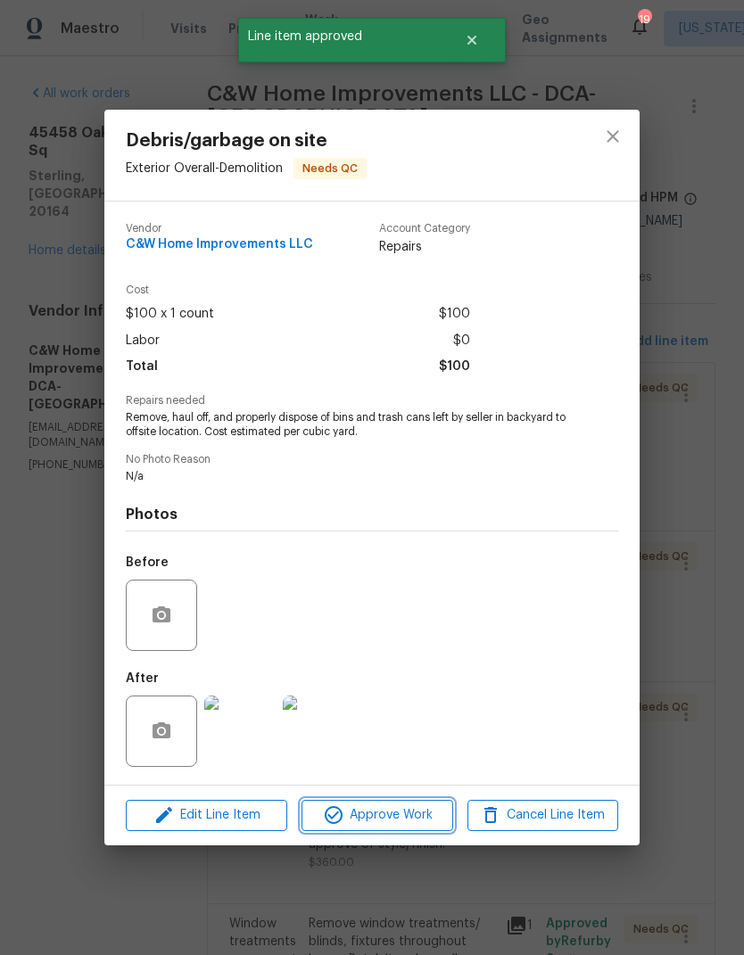
click at [398, 812] on span "Approve Work" at bounding box center [377, 816] width 140 height 22
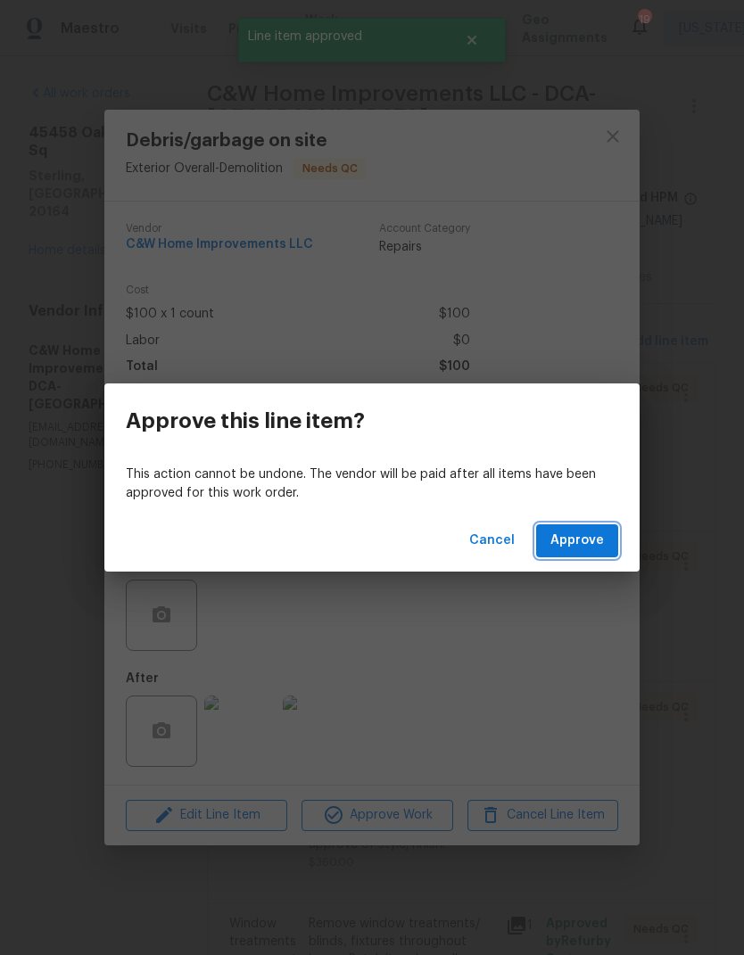
click at [589, 548] on span "Approve" at bounding box center [577, 541] width 54 height 22
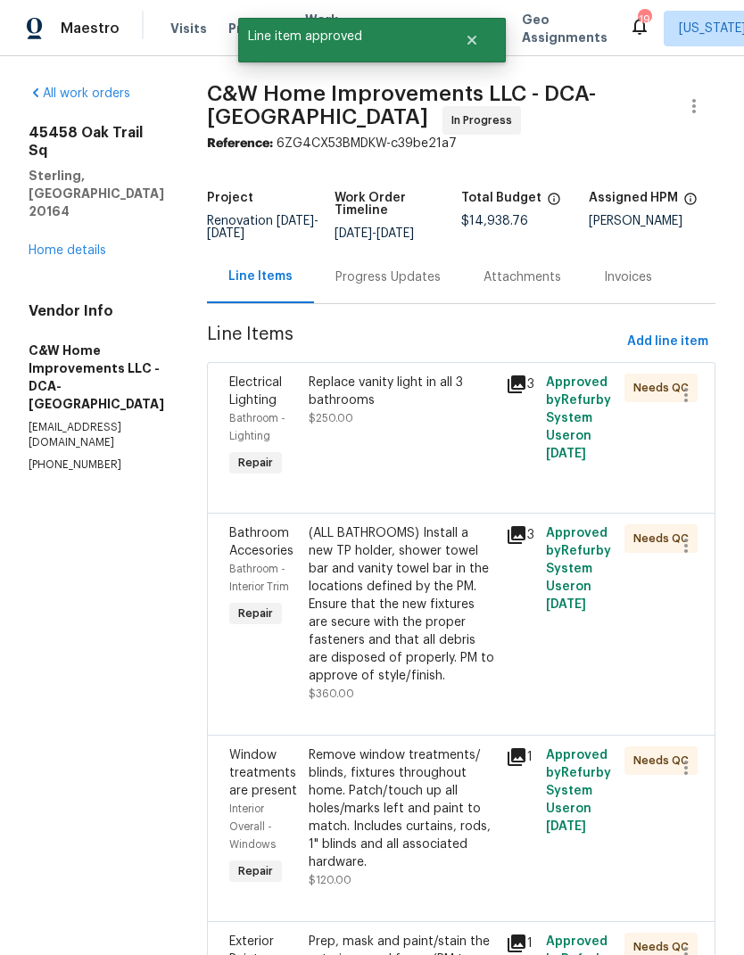
click at [510, 387] on icon at bounding box center [517, 385] width 18 height 18
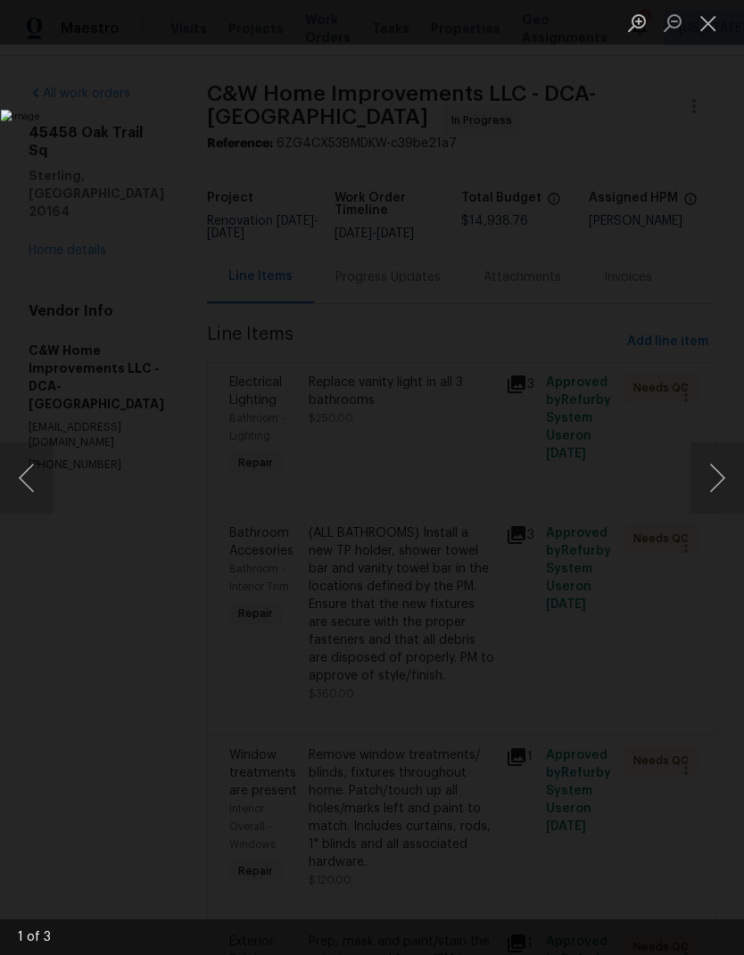
click at [715, 471] on button "Next image" at bounding box center [717, 477] width 54 height 71
click at [712, 480] on button "Next image" at bounding box center [717, 477] width 54 height 71
click at [714, 25] on button "Close lightbox" at bounding box center [708, 22] width 36 height 31
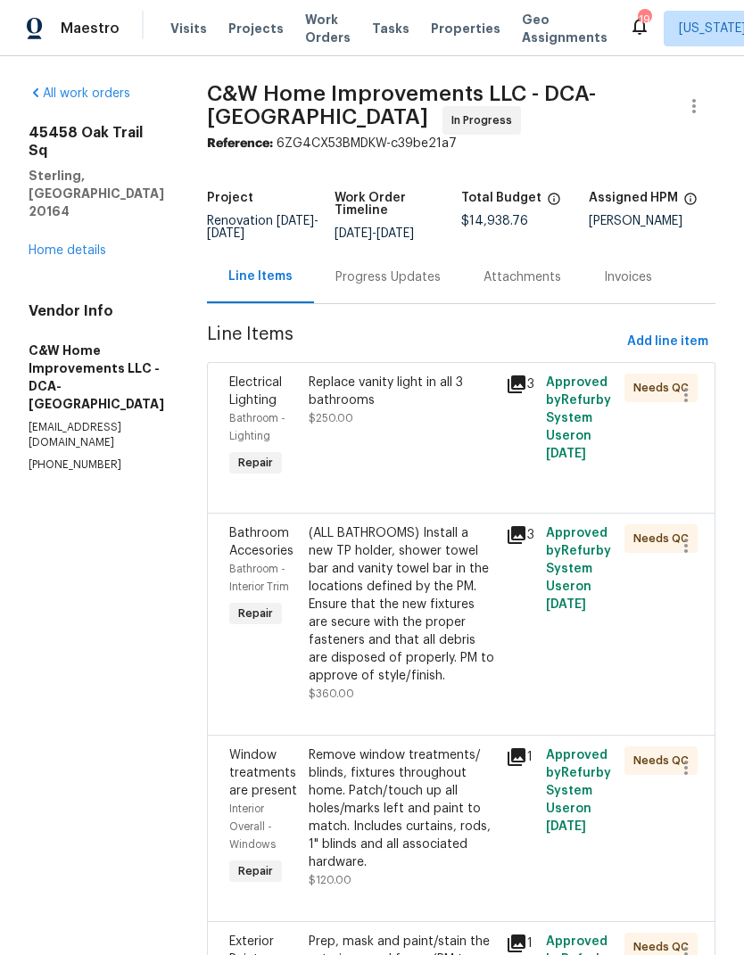
click at [392, 408] on div "Replace vanity light in all 3 bathrooms" at bounding box center [402, 392] width 187 height 36
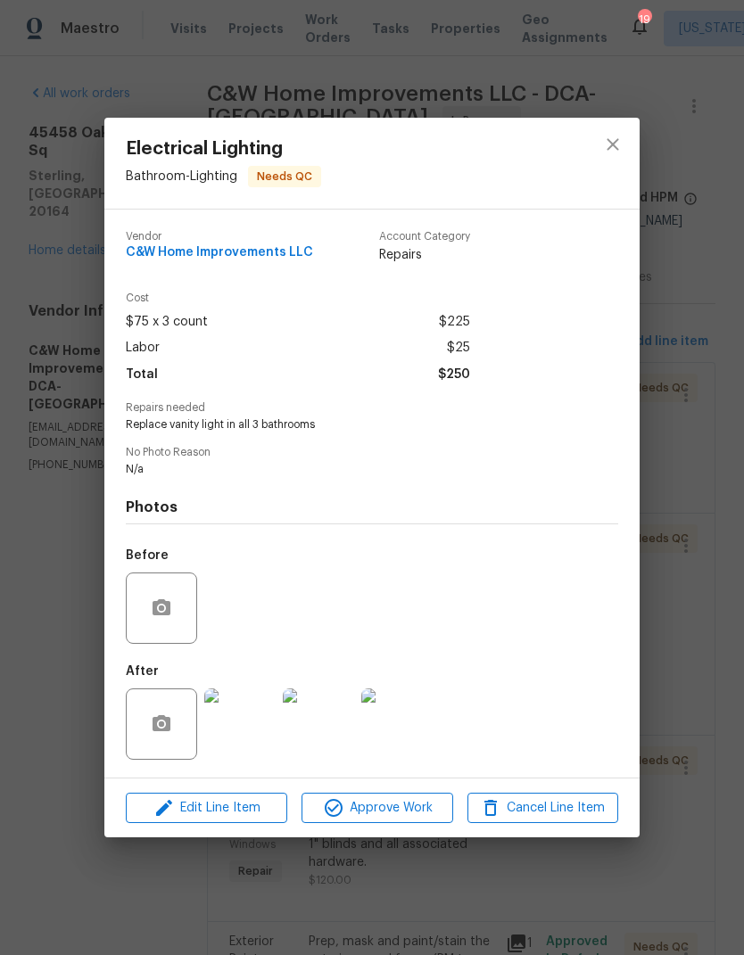
click at [387, 813] on span "Approve Work" at bounding box center [377, 808] width 140 height 22
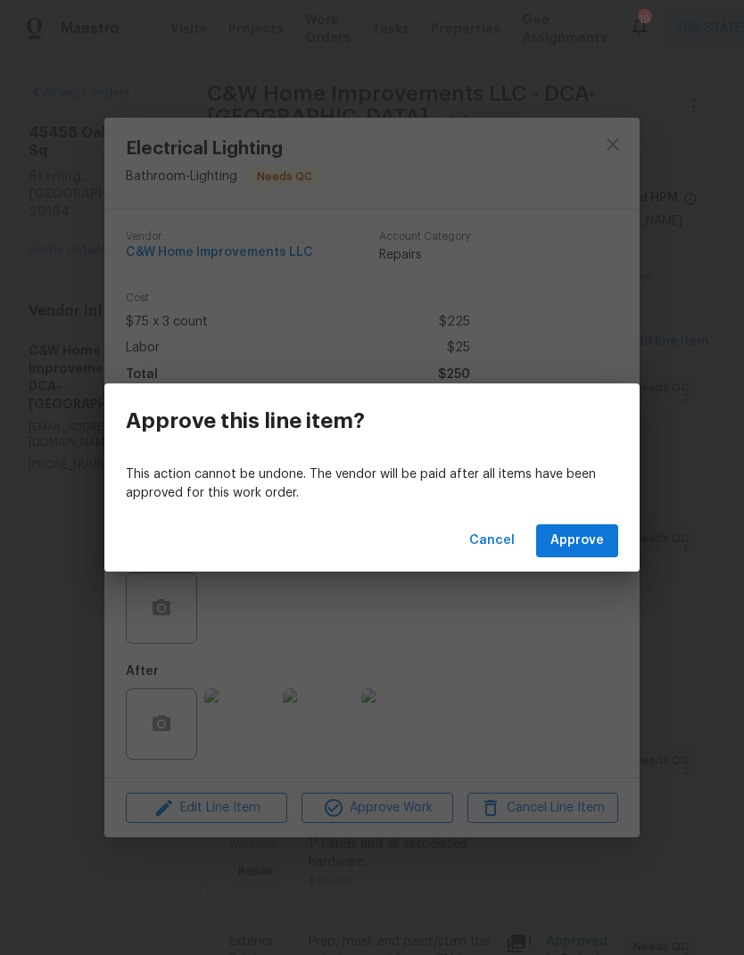
click at [602, 539] on span "Approve" at bounding box center [577, 541] width 54 height 22
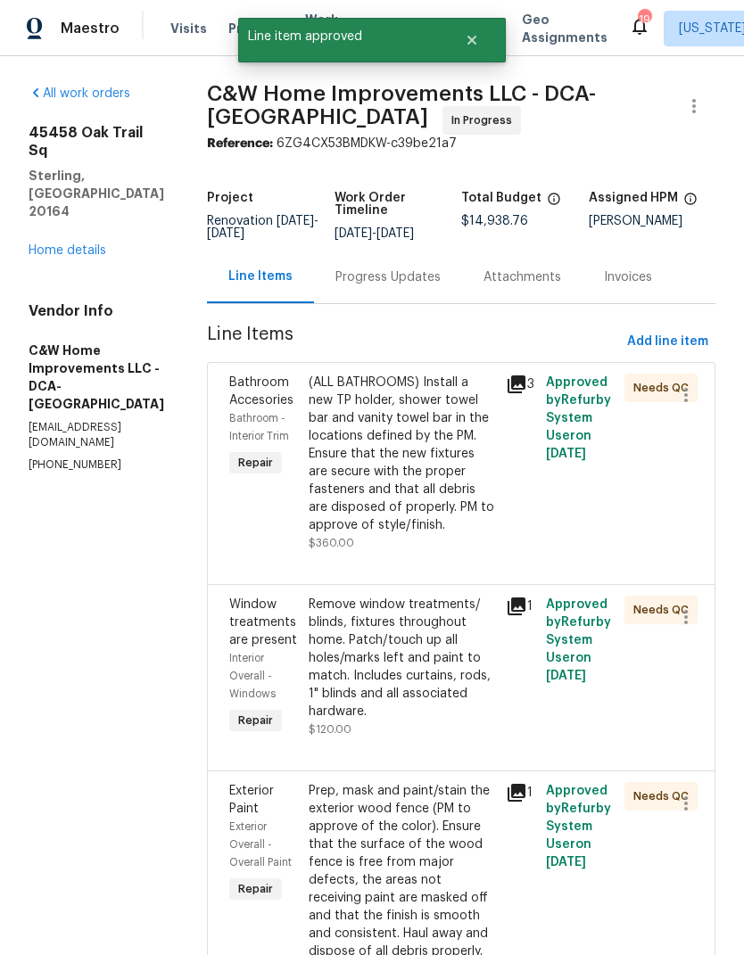
click at [408, 461] on div "(ALL BATHROOMS) Install a new TP holder, shower towel bar and vanity towel bar …" at bounding box center [402, 454] width 187 height 161
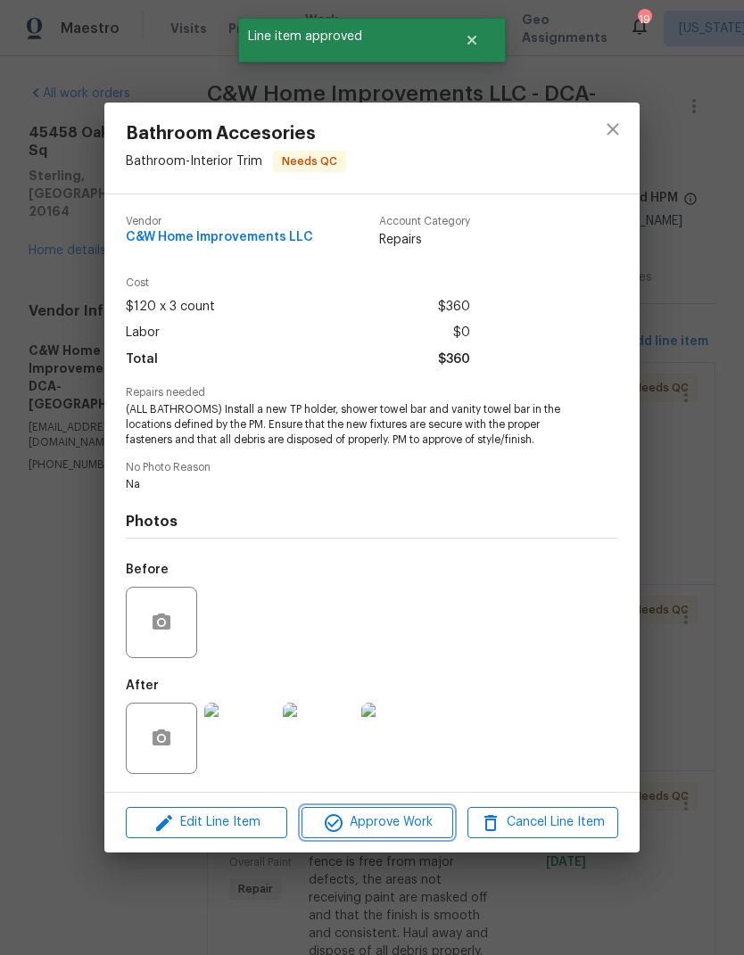
click at [395, 823] on span "Approve Work" at bounding box center [377, 823] width 140 height 22
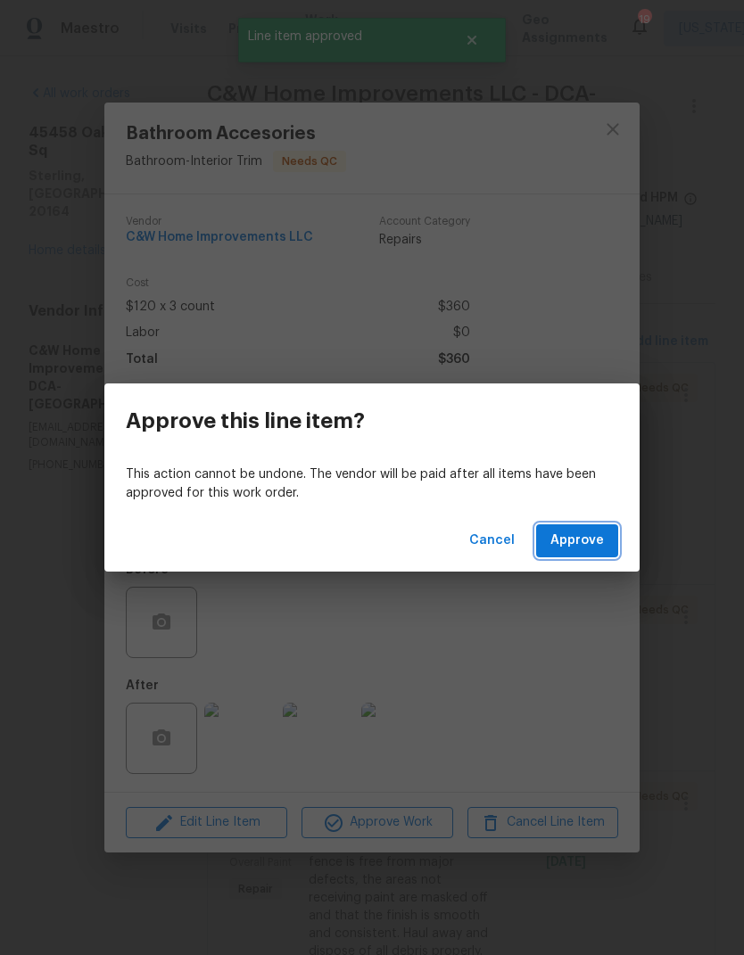
click at [576, 548] on span "Approve" at bounding box center [577, 541] width 54 height 22
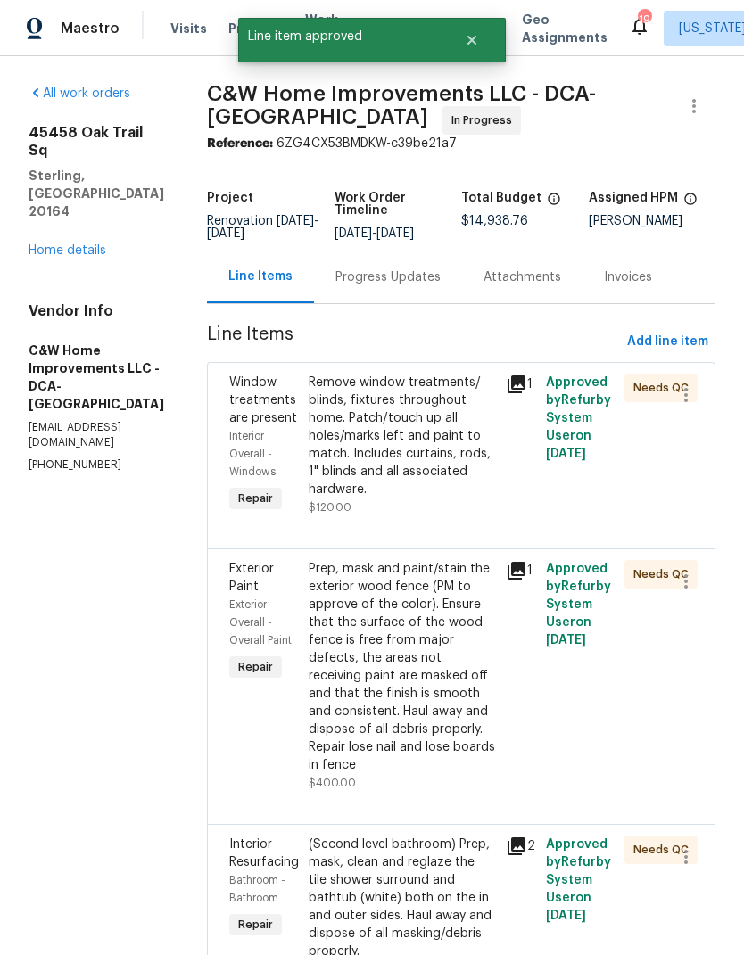
click at [423, 431] on div "Remove window treatments/ blinds, fixtures throughout home. Patch/touch up all …" at bounding box center [402, 436] width 187 height 125
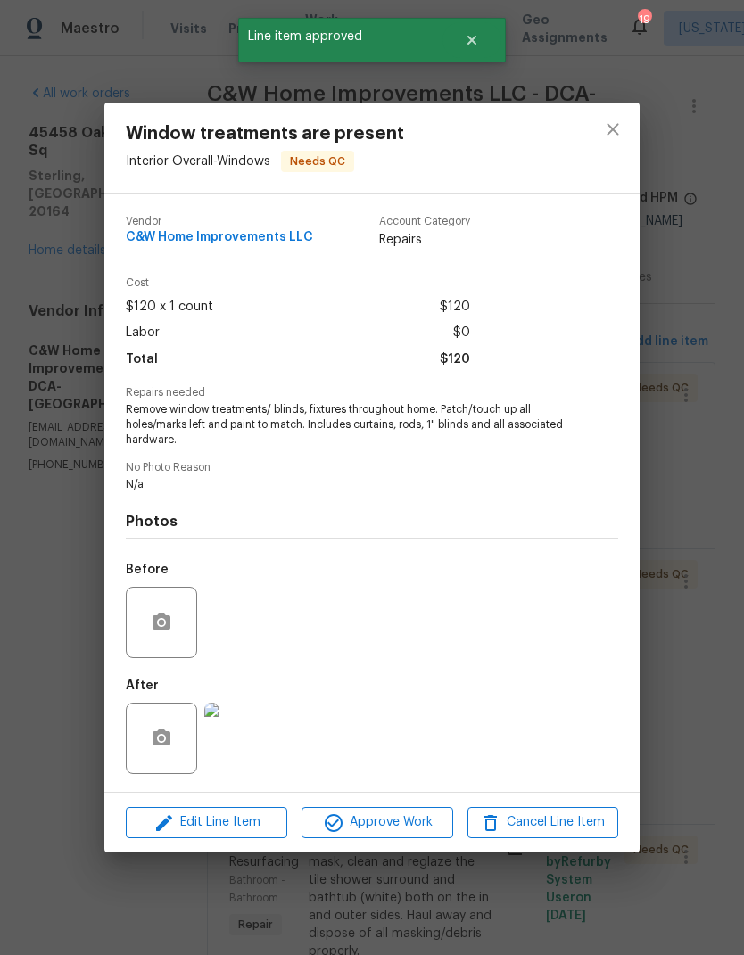
click at [383, 818] on span "Approve Work" at bounding box center [377, 823] width 140 height 22
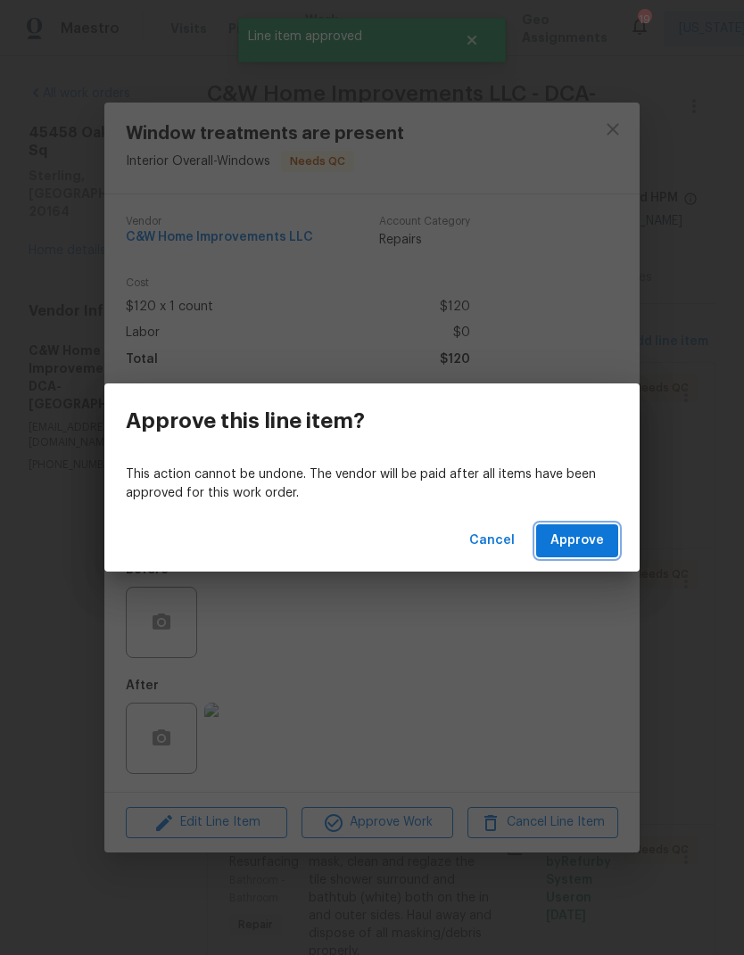
click at [579, 536] on span "Approve" at bounding box center [577, 541] width 54 height 22
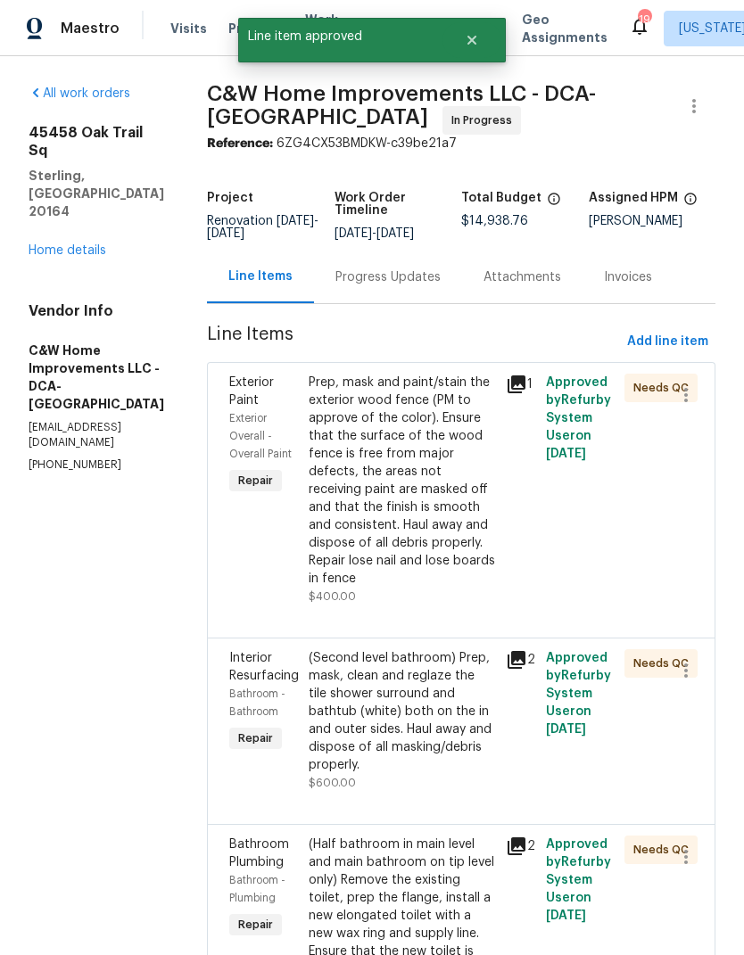
click at [403, 508] on div "Prep, mask and paint/stain the exterior wood fence (PM to approve of the color)…" at bounding box center [402, 481] width 187 height 214
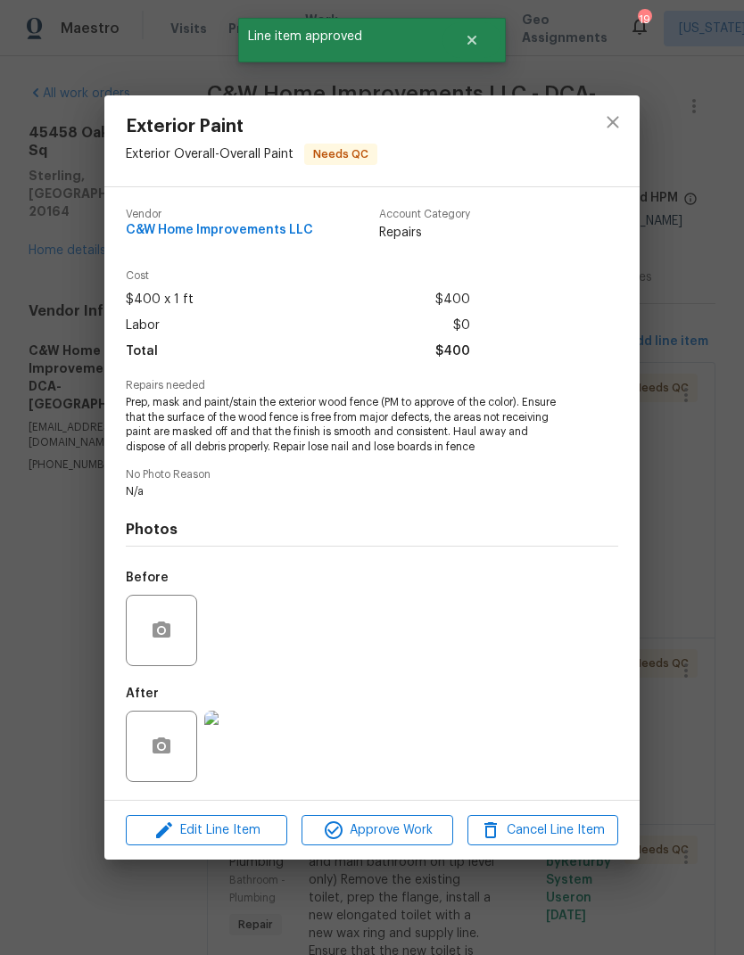
click at [259, 747] on img at bounding box center [239, 746] width 71 height 71
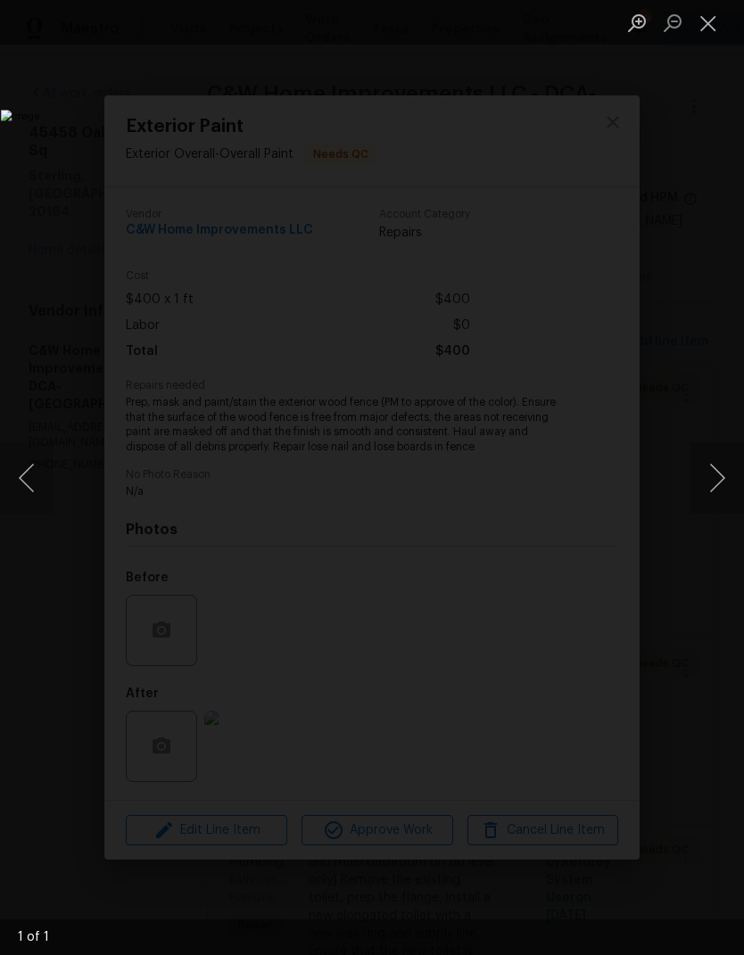
click at [716, 28] on button "Close lightbox" at bounding box center [708, 22] width 36 height 31
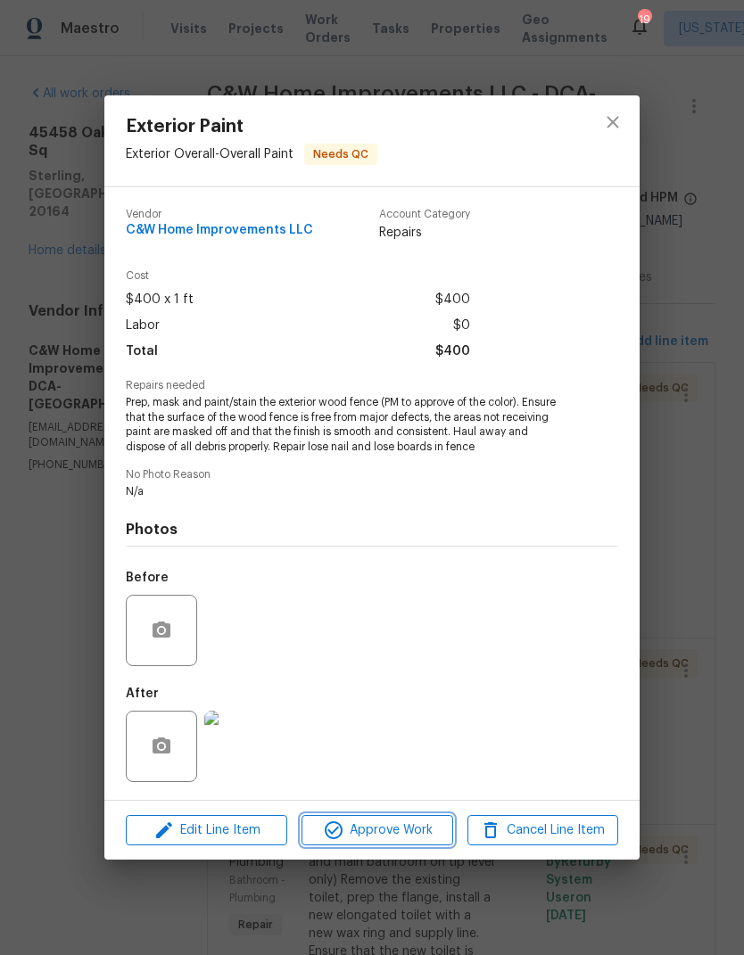
click at [397, 845] on button "Approve Work" at bounding box center [376, 830] width 151 height 31
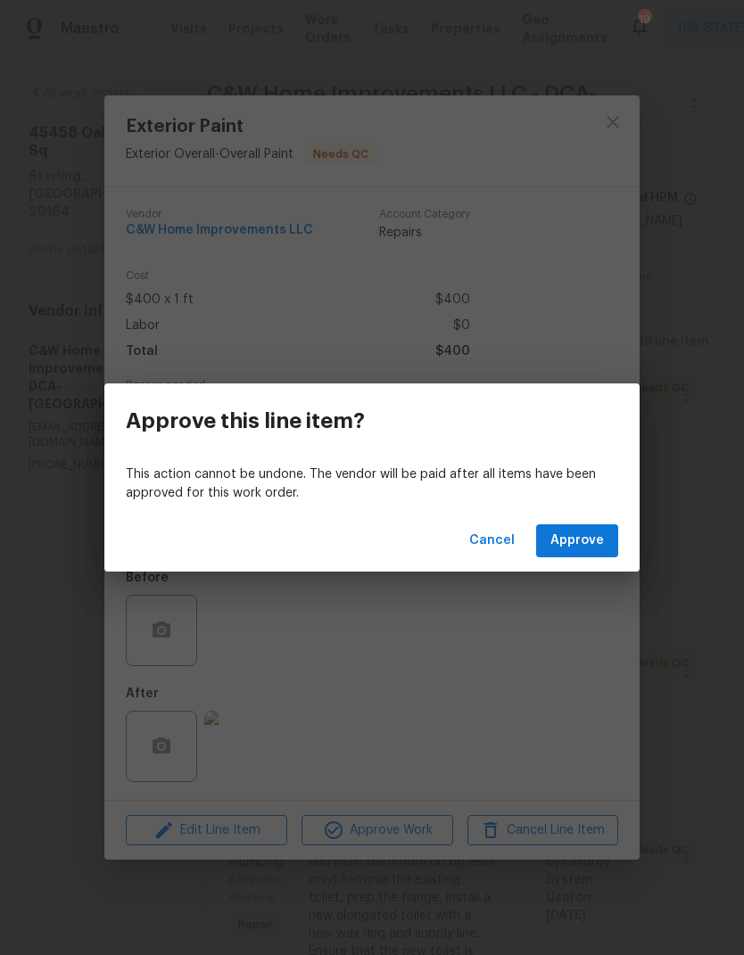
click at [593, 529] on button "Approve" at bounding box center [577, 540] width 82 height 33
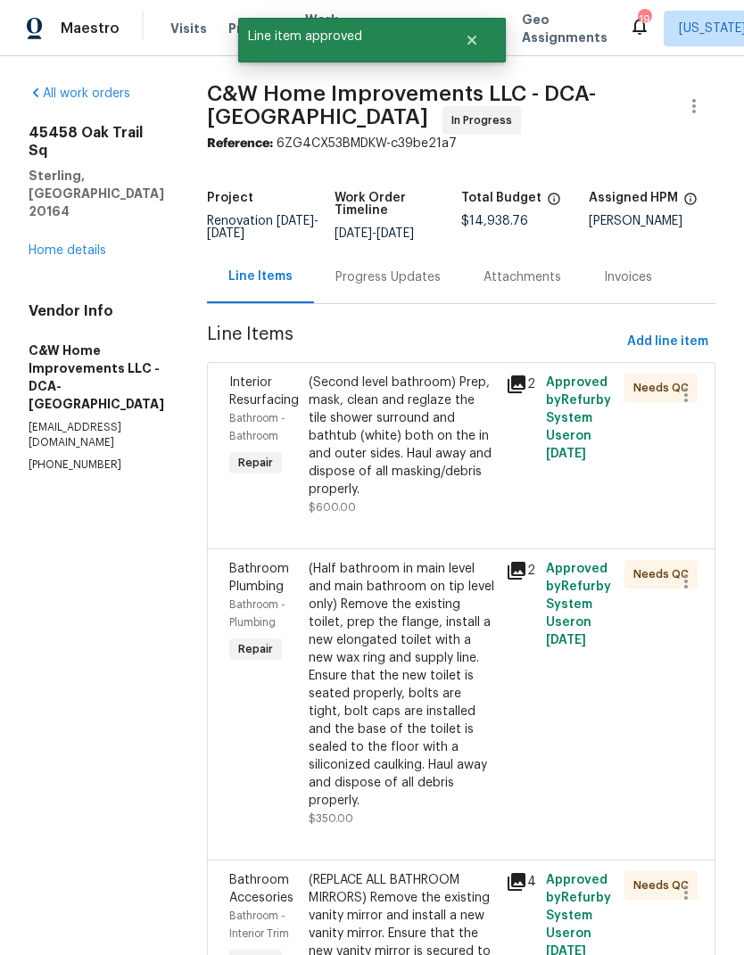
click at [408, 477] on div "(Second level bathroom) Prep, mask, clean and reglaze the tile shower surround …" at bounding box center [402, 436] width 187 height 125
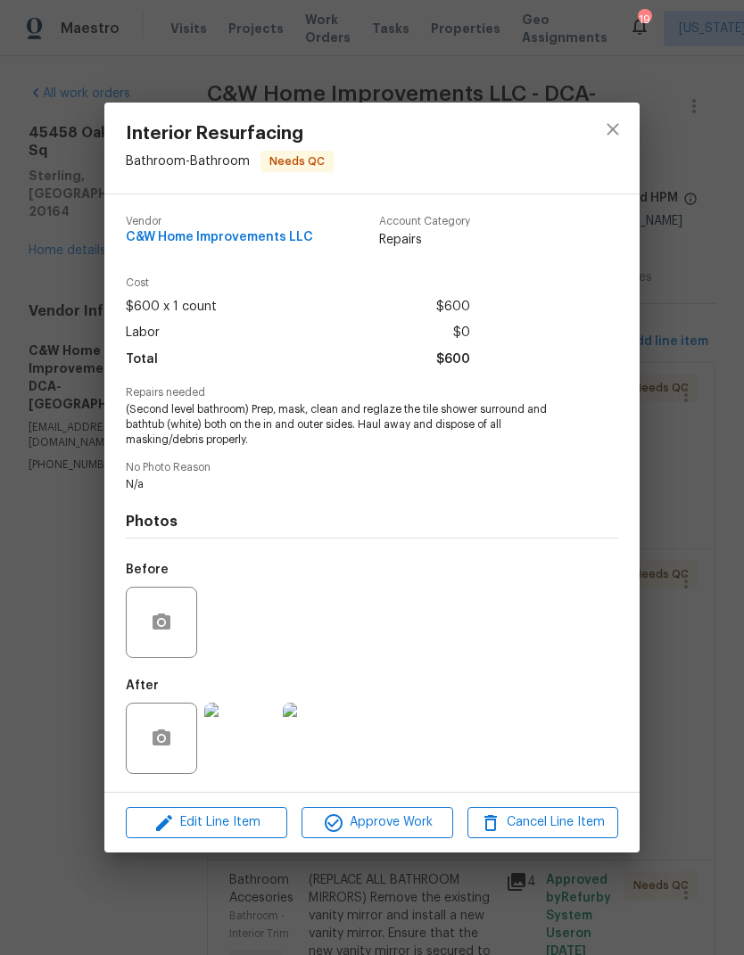
click at [240, 744] on img at bounding box center [239, 738] width 71 height 71
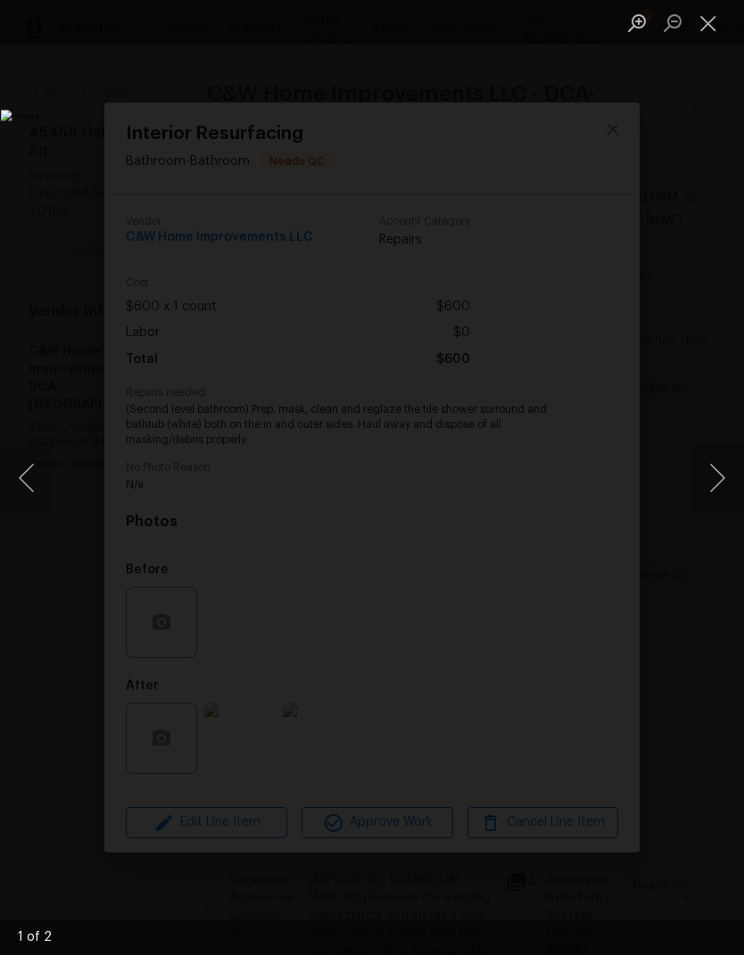
click at [714, 468] on button "Next image" at bounding box center [717, 477] width 54 height 71
click at [714, 31] on button "Close lightbox" at bounding box center [708, 22] width 36 height 31
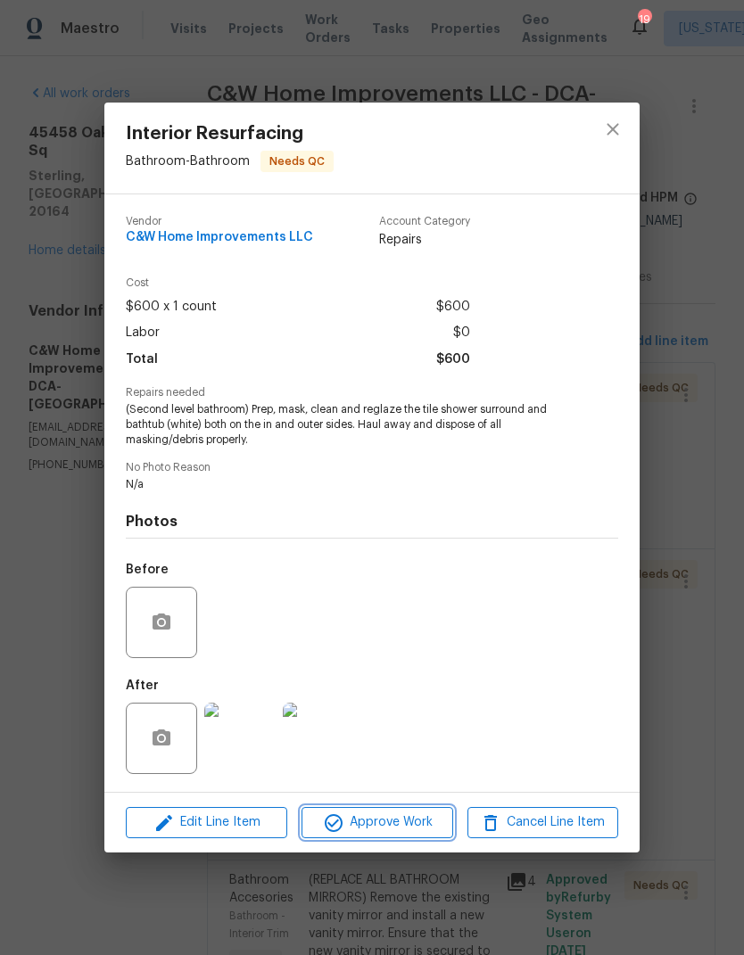
click at [397, 834] on span "Approve Work" at bounding box center [377, 823] width 140 height 22
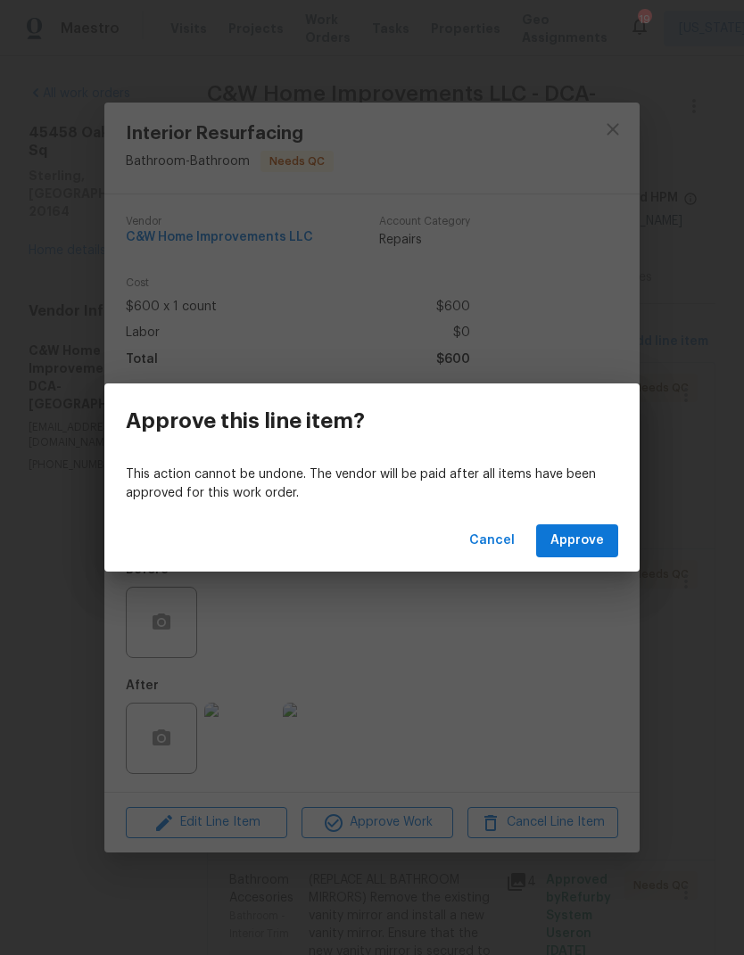
click at [601, 547] on span "Approve" at bounding box center [577, 541] width 54 height 22
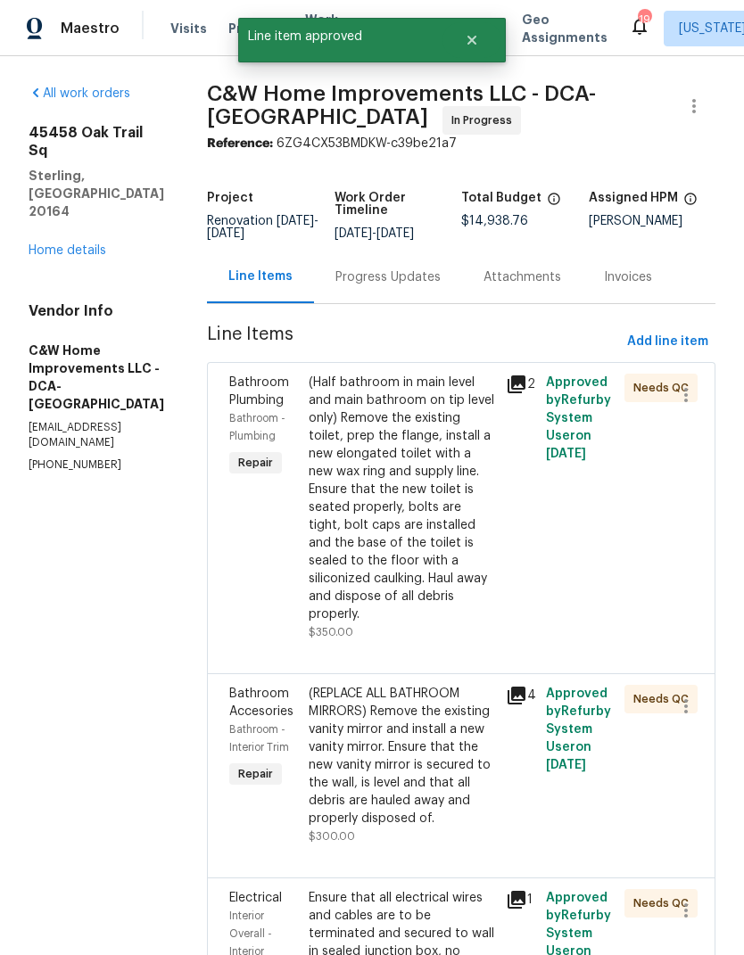
click at [401, 510] on div "(Half bathroom in main level and main bathroom on tip level only) Remove the ex…" at bounding box center [402, 499] width 187 height 250
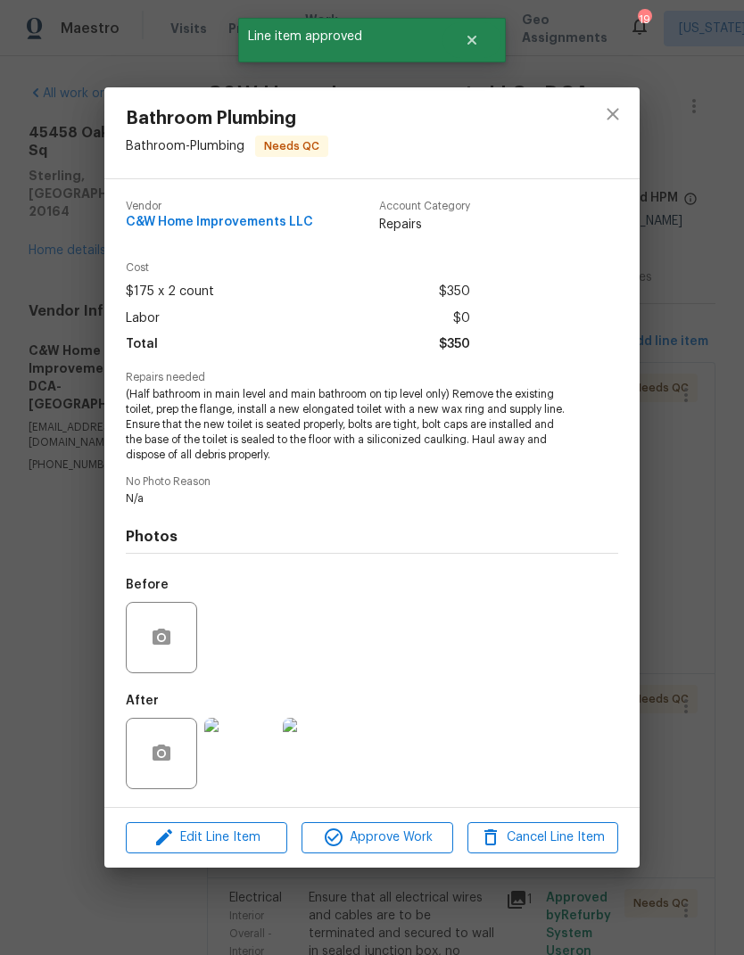
click at [252, 759] on img at bounding box center [239, 753] width 71 height 71
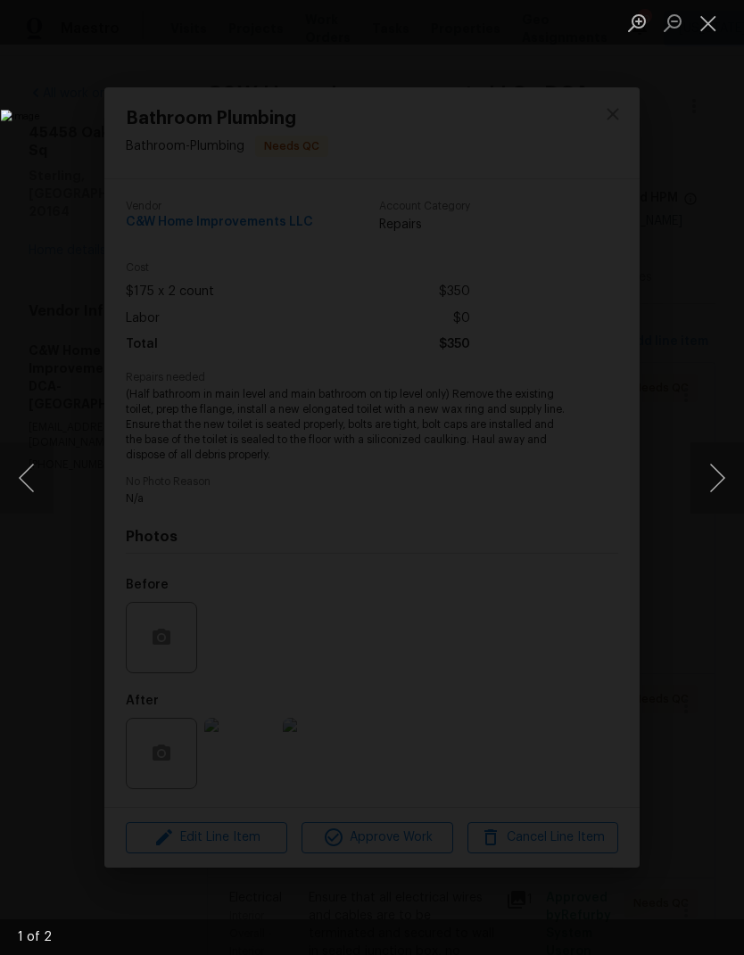
click at [728, 483] on button "Next image" at bounding box center [717, 477] width 54 height 71
click at [707, 23] on button "Close lightbox" at bounding box center [708, 22] width 36 height 31
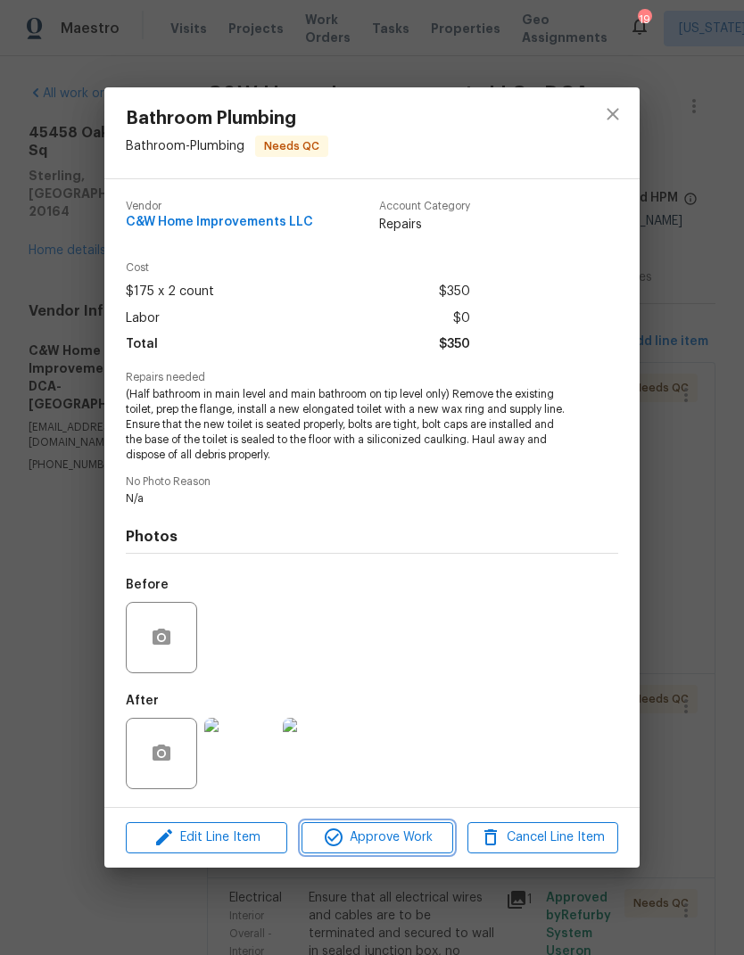
click at [403, 835] on span "Approve Work" at bounding box center [377, 838] width 140 height 22
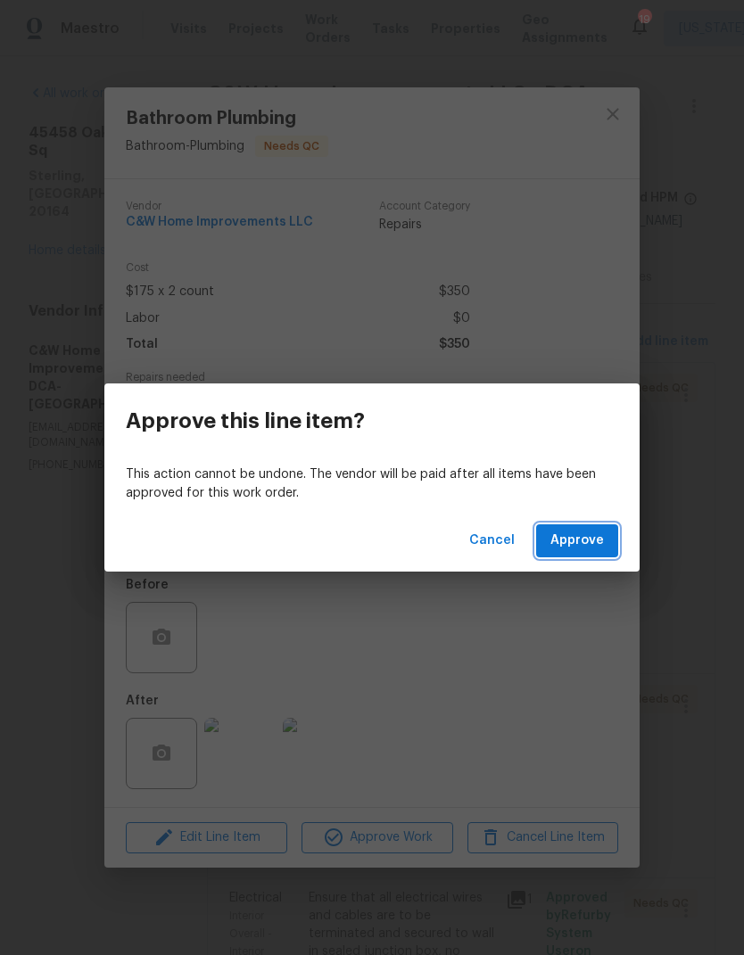
click at [592, 538] on span "Approve" at bounding box center [577, 541] width 54 height 22
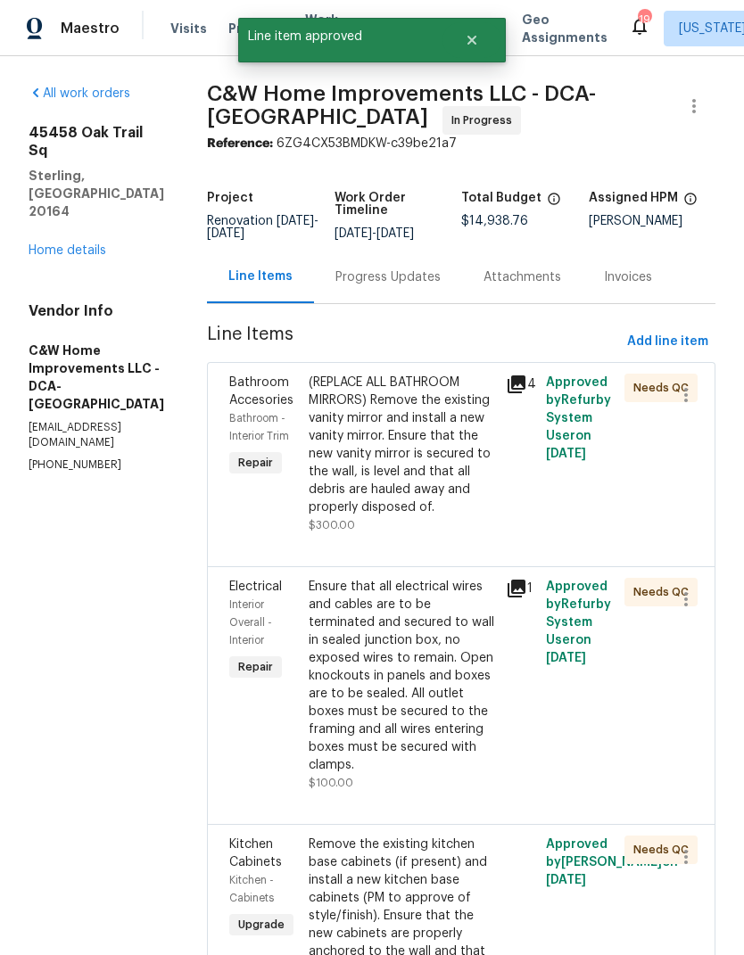
click at [411, 444] on div "(REPLACE ALL BATHROOM MIRRORS) Remove the existing vanity mirror and install a …" at bounding box center [402, 445] width 187 height 143
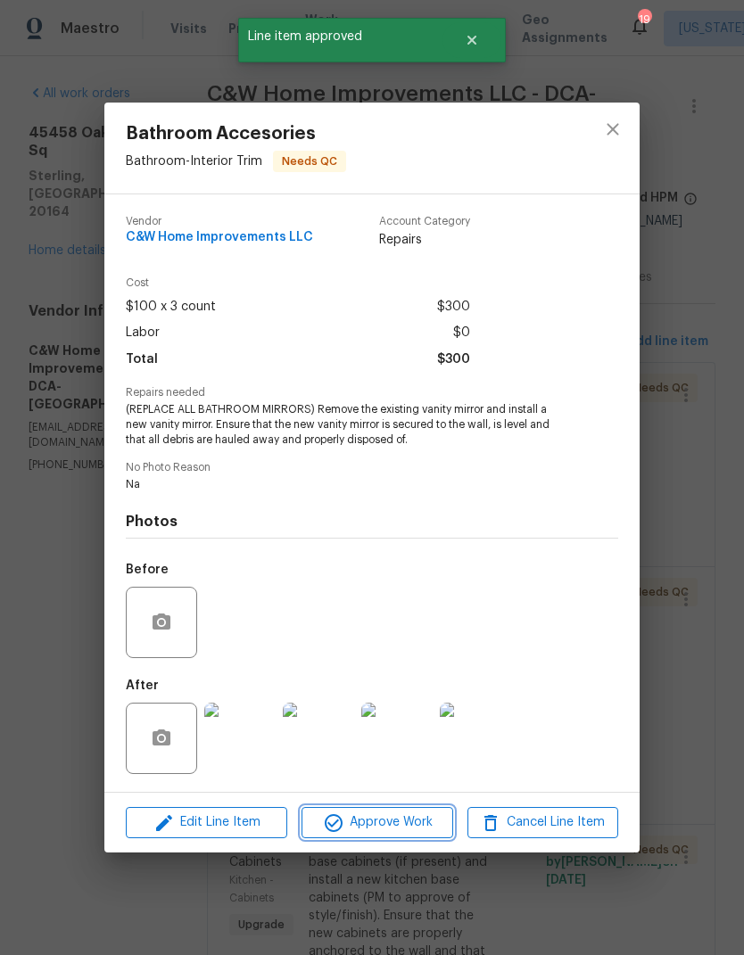
click at [370, 820] on span "Approve Work" at bounding box center [377, 823] width 140 height 22
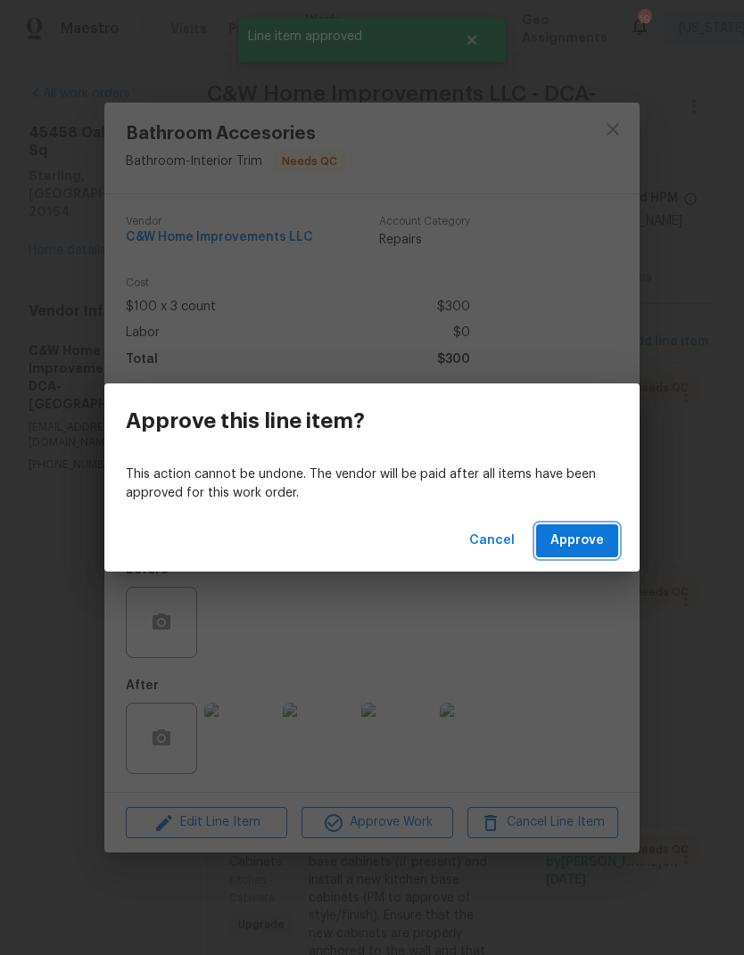
click at [577, 541] on span "Approve" at bounding box center [577, 541] width 54 height 22
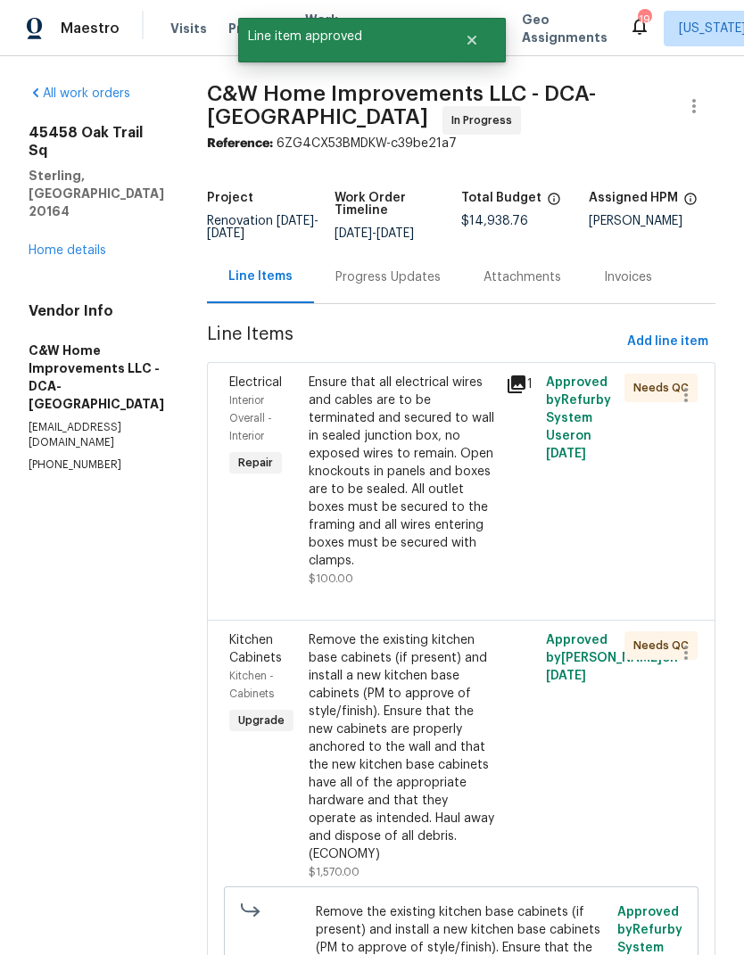
click at [416, 493] on div "Ensure that all electrical wires and cables are to be terminated and secured to…" at bounding box center [402, 472] width 187 height 196
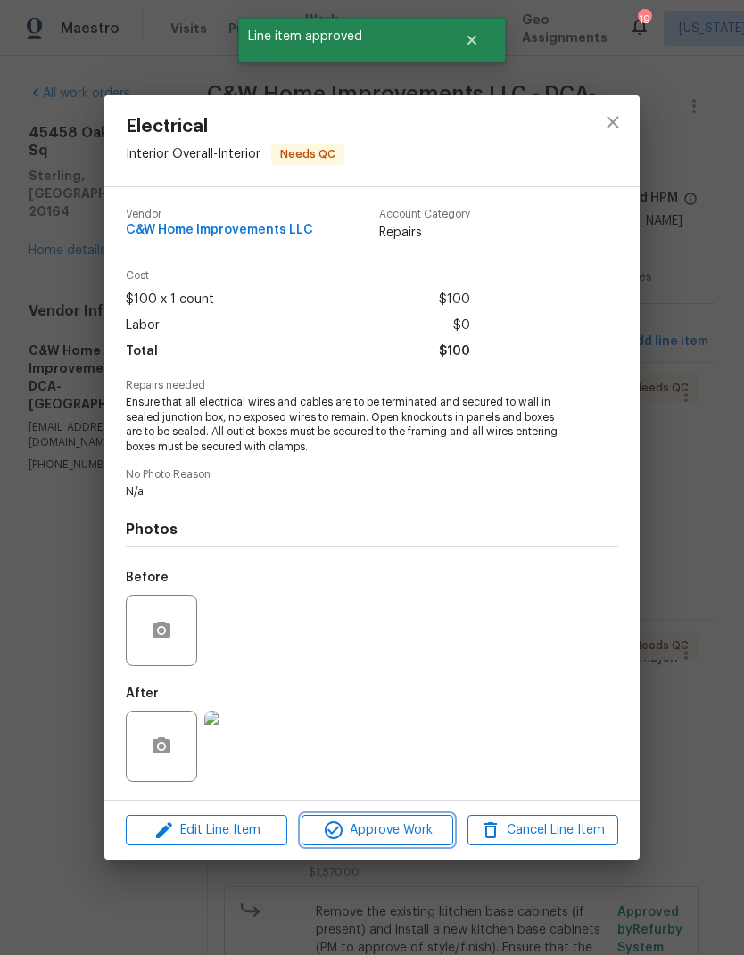
click at [382, 824] on span "Approve Work" at bounding box center [377, 831] width 140 height 22
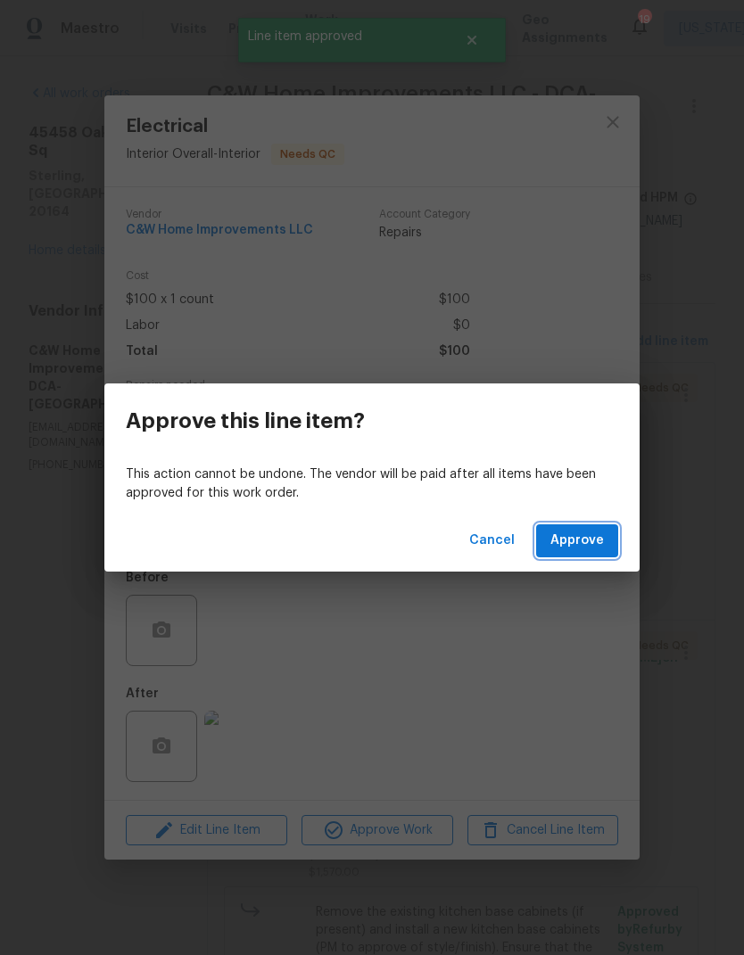
click at [561, 557] on button "Approve" at bounding box center [577, 540] width 82 height 33
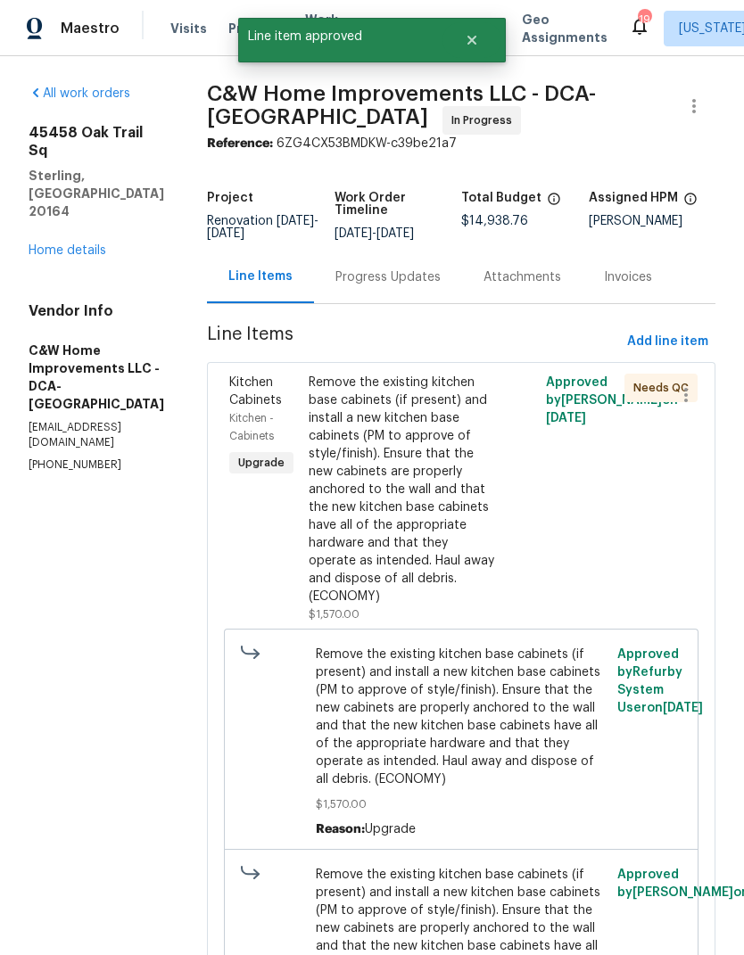
click at [414, 497] on div "Remove the existing kitchen base cabinets (if present) and install a new kitche…" at bounding box center [402, 490] width 187 height 232
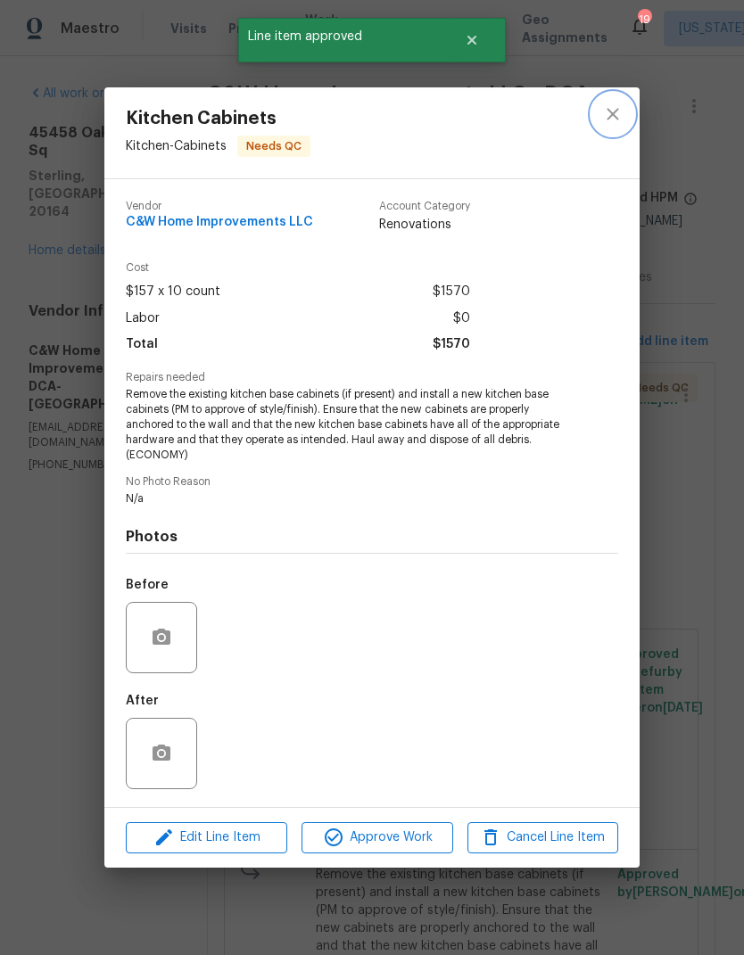
click at [613, 121] on icon "close" at bounding box center [612, 113] width 21 height 21
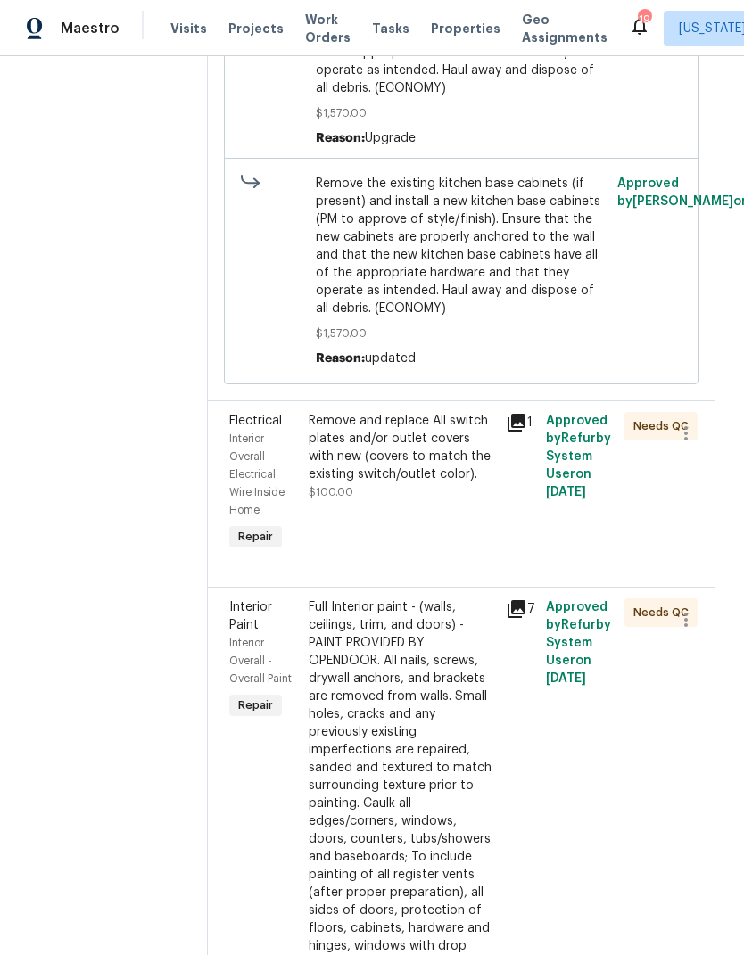
scroll to position [703, 0]
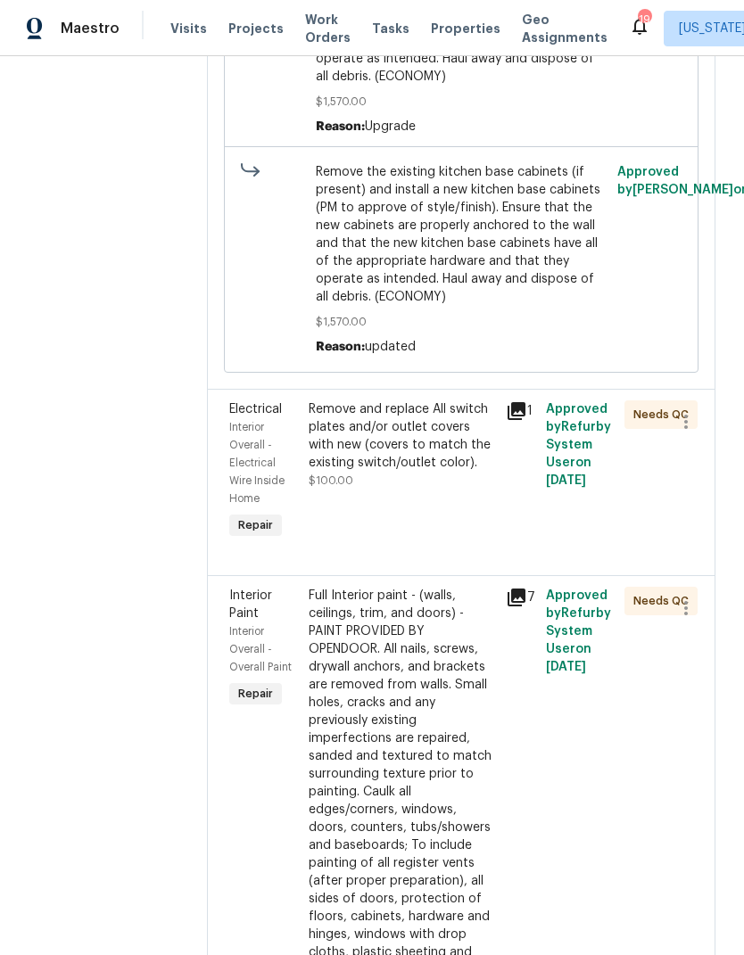
click at [372, 453] on div "Remove and replace All switch plates and/or outlet covers with new (covers to m…" at bounding box center [402, 435] width 187 height 71
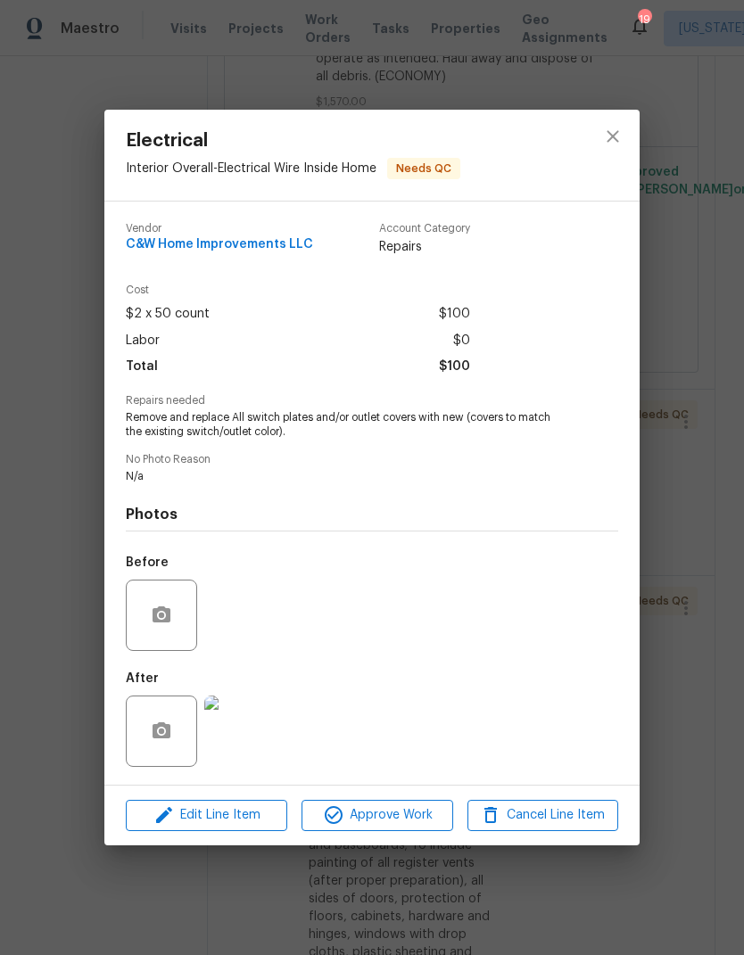
click at [252, 732] on img at bounding box center [239, 731] width 71 height 71
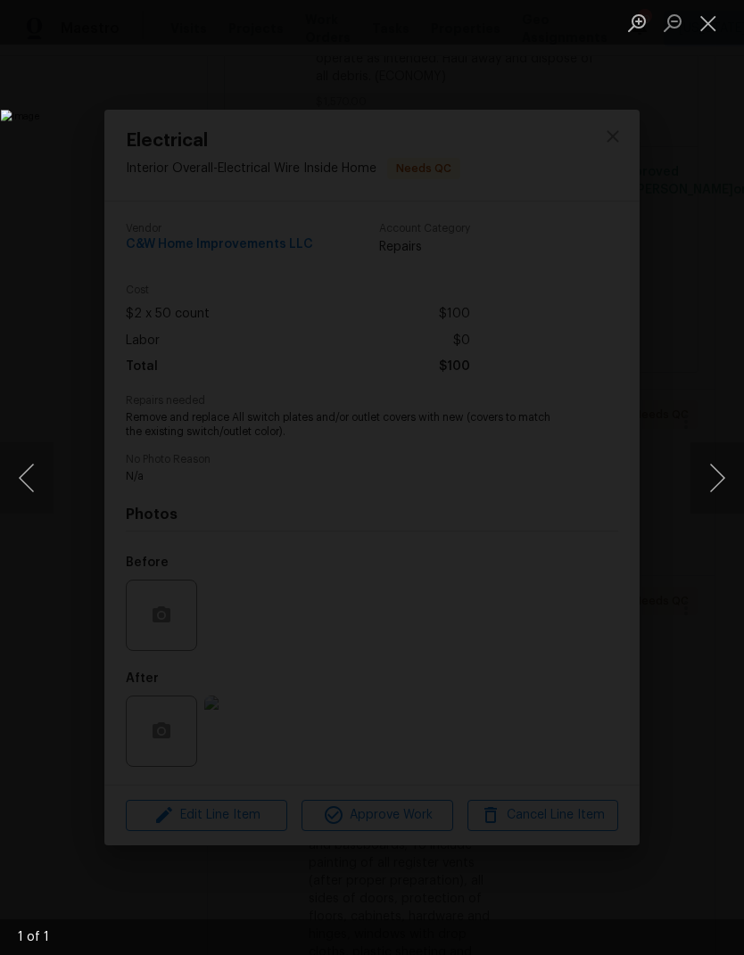
click at [712, 31] on button "Close lightbox" at bounding box center [708, 22] width 36 height 31
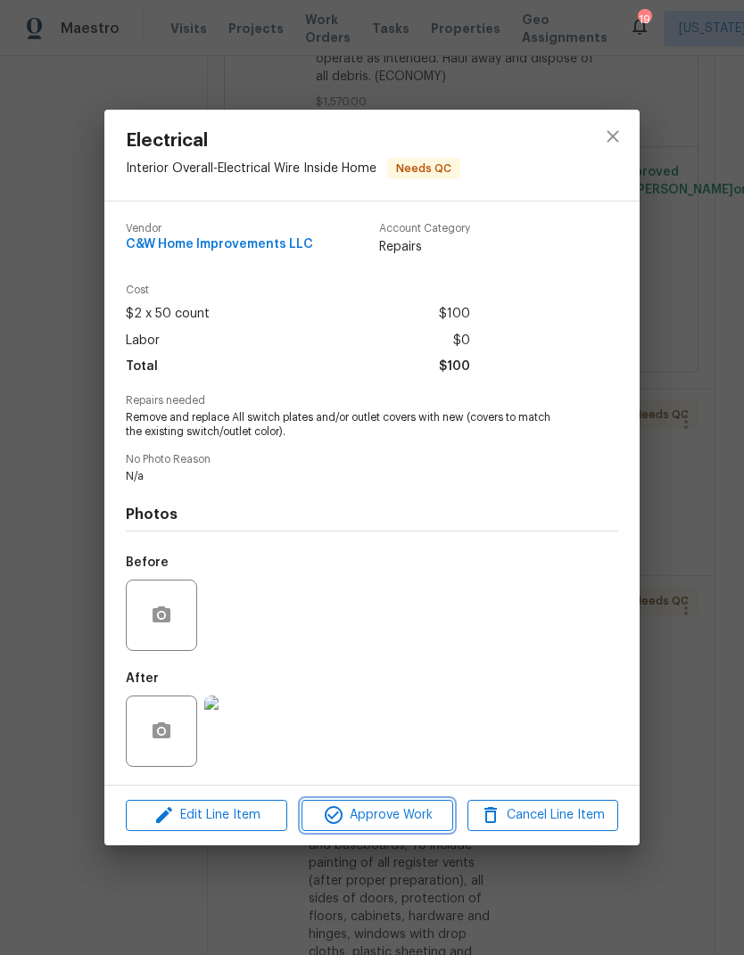
click at [382, 804] on button "Approve Work" at bounding box center [376, 815] width 151 height 31
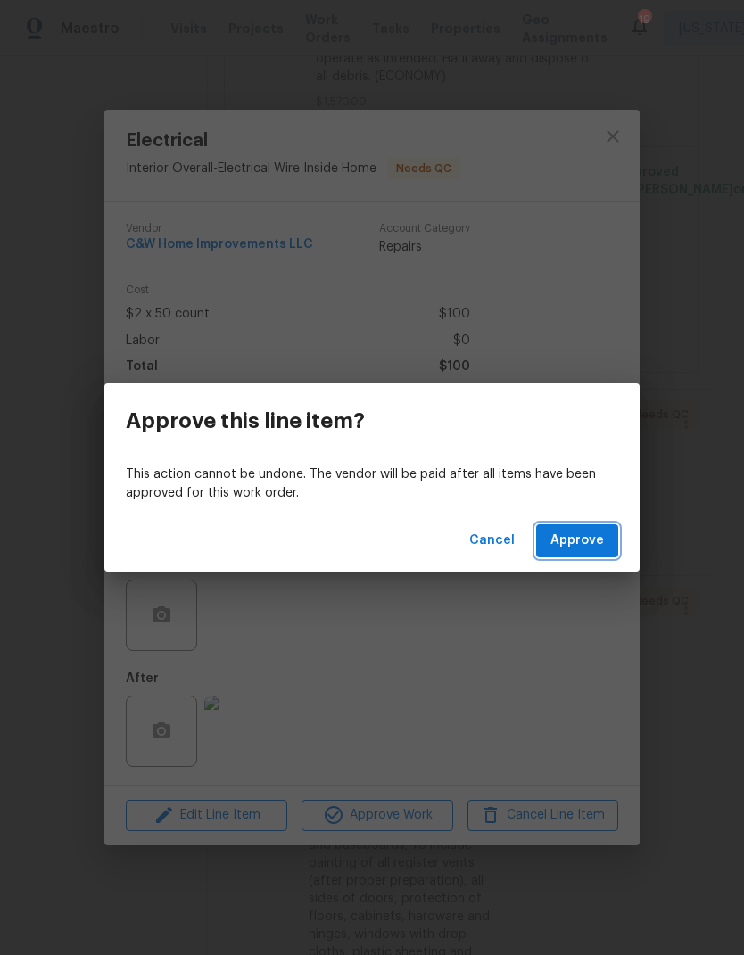
click at [582, 532] on span "Approve" at bounding box center [577, 541] width 54 height 22
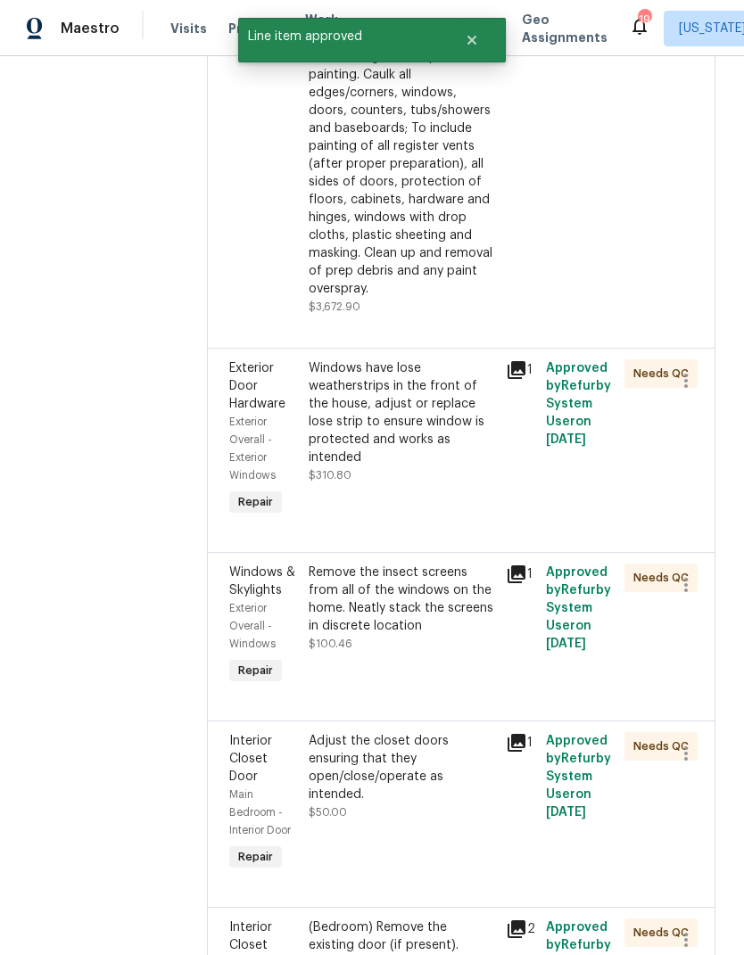
scroll to position [1232, 0]
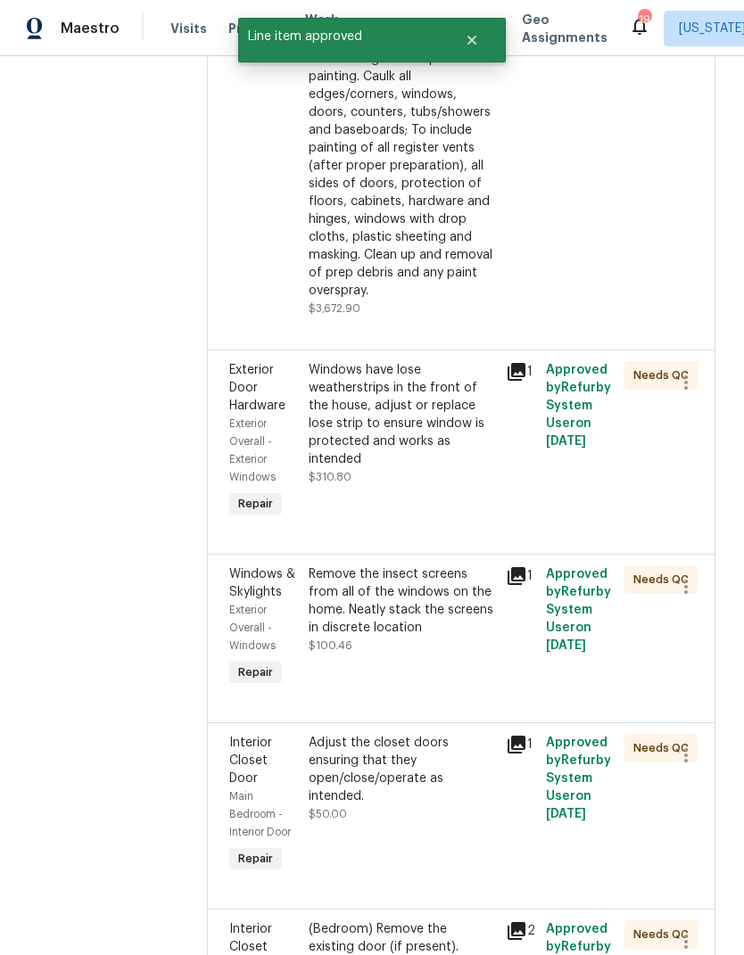
click at [384, 429] on div "Windows have lose weatherstrips in the front of the house, adjust or replace lo…" at bounding box center [402, 414] width 187 height 107
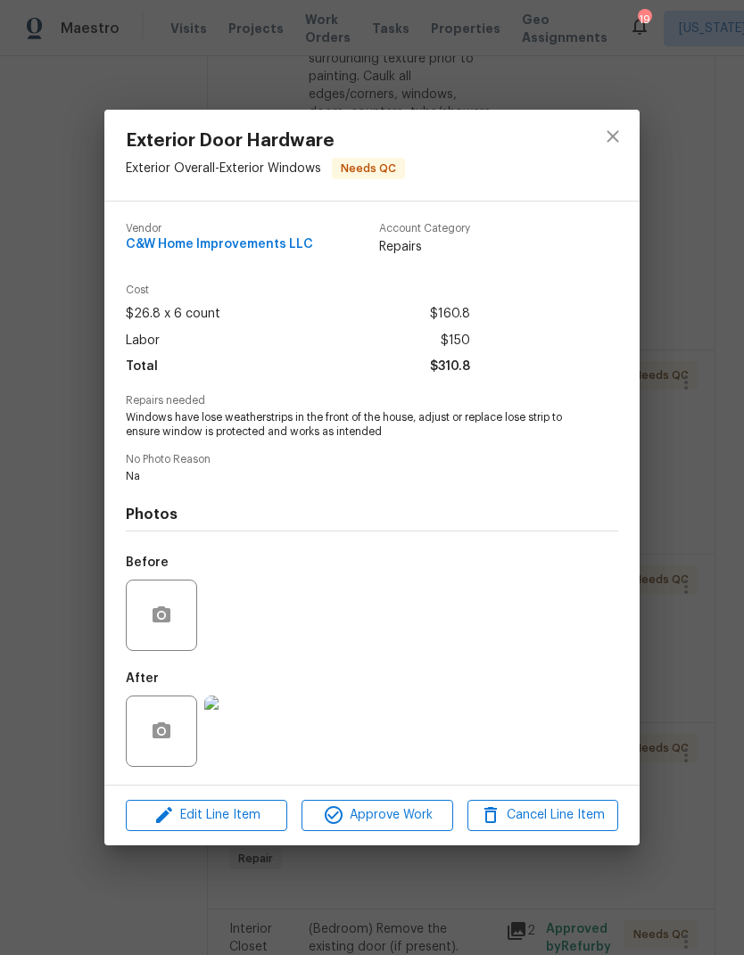
click at [249, 746] on img at bounding box center [239, 731] width 71 height 71
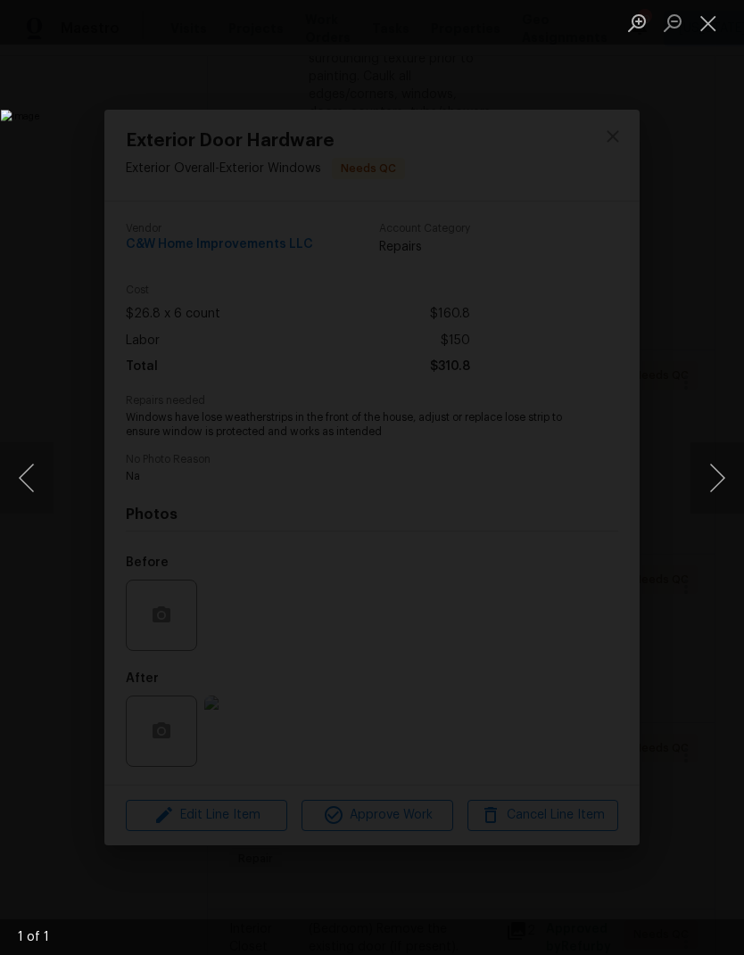
click at [706, 23] on button "Close lightbox" at bounding box center [708, 22] width 36 height 31
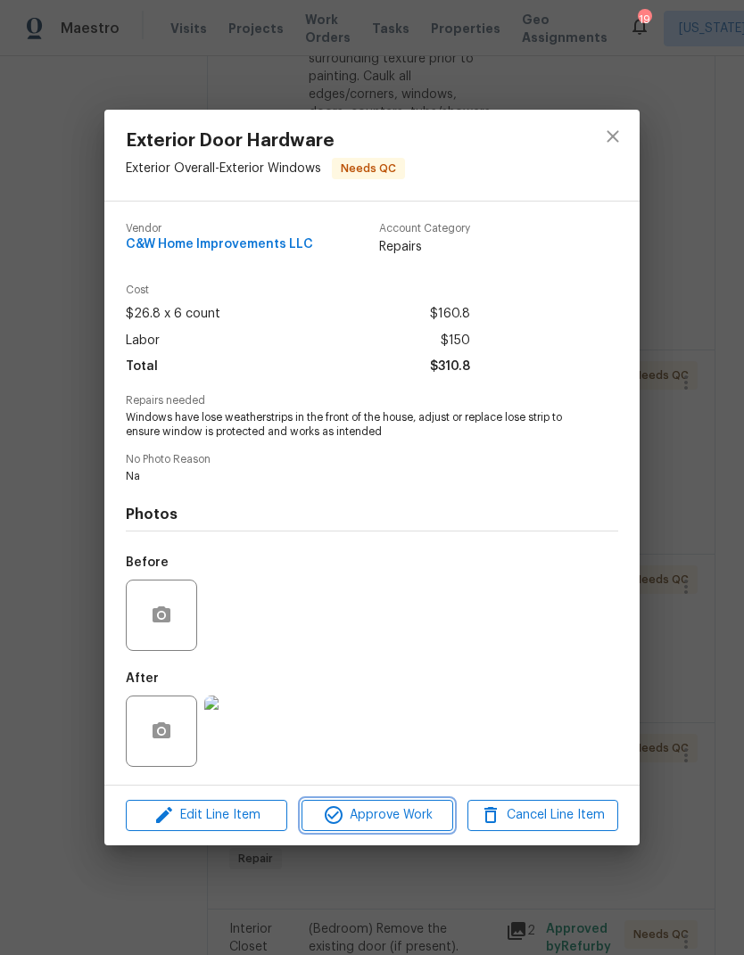
click at [392, 804] on button "Approve Work" at bounding box center [376, 815] width 151 height 31
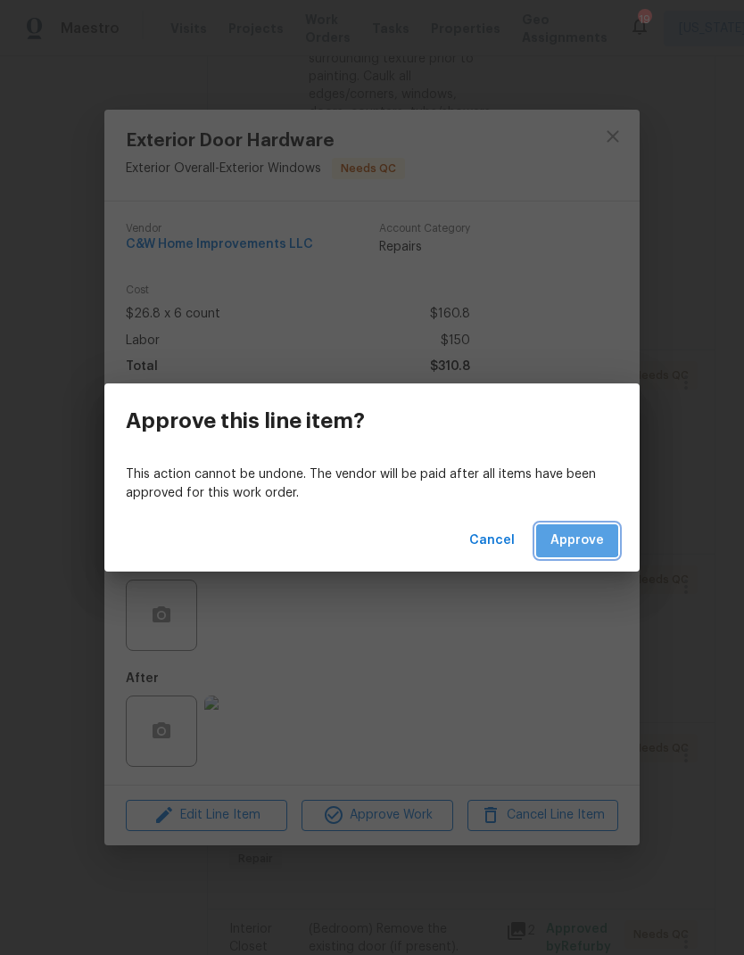
click at [577, 534] on span "Approve" at bounding box center [577, 541] width 54 height 22
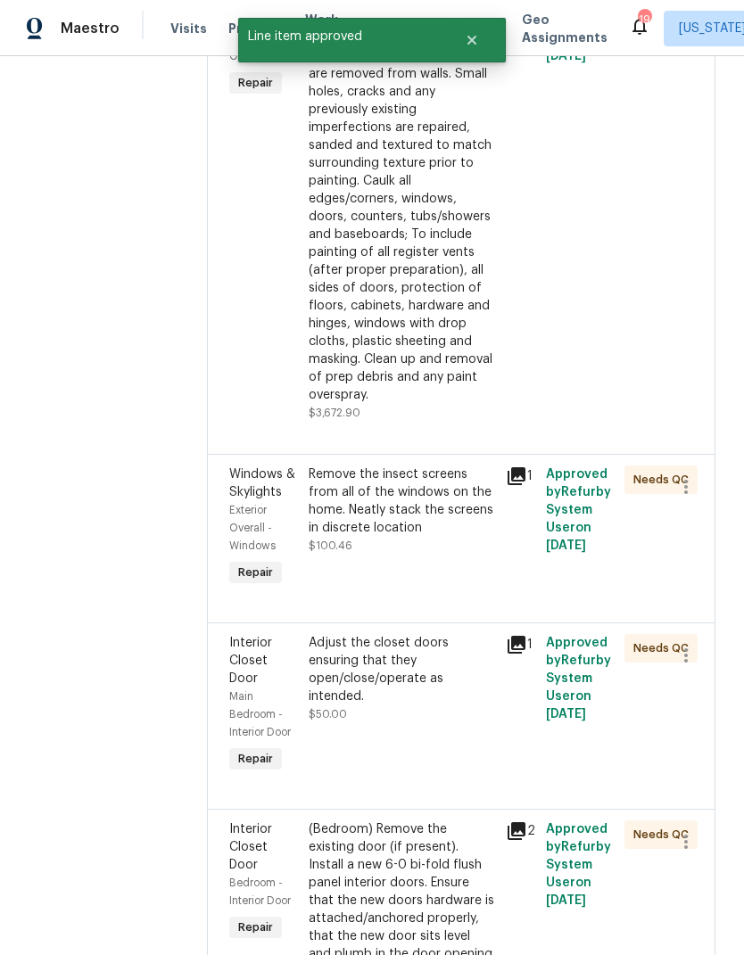
scroll to position [802, 0]
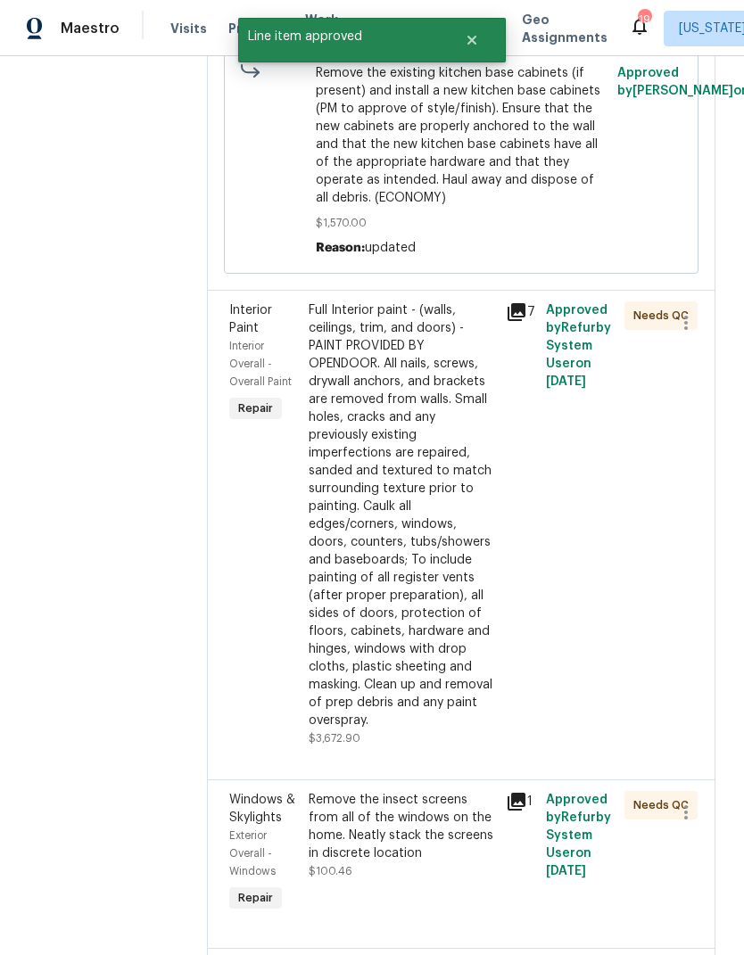
click at [430, 526] on div "Full Interior paint - (walls, ceilings, trim, and doors) - PAINT PROVIDED BY OP…" at bounding box center [402, 515] width 187 height 428
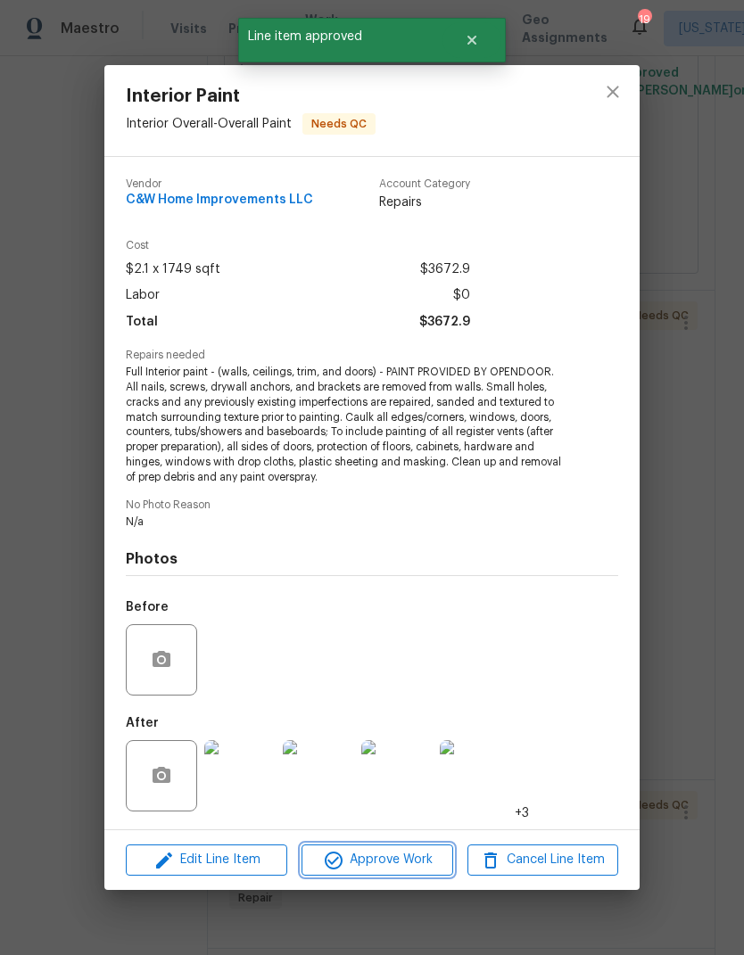
click at [384, 865] on span "Approve Work" at bounding box center [377, 860] width 140 height 22
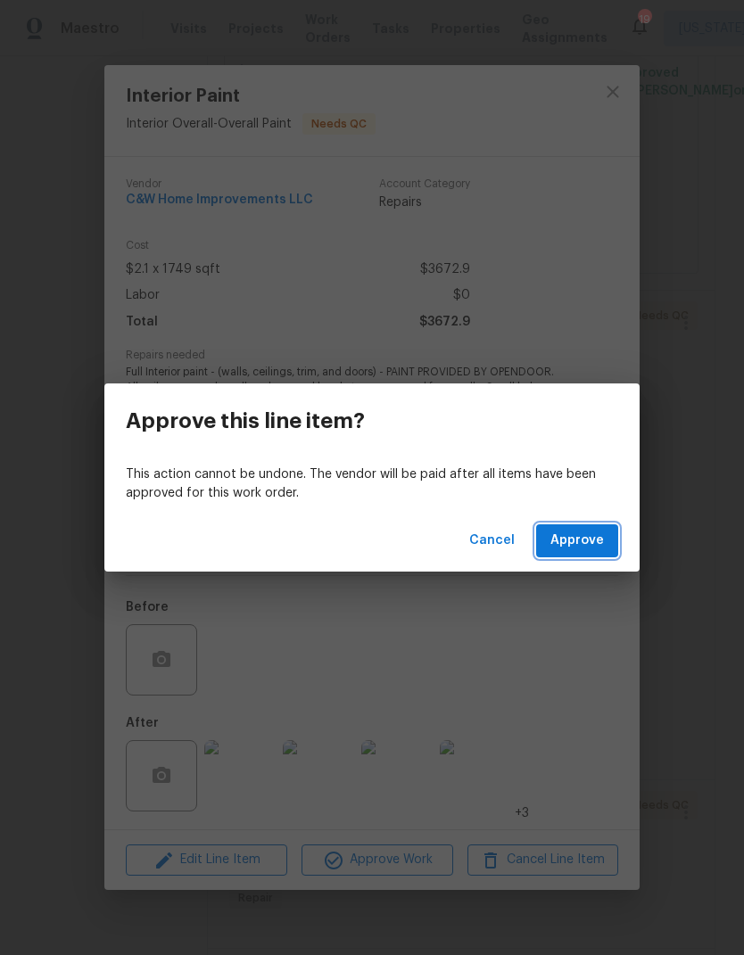
click at [590, 541] on span "Approve" at bounding box center [577, 541] width 54 height 22
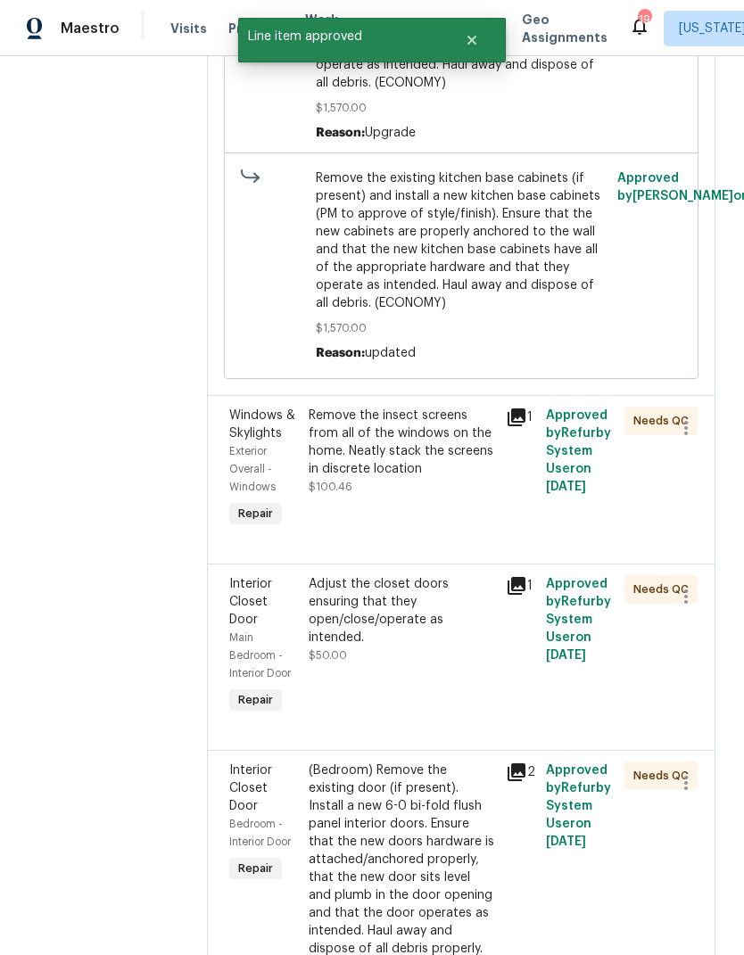
scroll to position [709, 0]
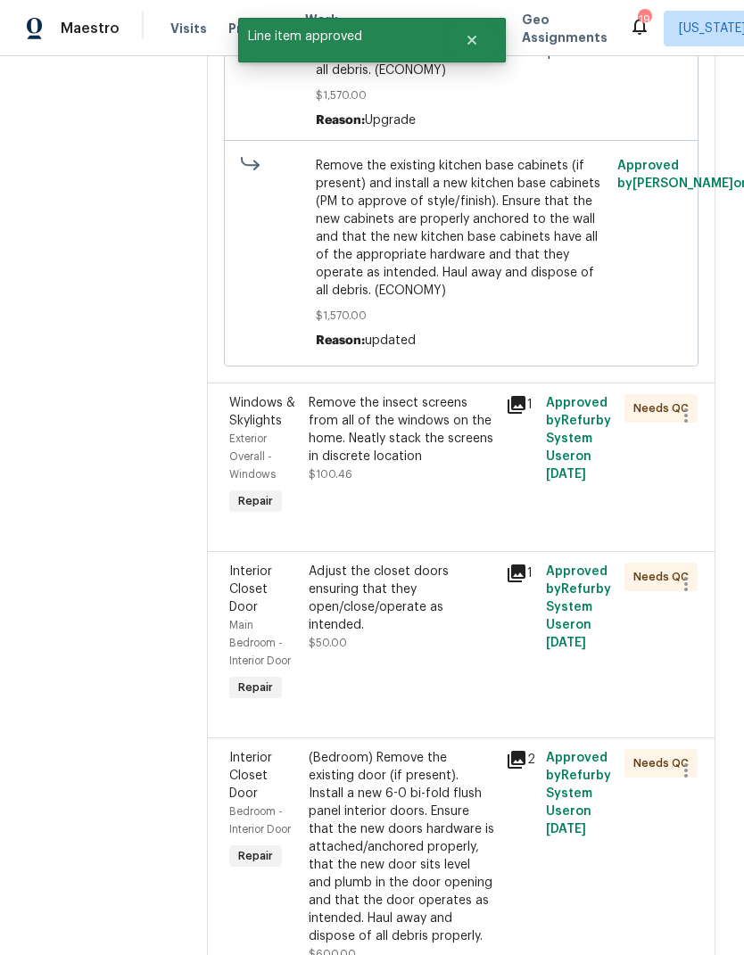
click at [425, 441] on div "Remove the insect screens from all of the windows on the home. Neatly stack the…" at bounding box center [402, 429] width 187 height 71
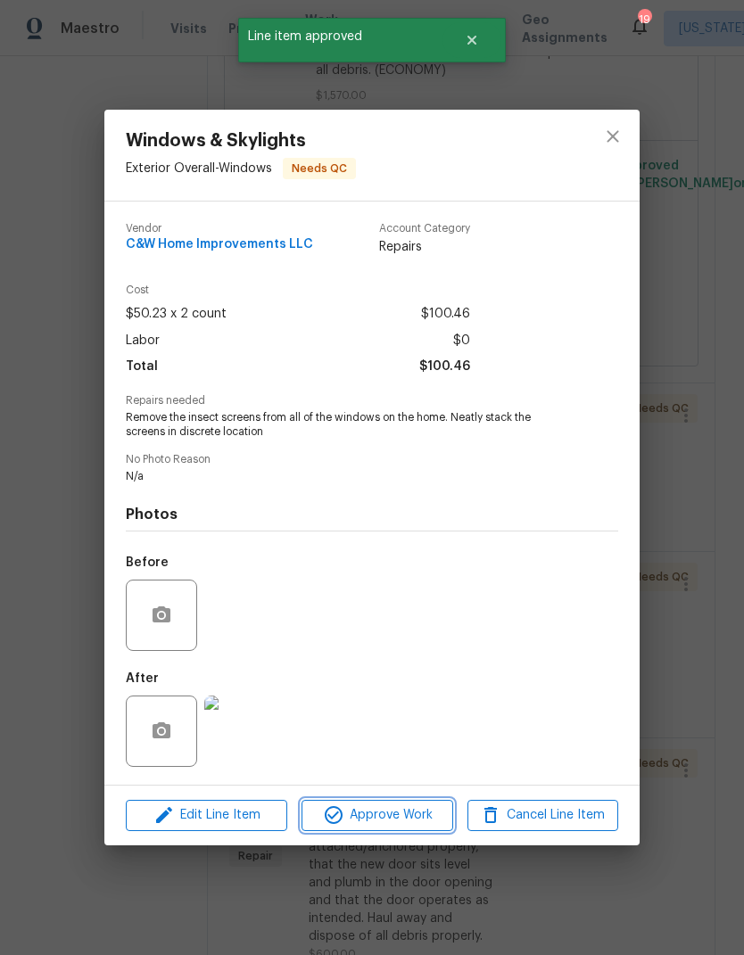
click at [400, 821] on span "Approve Work" at bounding box center [377, 816] width 140 height 22
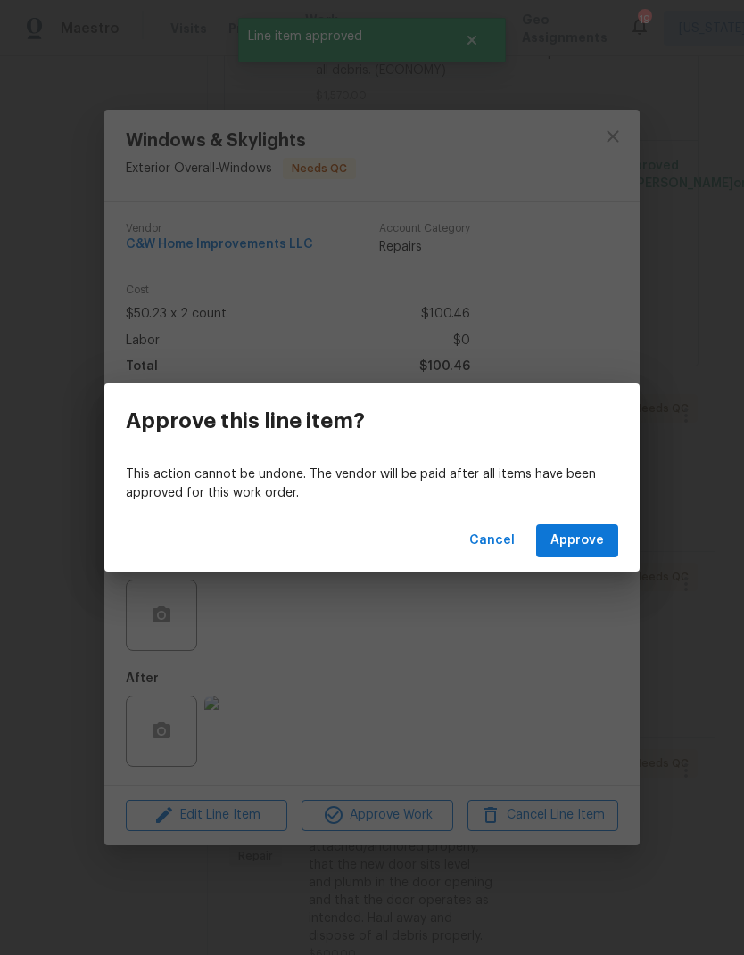
click at [591, 527] on button "Approve" at bounding box center [577, 540] width 82 height 33
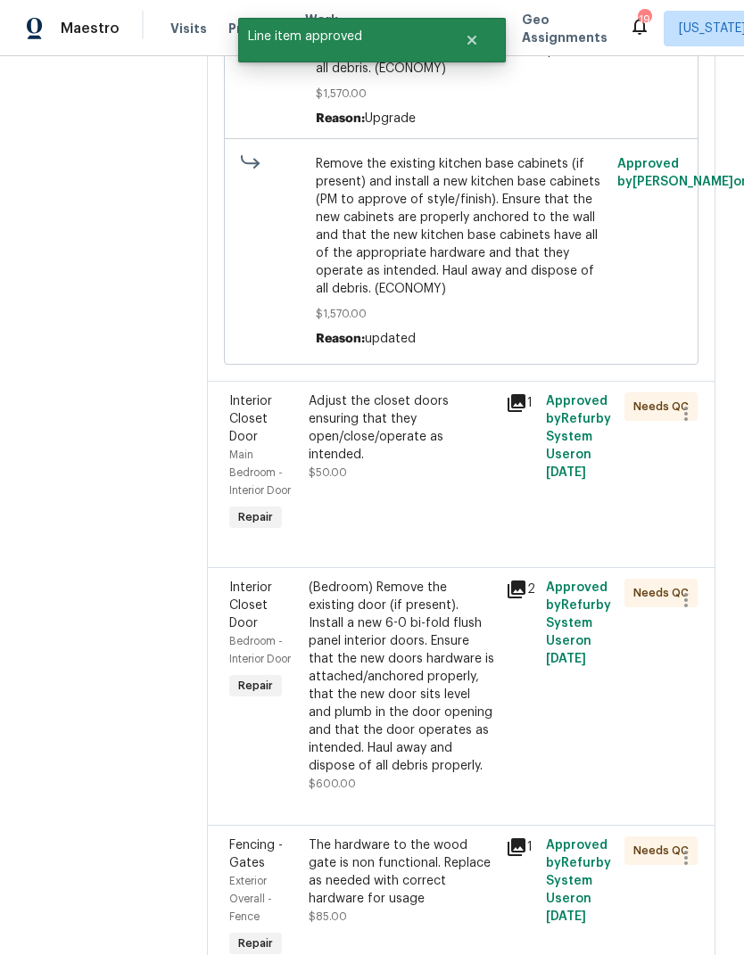
scroll to position [710, 0]
click at [397, 441] on div "Adjust the closet doors ensuring that they open/close/operate as intended." at bounding box center [402, 428] width 187 height 71
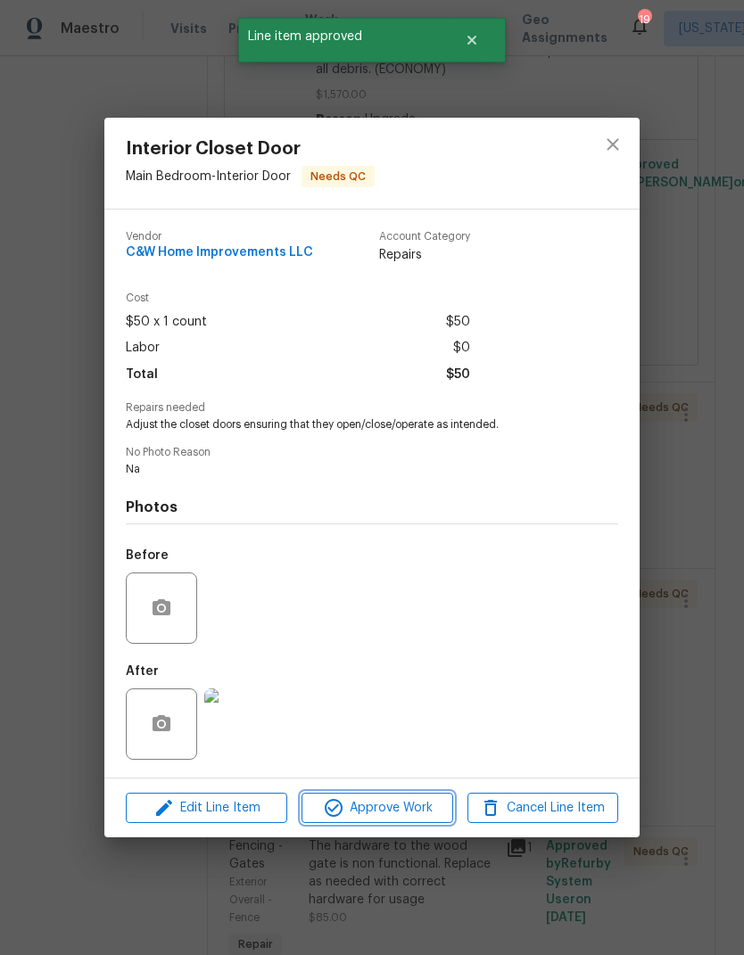
click at [386, 819] on span "Approve Work" at bounding box center [377, 808] width 140 height 22
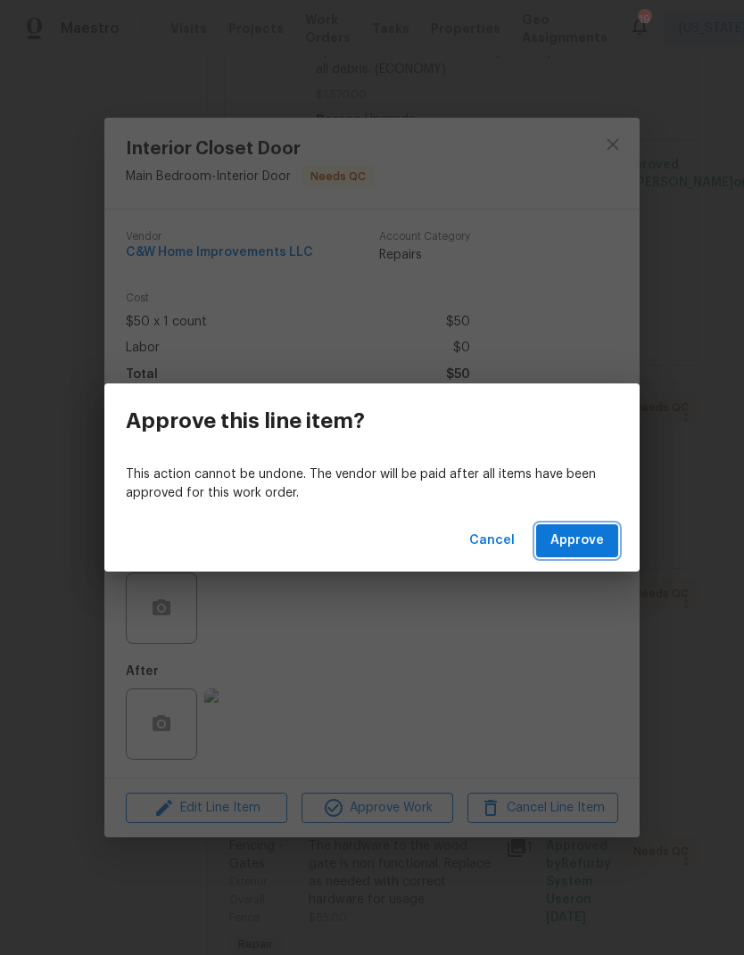
click at [588, 540] on span "Approve" at bounding box center [577, 541] width 54 height 22
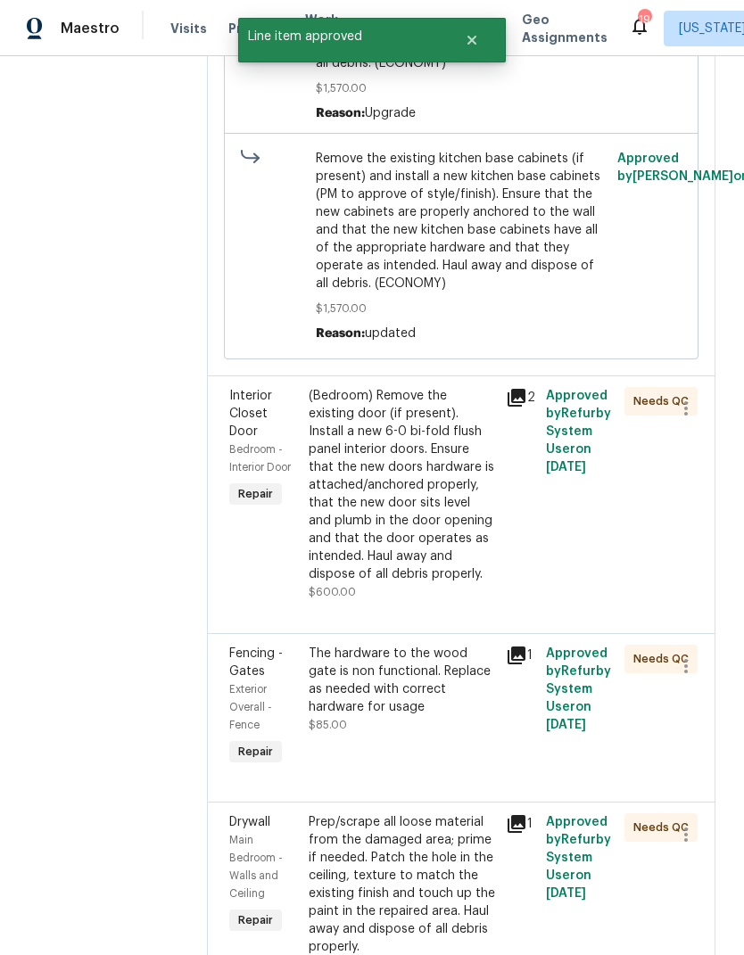
scroll to position [720, 0]
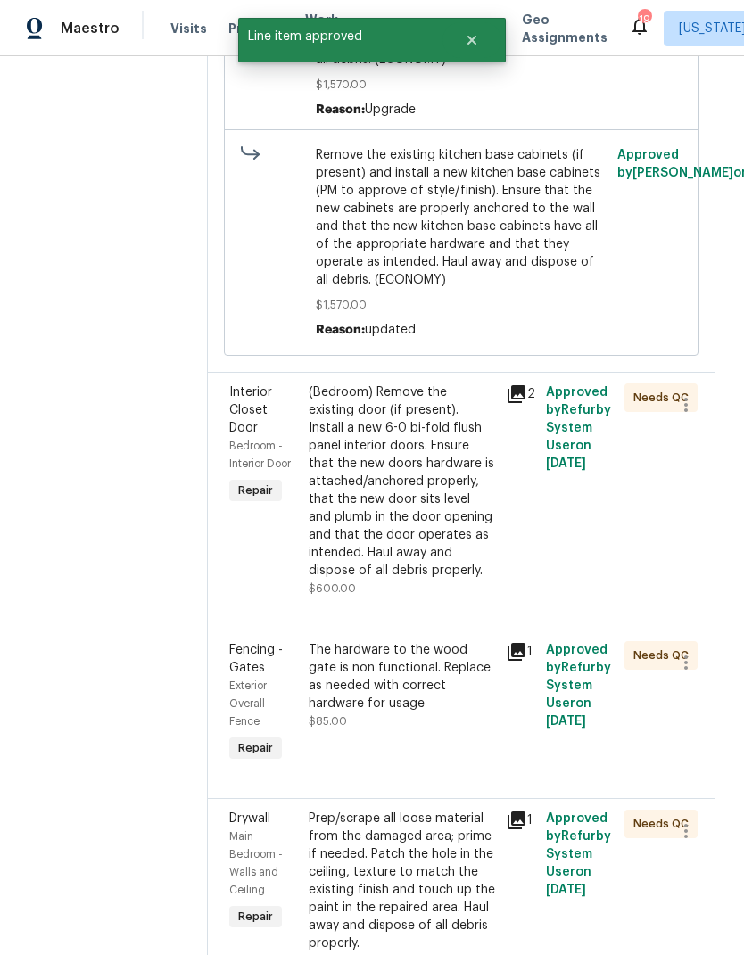
click at [386, 697] on div "The hardware to the wood gate is non functional. Replace as needed with correct…" at bounding box center [402, 676] width 187 height 71
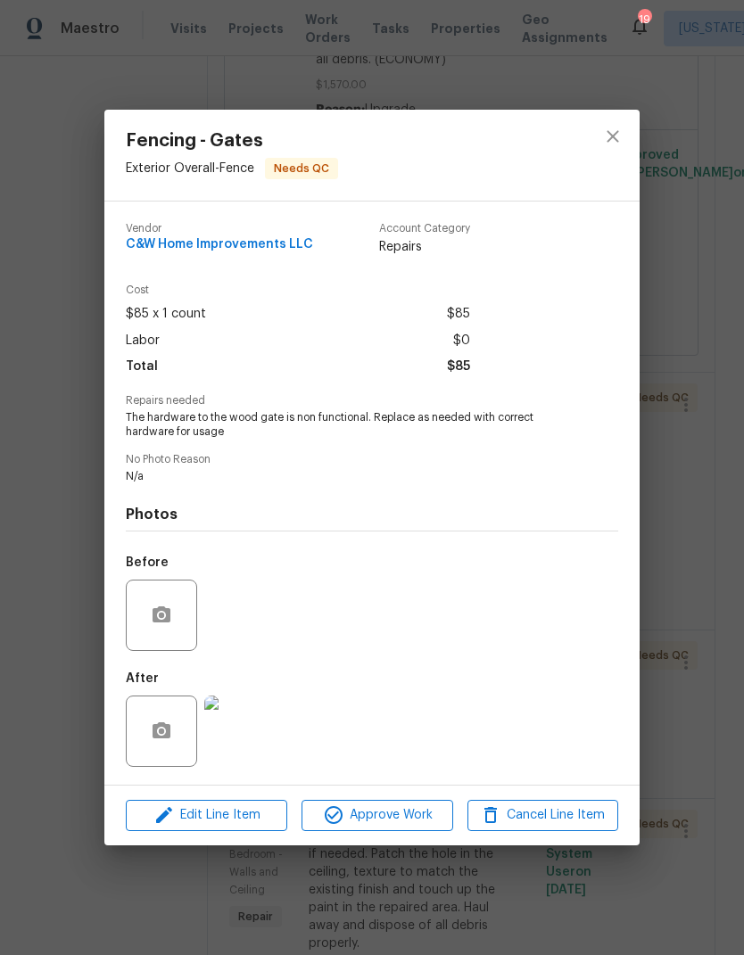
click at [243, 730] on img at bounding box center [239, 731] width 71 height 71
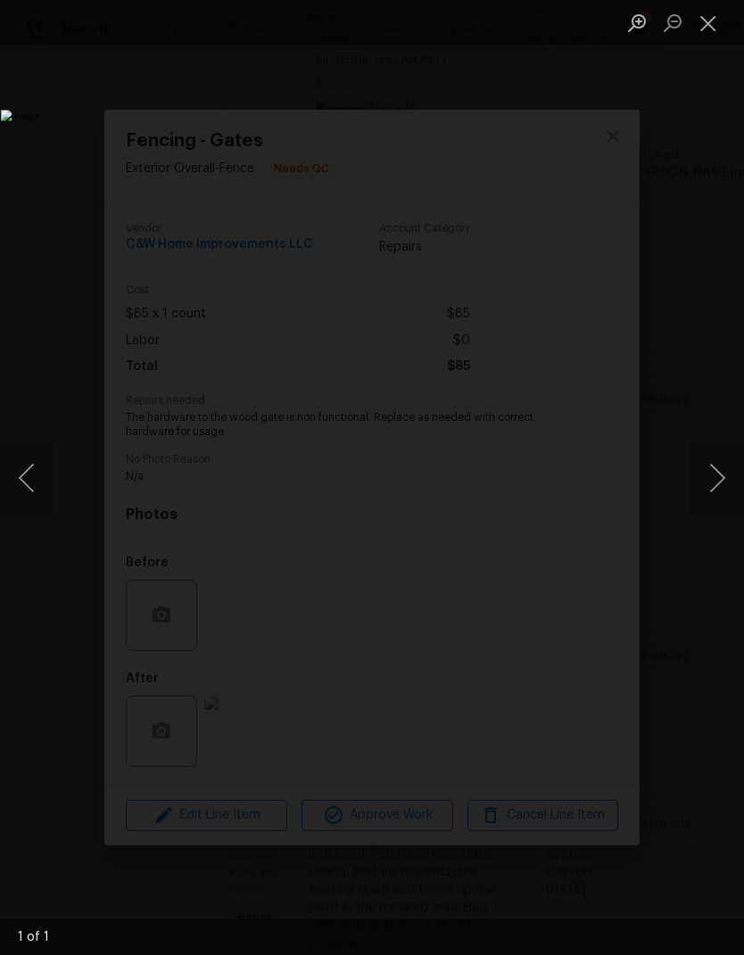
click at [714, 23] on button "Close lightbox" at bounding box center [708, 22] width 36 height 31
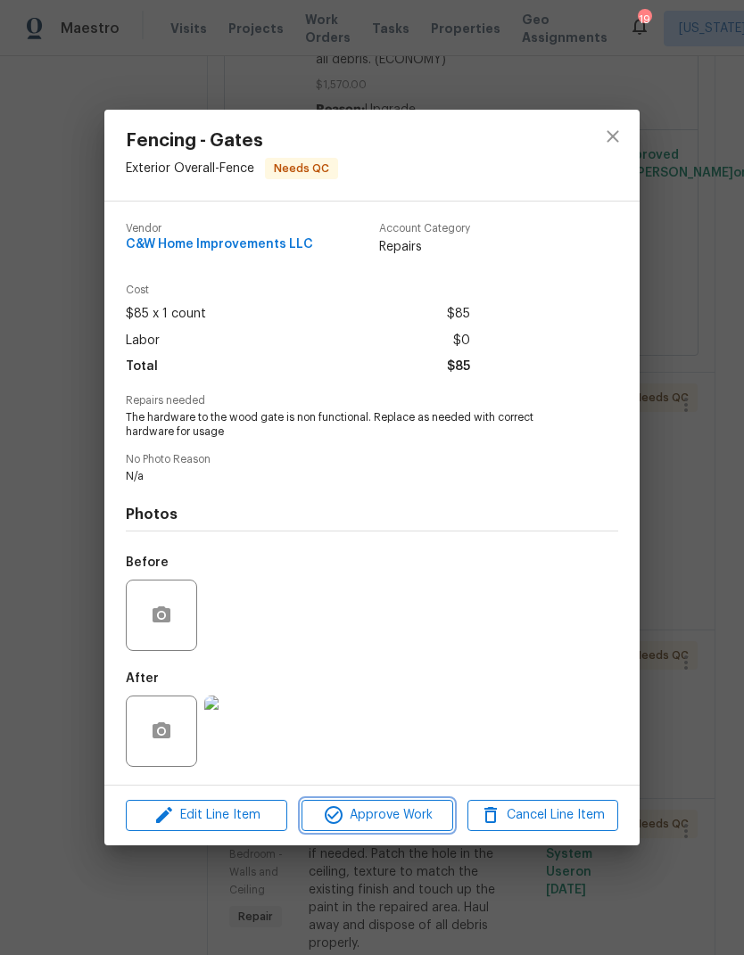
click at [403, 820] on span "Approve Work" at bounding box center [377, 816] width 140 height 22
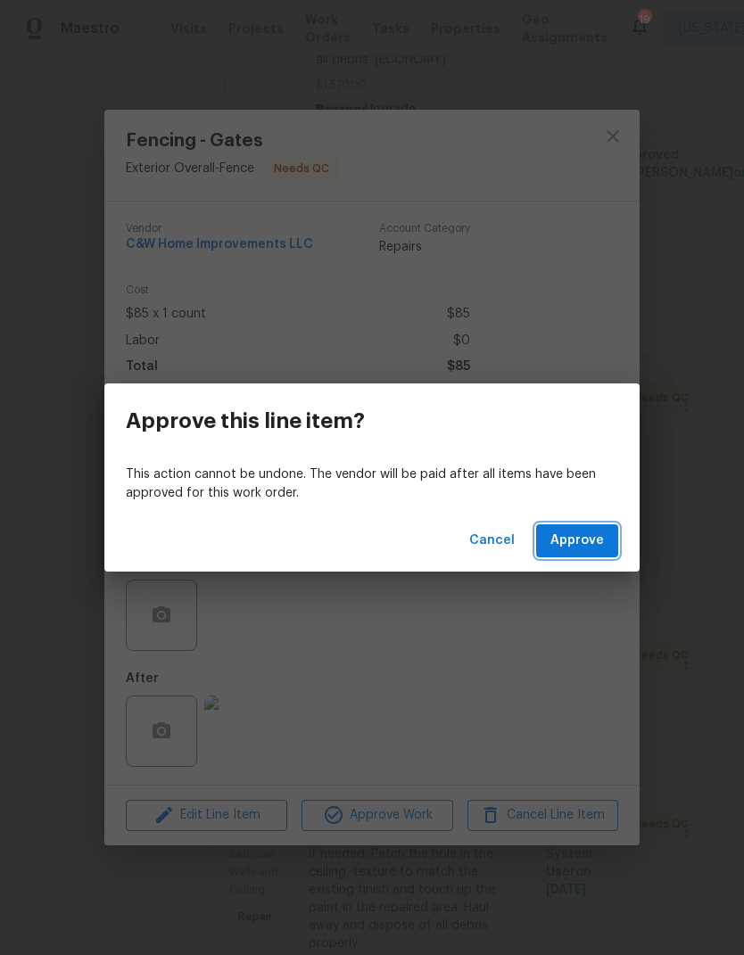
click at [586, 534] on span "Approve" at bounding box center [577, 541] width 54 height 22
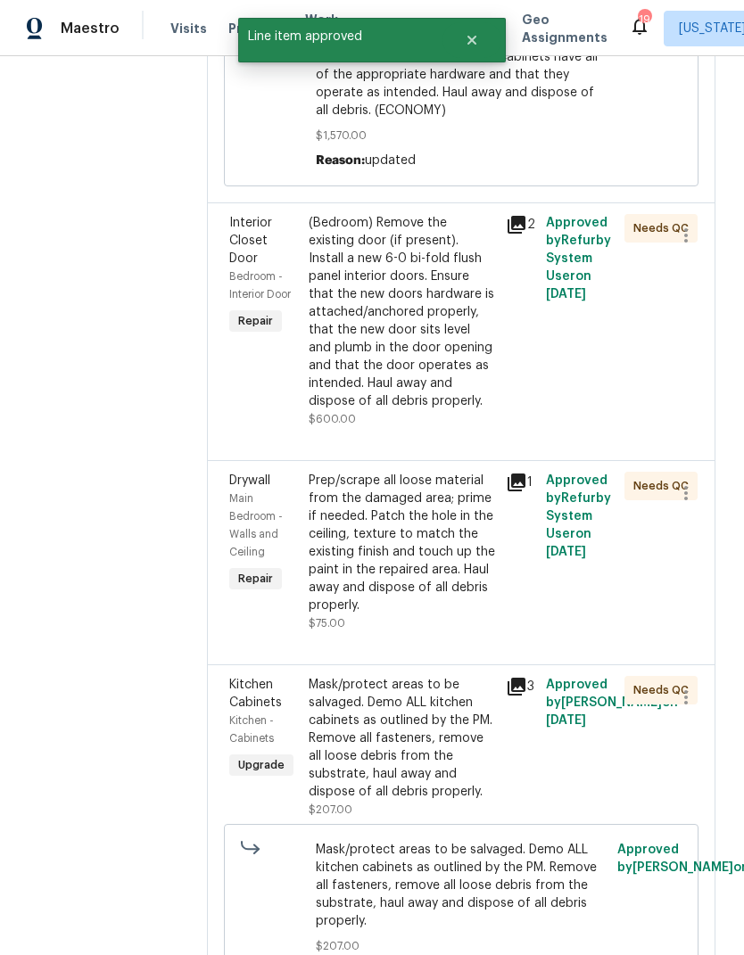
scroll to position [891, 0]
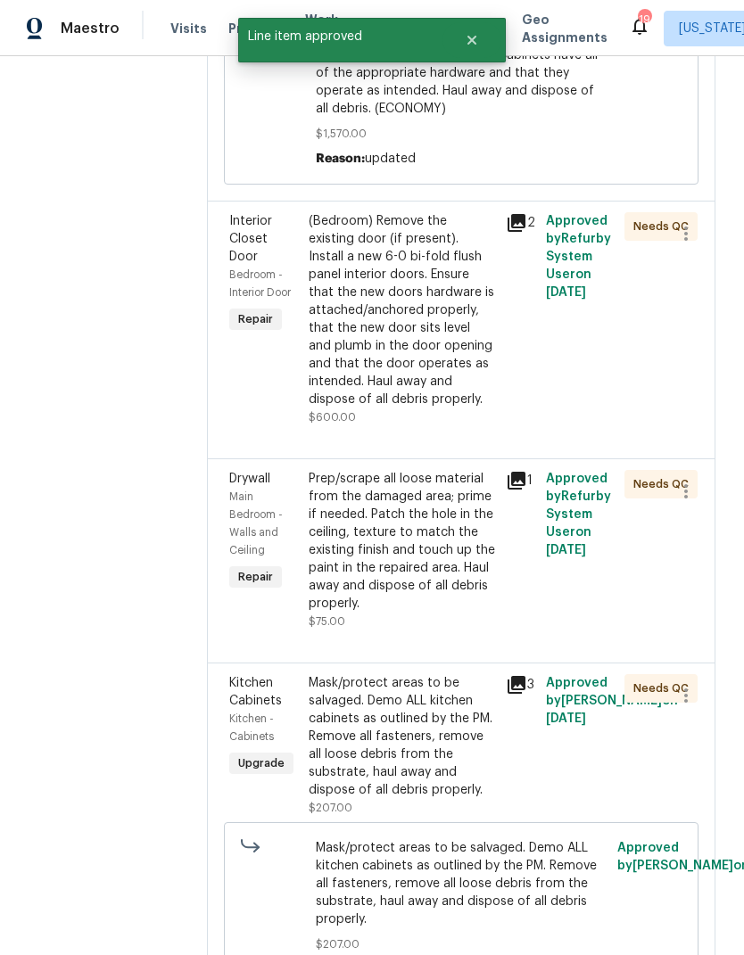
click at [396, 574] on div "Prep/scrape all loose material from the damaged area; prime if needed. Patch th…" at bounding box center [402, 541] width 187 height 143
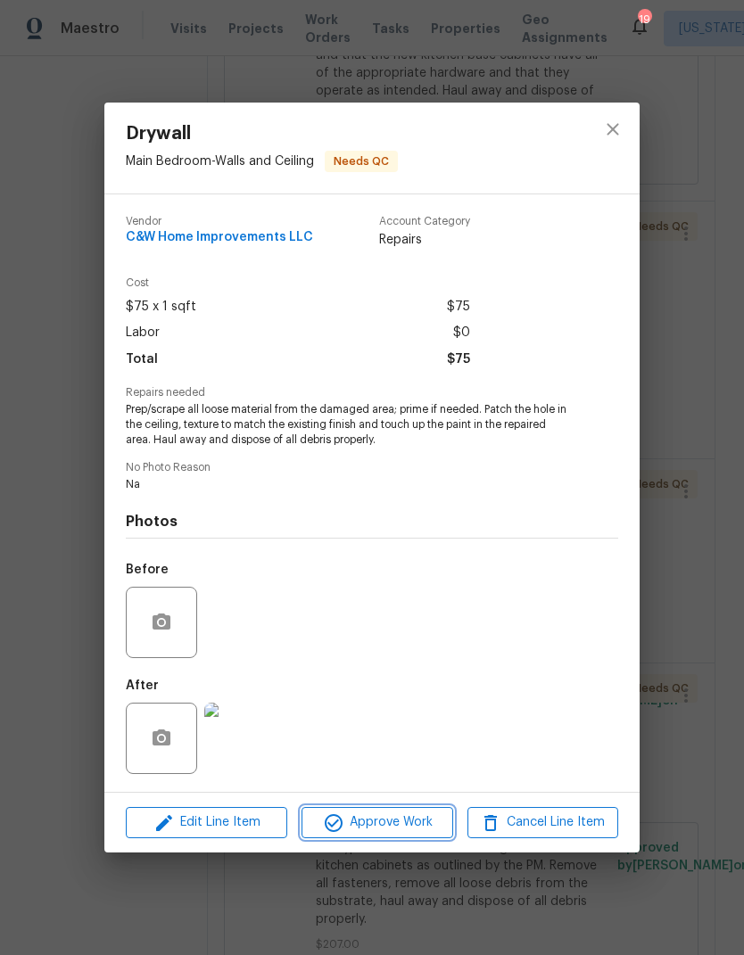
click at [397, 821] on span "Approve Work" at bounding box center [377, 823] width 140 height 22
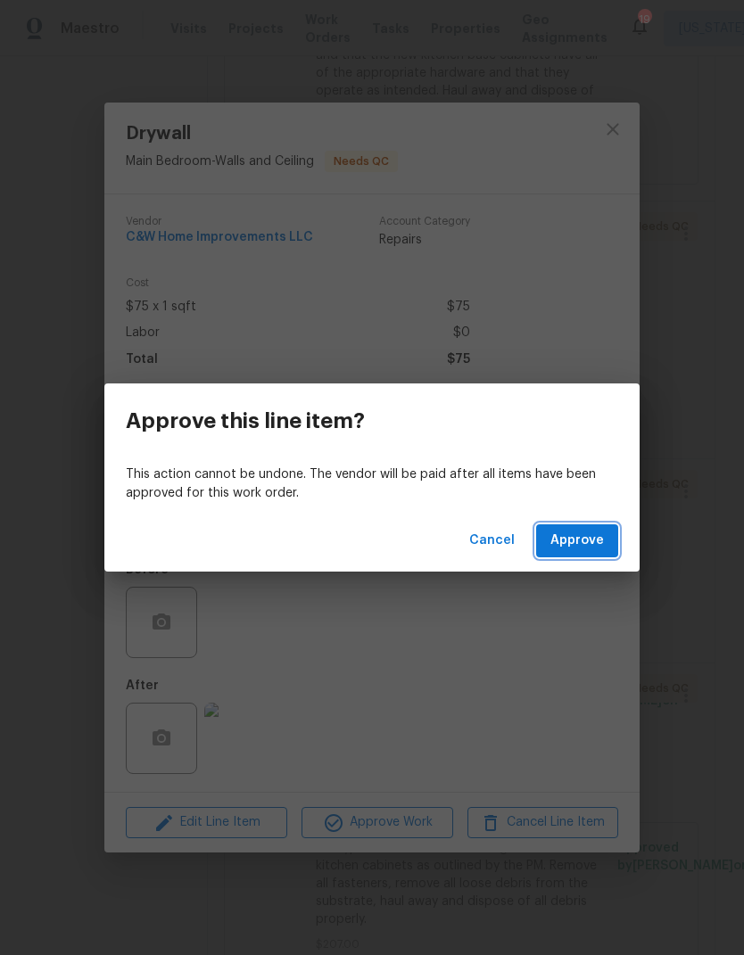
click at [593, 543] on span "Approve" at bounding box center [577, 541] width 54 height 22
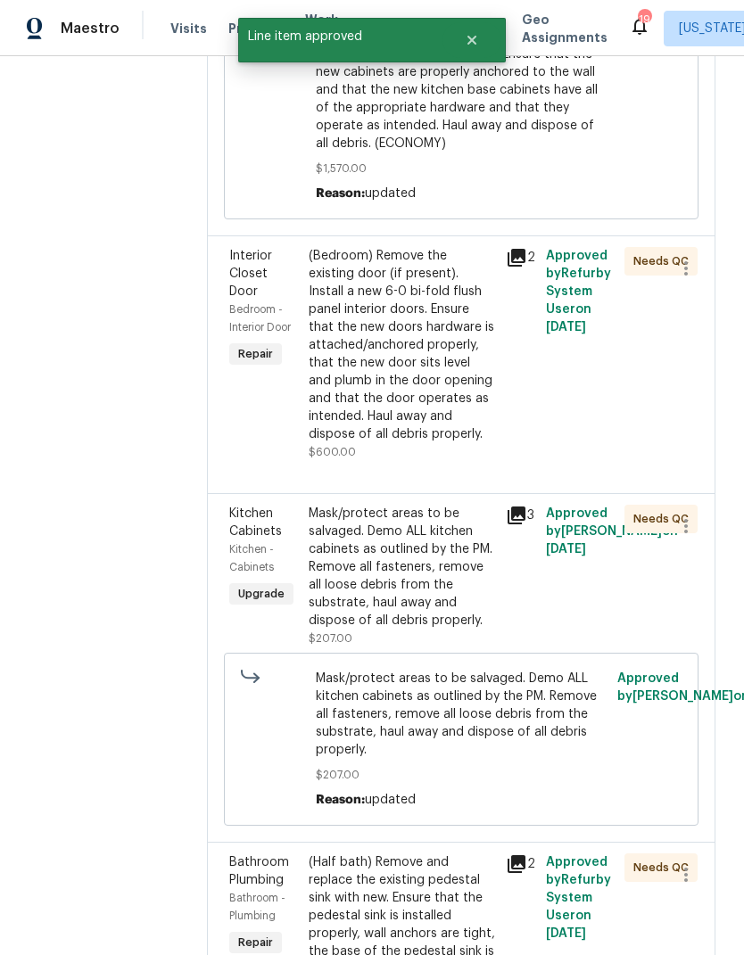
scroll to position [855, 0]
click at [409, 594] on div "Mask/protect areas to be salvaged. Demo ALL kitchen cabinets as outlined by the…" at bounding box center [402, 568] width 187 height 125
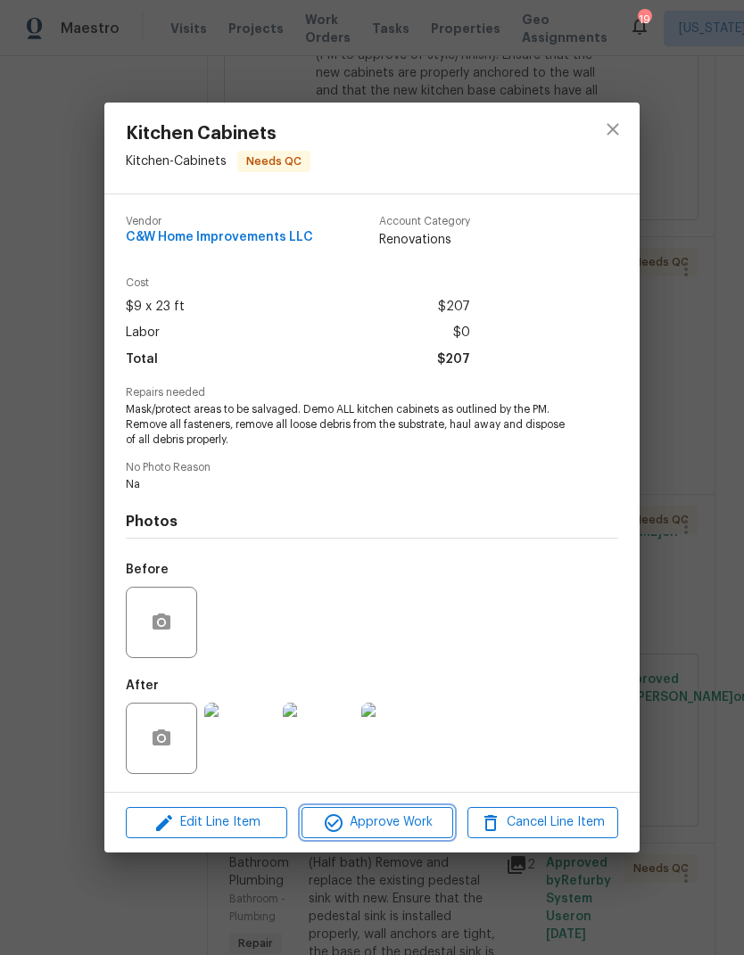
click at [387, 823] on span "Approve Work" at bounding box center [377, 823] width 140 height 22
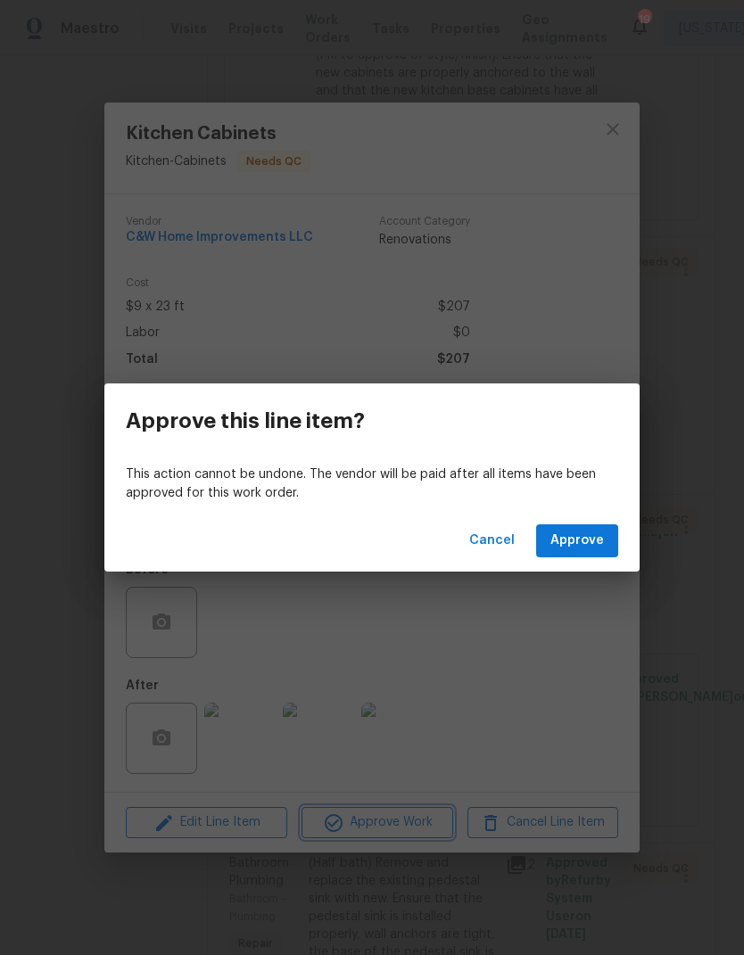
click at [260, 733] on div "Approve this line item? This action cannot be undone. The vendor will be paid a…" at bounding box center [372, 477] width 744 height 955
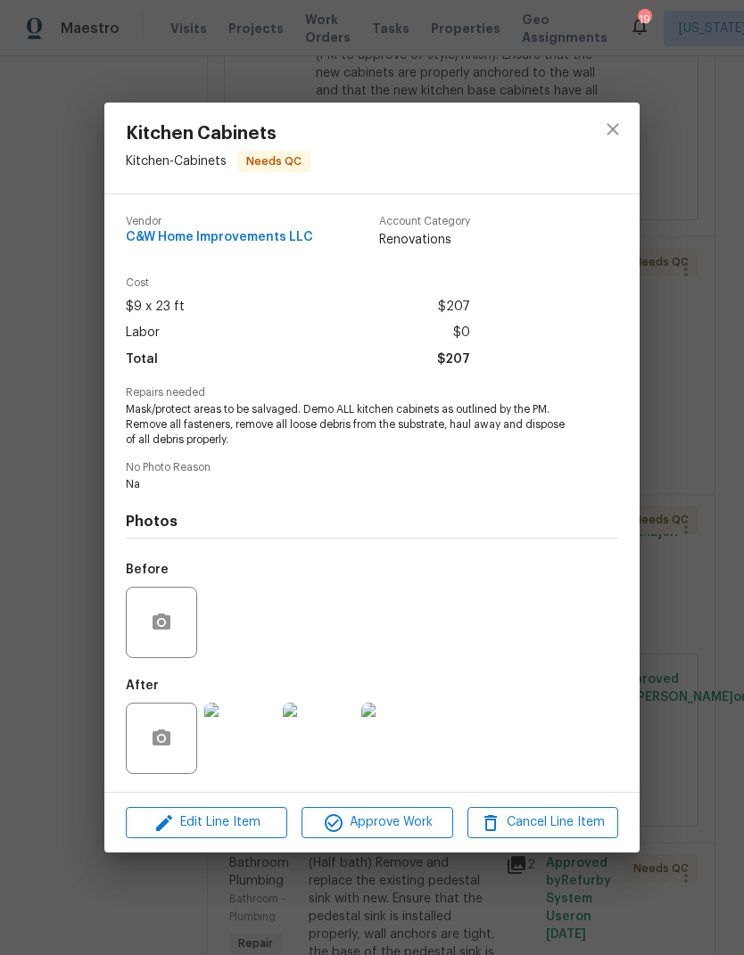
click at [259, 732] on img at bounding box center [239, 738] width 71 height 71
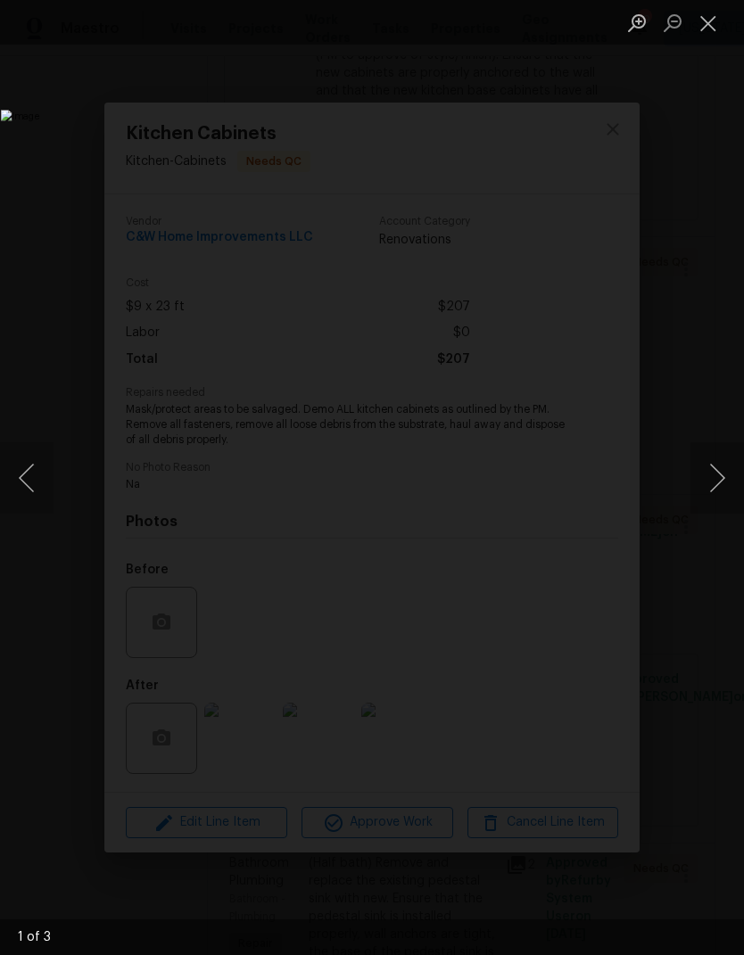
click at [719, 468] on button "Next image" at bounding box center [717, 477] width 54 height 71
click at [712, 469] on button "Next image" at bounding box center [717, 477] width 54 height 71
click at [712, 15] on button "Close lightbox" at bounding box center [708, 22] width 36 height 31
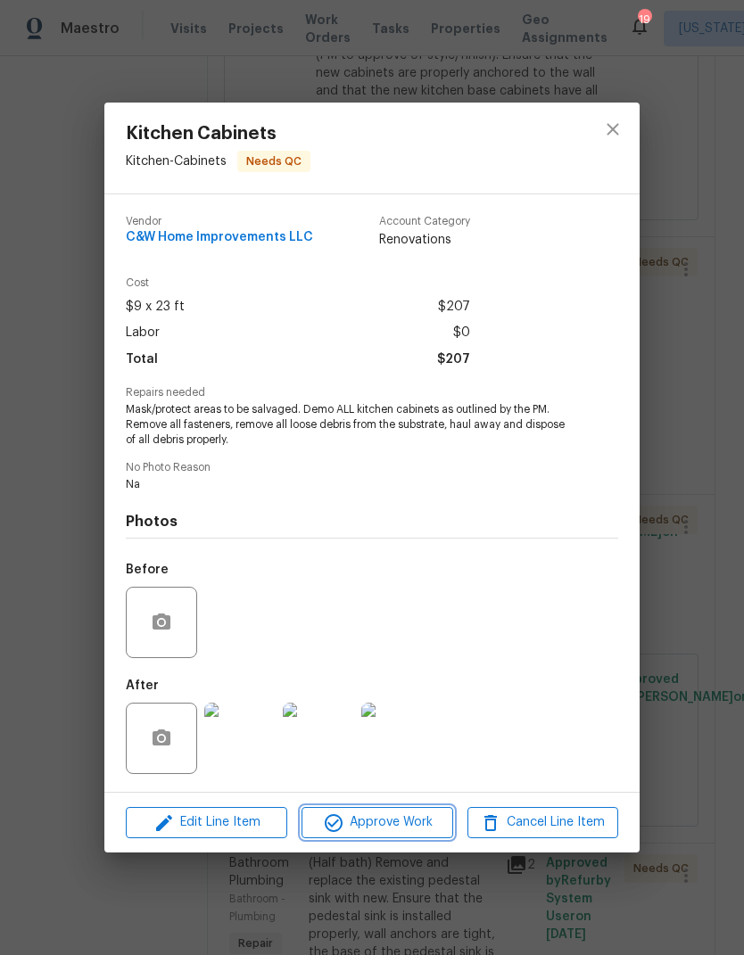
click at [400, 811] on button "Approve Work" at bounding box center [376, 822] width 151 height 31
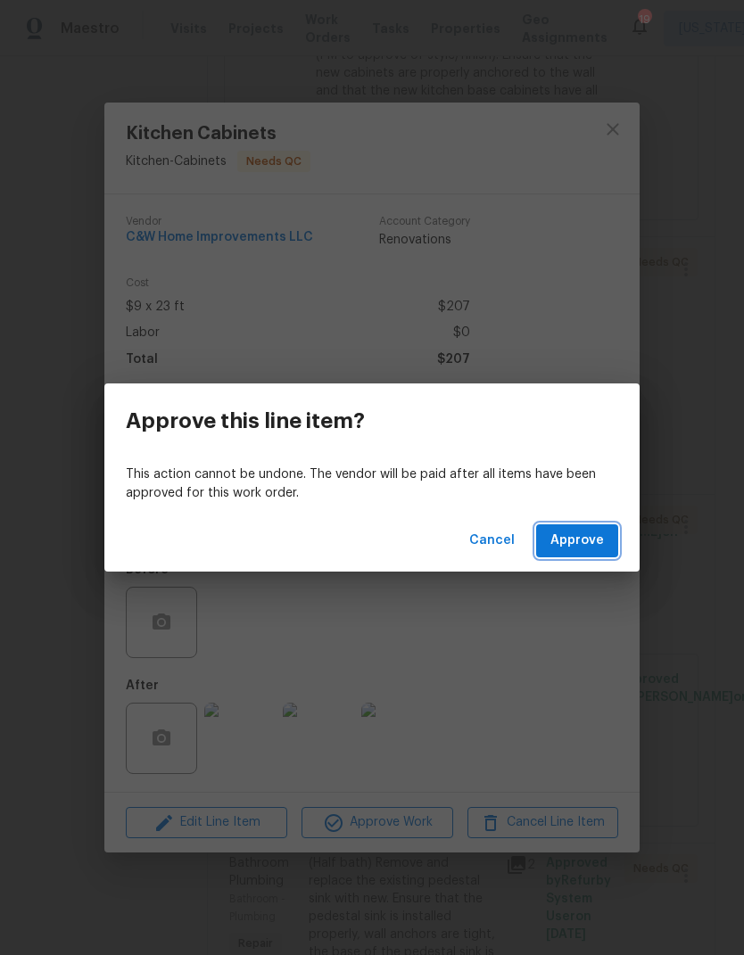
click at [590, 543] on span "Approve" at bounding box center [577, 541] width 54 height 22
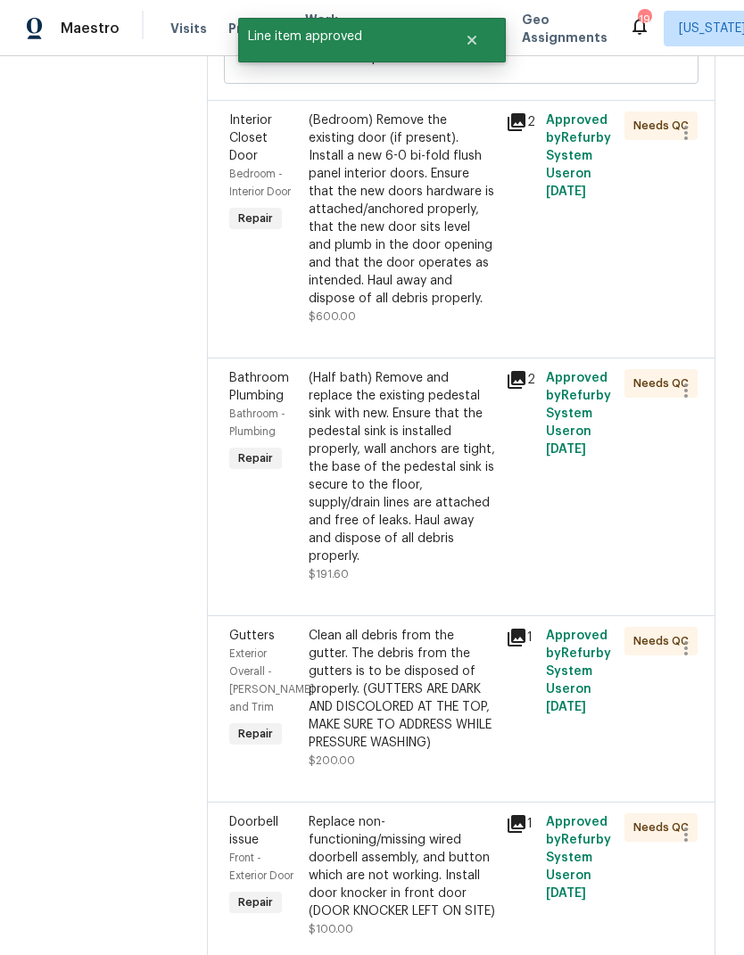
scroll to position [991, 0]
click at [394, 499] on div "(Half bath) Remove and replace the existing pedestal sink with new. Ensure that…" at bounding box center [402, 468] width 187 height 196
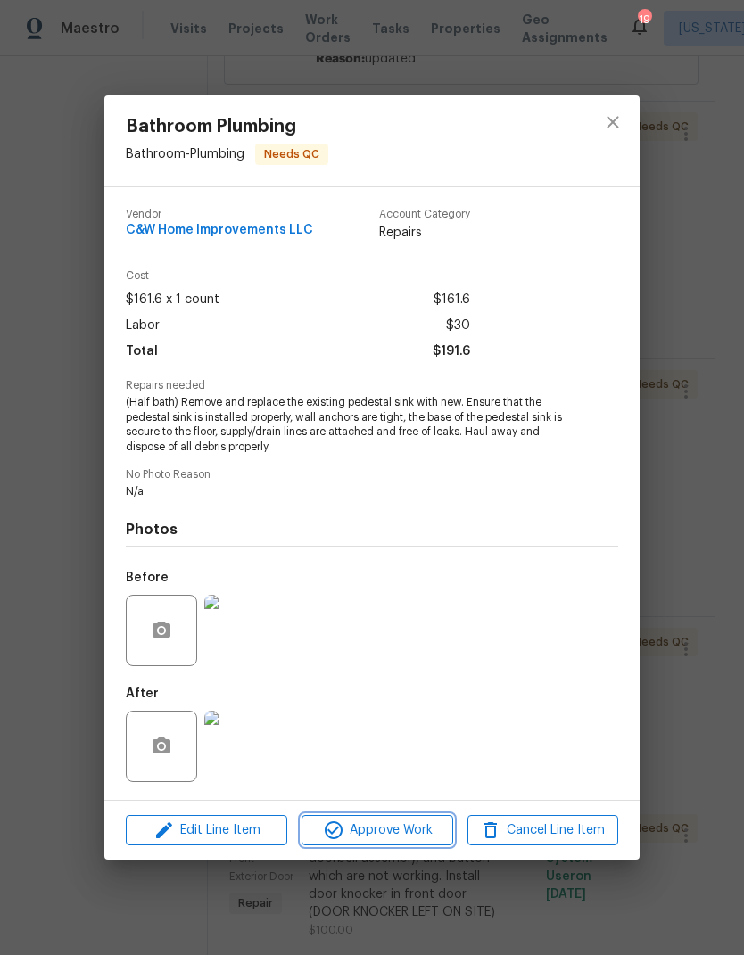
click at [383, 829] on span "Approve Work" at bounding box center [377, 831] width 140 height 22
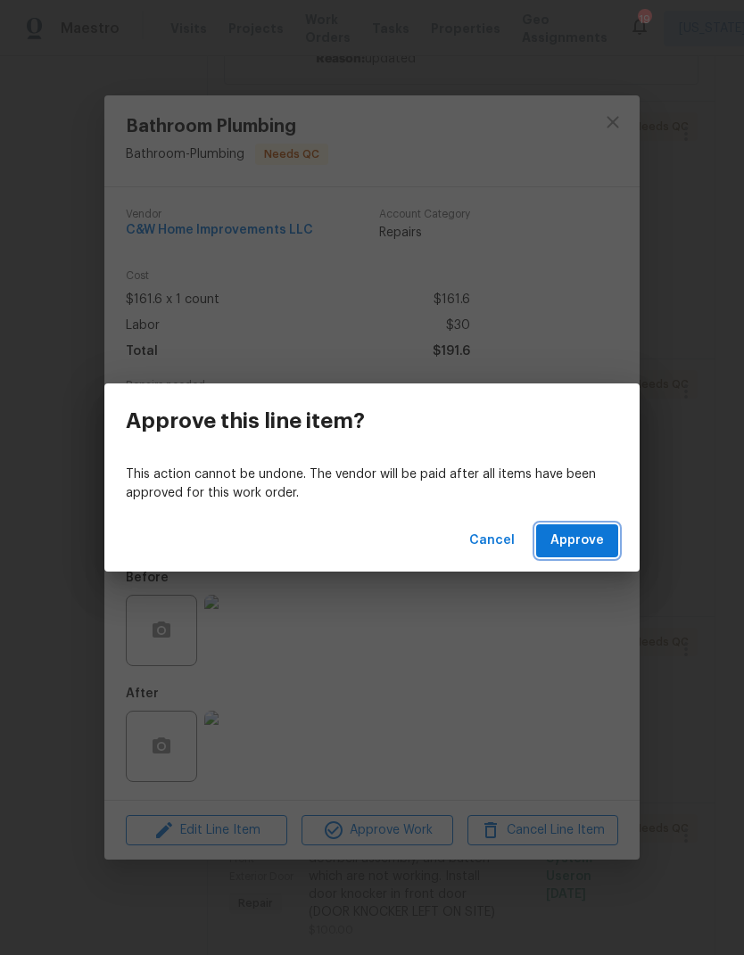
click at [590, 532] on span "Approve" at bounding box center [577, 541] width 54 height 22
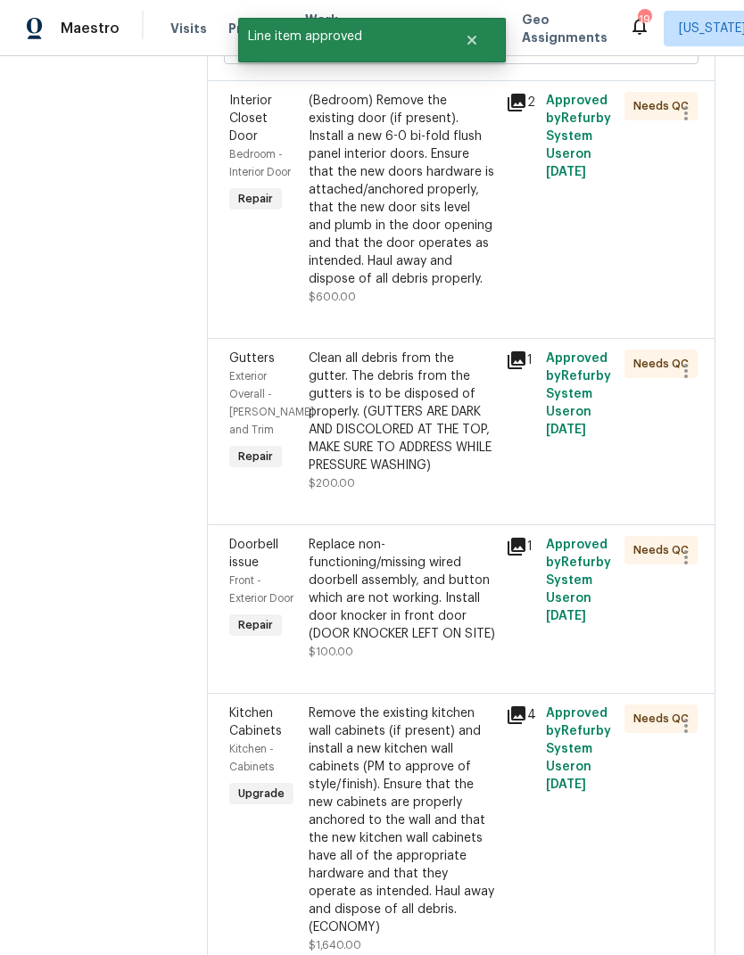
scroll to position [1011, 0]
click at [406, 623] on div "Replace non-functioning/missing wired doorbell assembly, and button which are n…" at bounding box center [402, 590] width 187 height 107
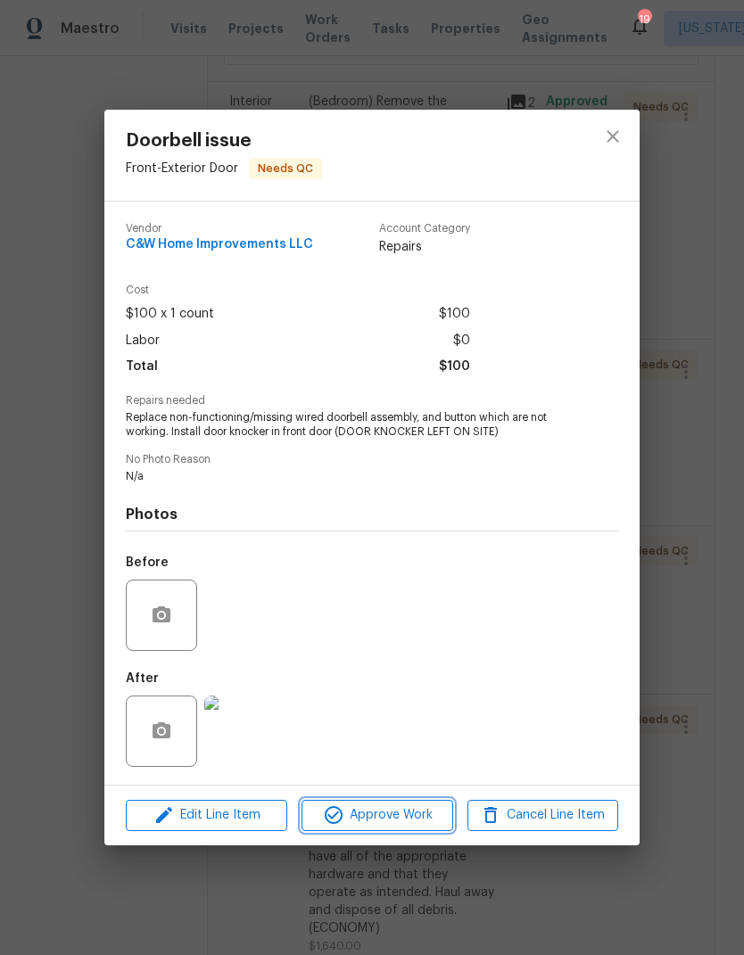
click at [391, 818] on span "Approve Work" at bounding box center [377, 816] width 140 height 22
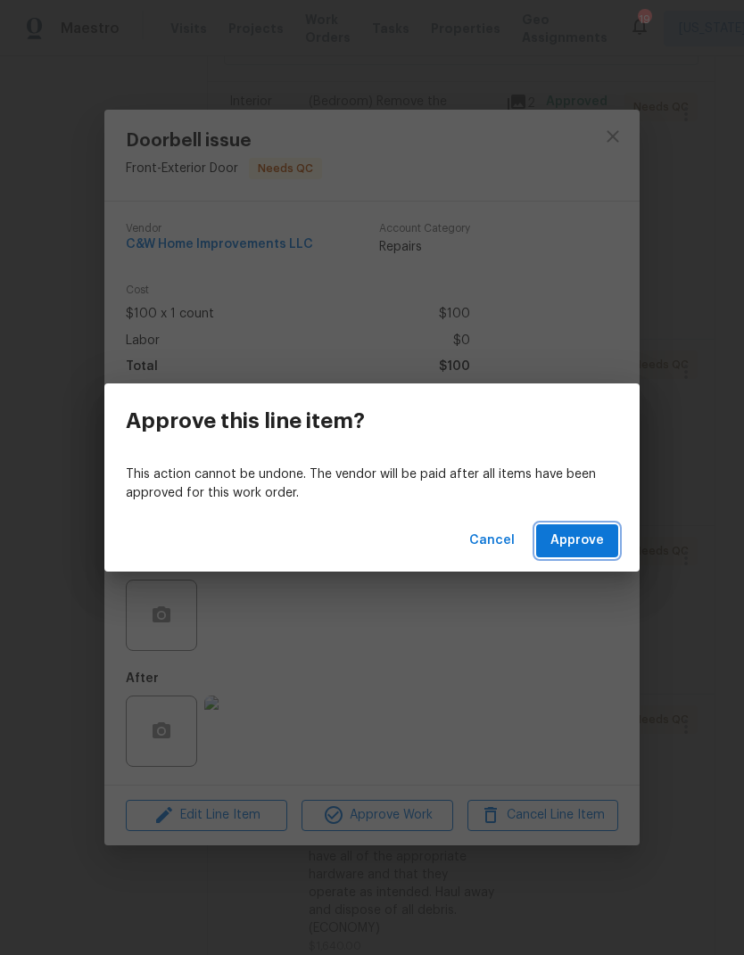
click at [592, 546] on span "Approve" at bounding box center [577, 541] width 54 height 22
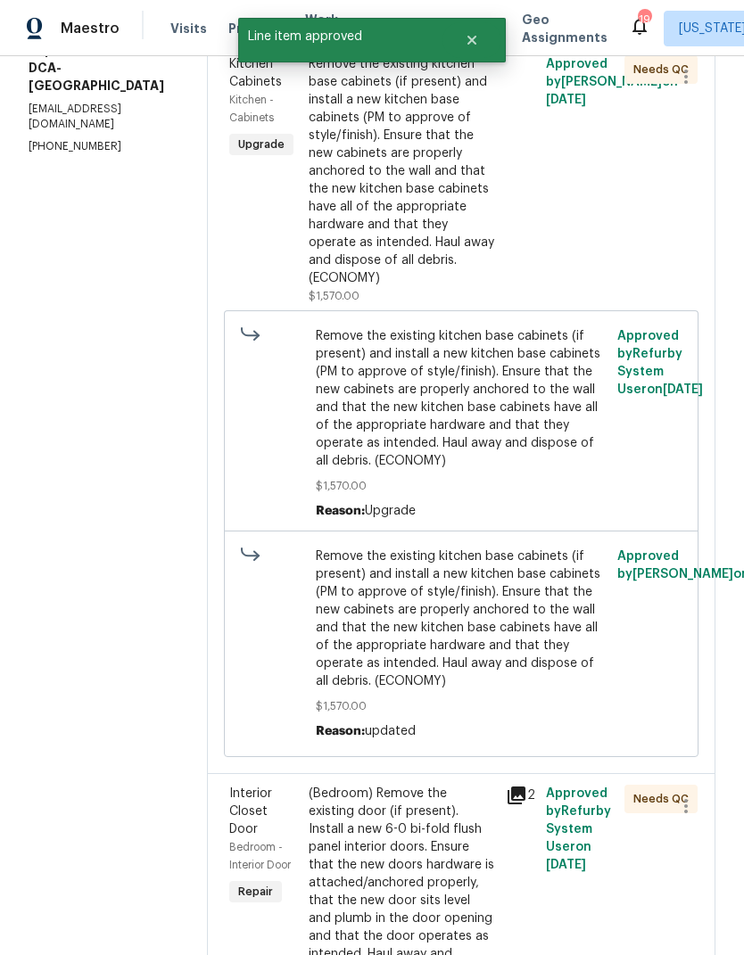
scroll to position [938, 0]
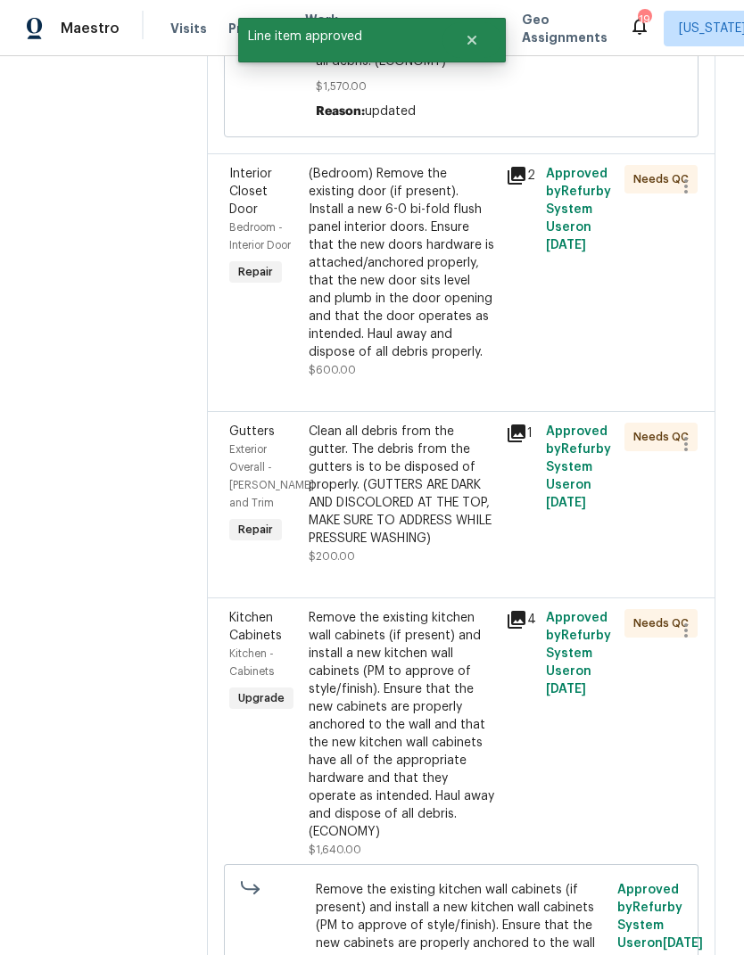
click at [428, 524] on div "Clean all debris from the gutter. The debris from the gutters is to be disposed…" at bounding box center [402, 485] width 187 height 125
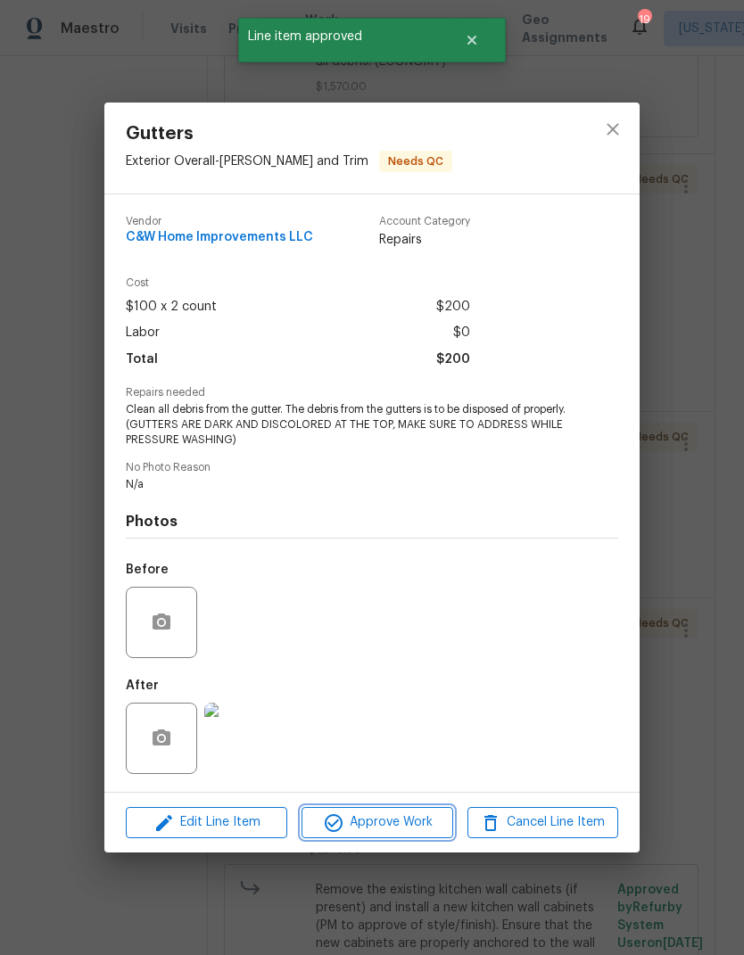
click at [393, 824] on span "Approve Work" at bounding box center [377, 823] width 140 height 22
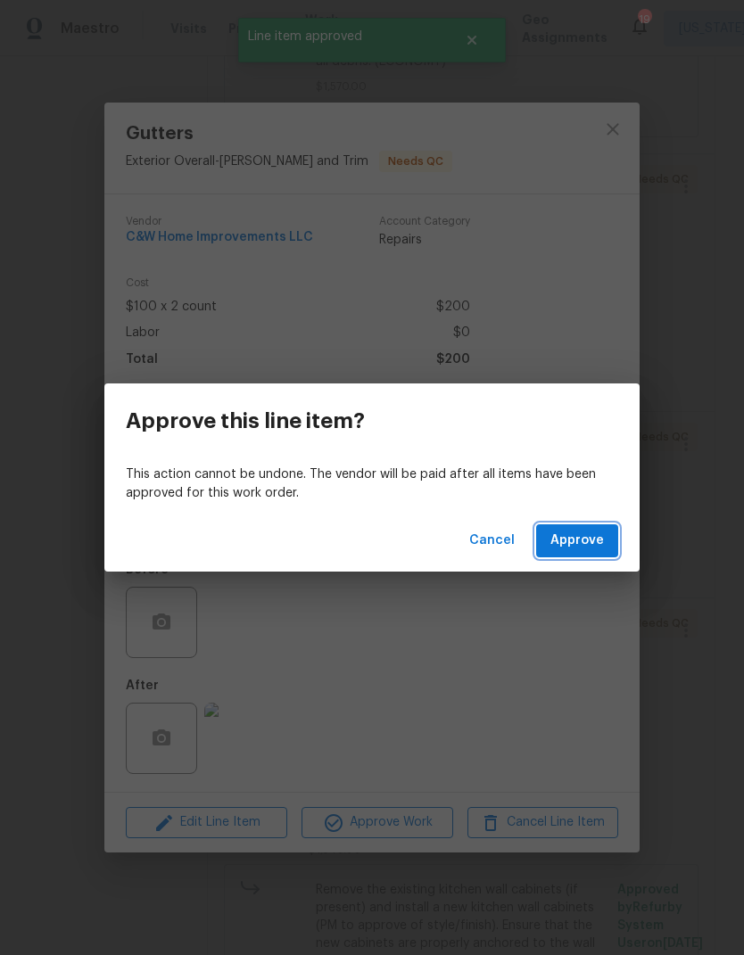
click at [598, 532] on span "Approve" at bounding box center [577, 541] width 54 height 22
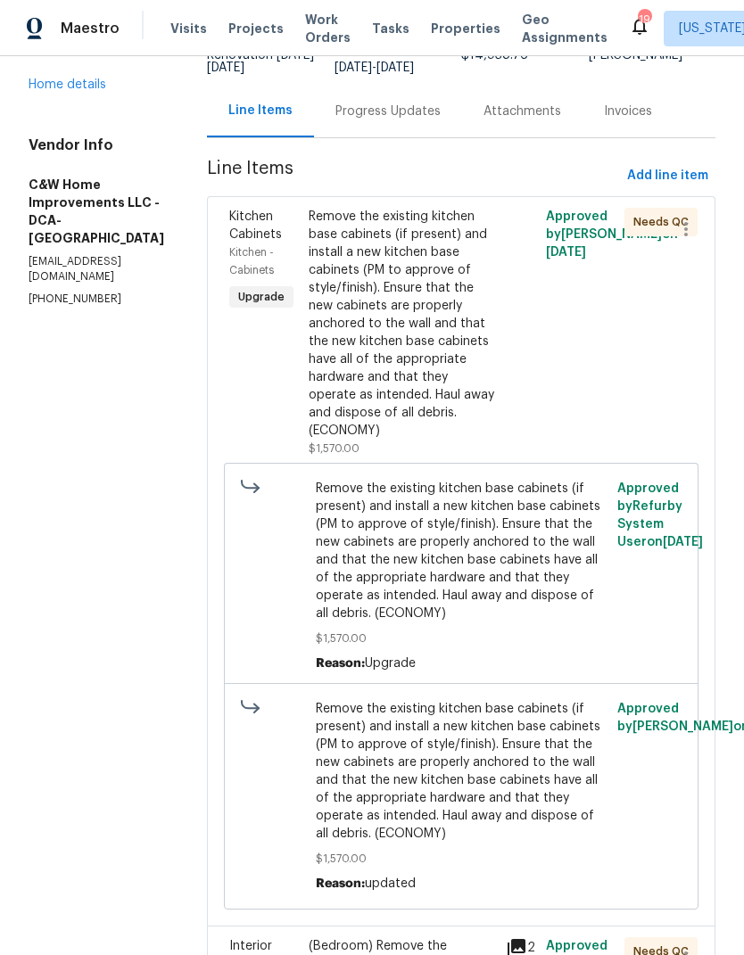
scroll to position [135, 0]
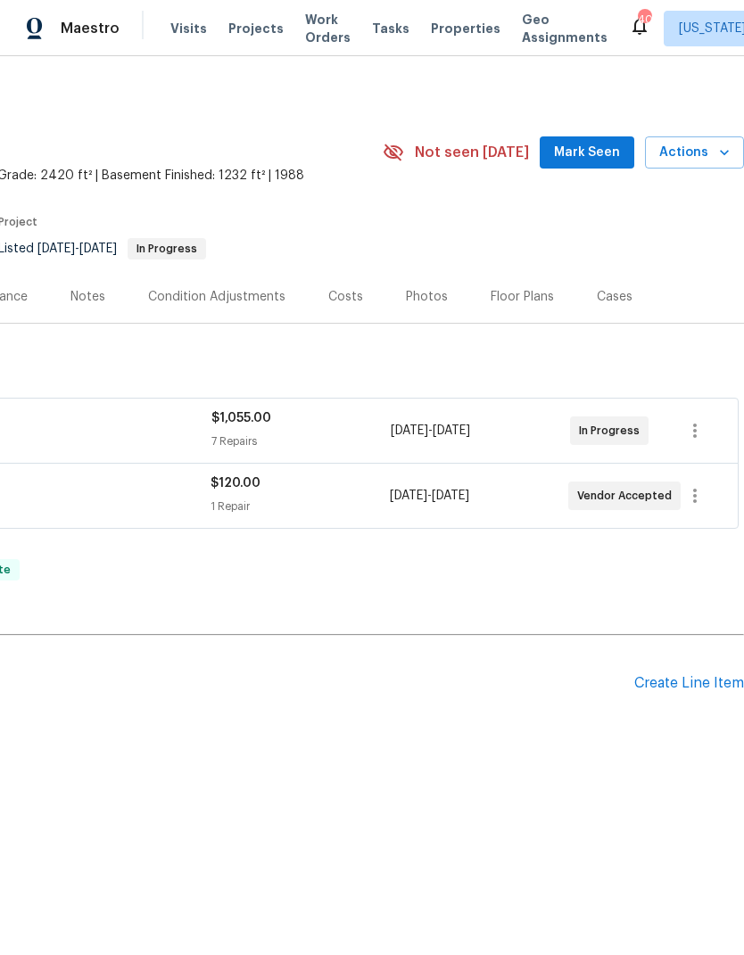
scroll to position [0, 264]
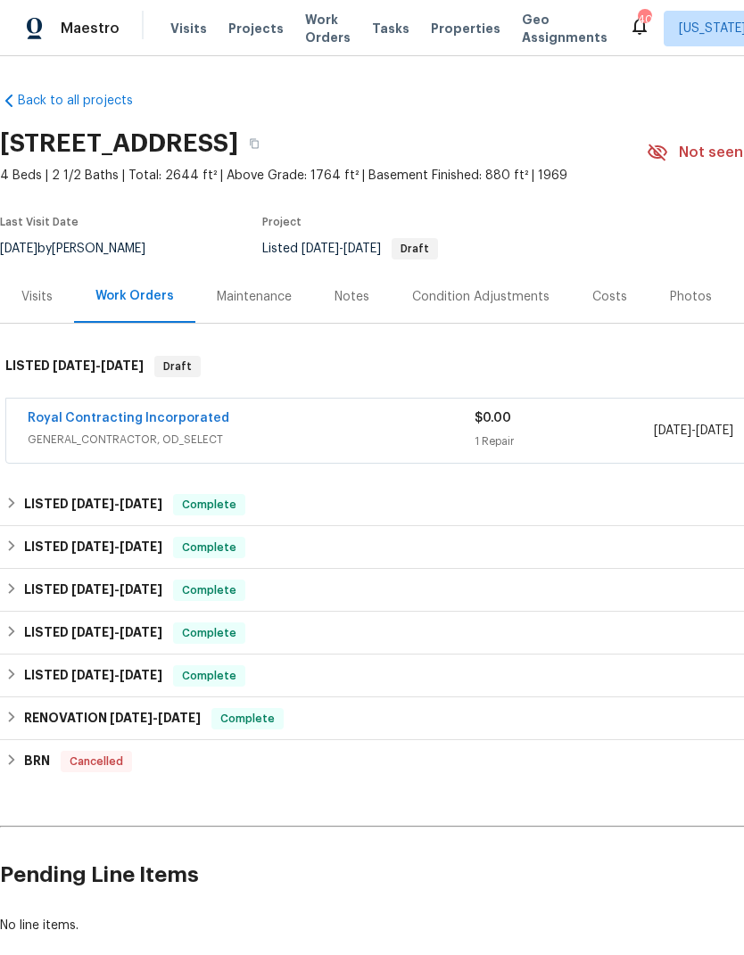
click at [196, 417] on link "Royal Contracting Incorporated" at bounding box center [129, 418] width 202 height 12
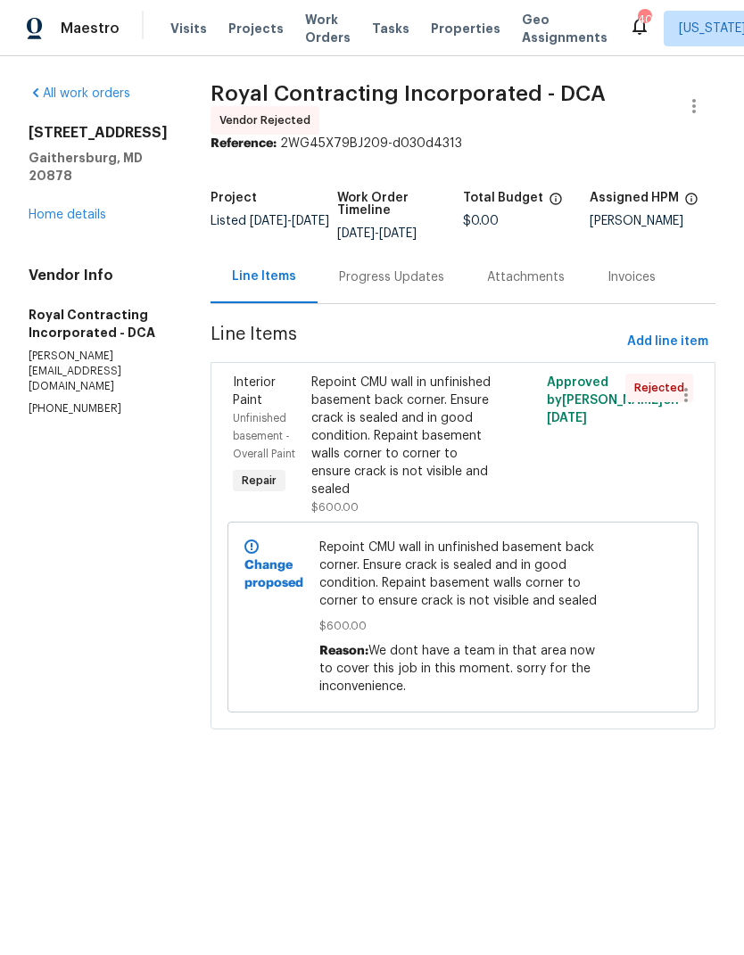
click at [429, 280] on div "Progress Updates" at bounding box center [391, 277] width 105 height 18
